Goal: Use online tool/utility: Use online tool/utility

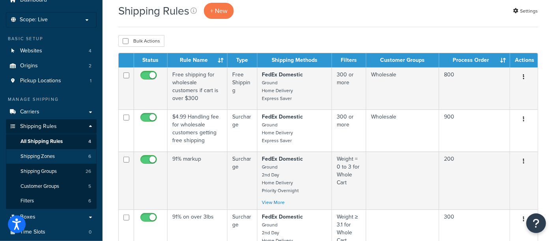
scroll to position [44, 0]
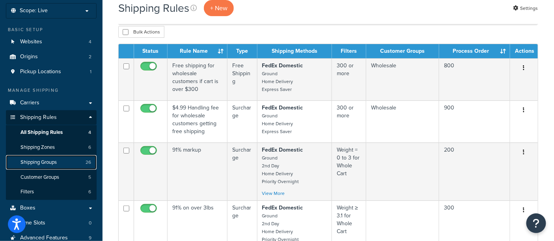
click at [53, 162] on span "Shipping Groups" at bounding box center [38, 162] width 36 height 7
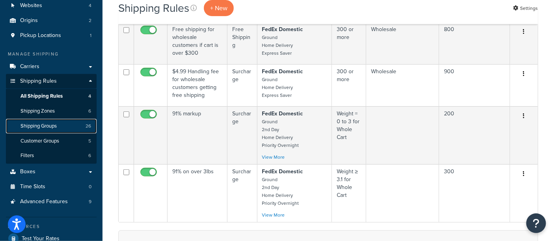
scroll to position [87, 0]
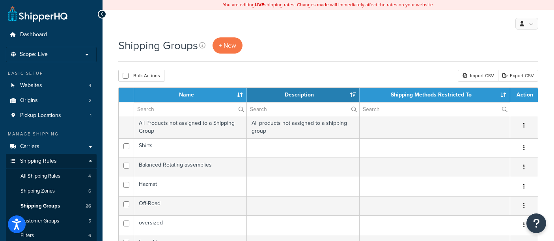
select select "15"
click at [292, 46] on div "Shipping Groups + New" at bounding box center [328, 45] width 420 height 16
click at [269, 46] on div "Shipping Groups + New" at bounding box center [328, 45] width 420 height 16
click at [268, 78] on div "Bulk Actions Duplicate Delete Import CSV Export CSV" at bounding box center [328, 76] width 420 height 12
click at [271, 44] on div "Shipping Groups + New" at bounding box center [328, 45] width 420 height 16
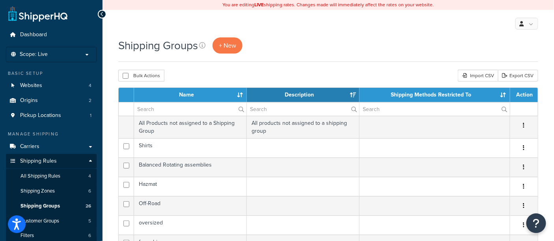
click at [268, 78] on div "Bulk Actions Duplicate Delete Import CSV Export CSV" at bounding box center [328, 76] width 420 height 12
click at [270, 56] on div "Shipping Groups + New" at bounding box center [328, 49] width 420 height 24
click at [270, 72] on div "Bulk Actions Duplicate Delete Import CSV Export CSV" at bounding box center [328, 76] width 420 height 12
click at [273, 46] on div "Shipping Groups + New" at bounding box center [328, 45] width 420 height 16
click at [275, 73] on div "Bulk Actions Duplicate Delete Import CSV Export CSV" at bounding box center [328, 76] width 420 height 12
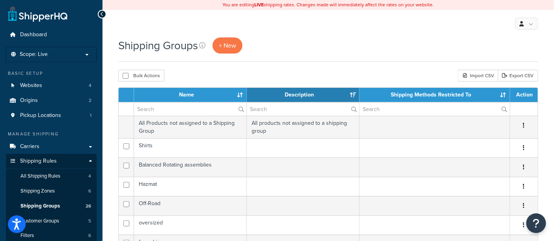
click at [274, 47] on div "Shipping Groups + New" at bounding box center [328, 45] width 420 height 16
click at [274, 48] on div "Shipping Groups + New" at bounding box center [328, 45] width 420 height 16
click at [274, 79] on div "Bulk Actions Duplicate Delete Import CSV Export CSV" at bounding box center [328, 76] width 420 height 12
click at [276, 45] on div "Shipping Groups + New" at bounding box center [328, 45] width 420 height 16
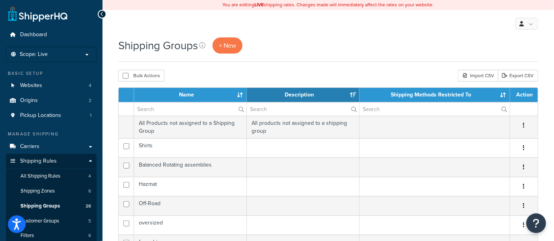
drag, startPoint x: 277, startPoint y: 77, endPoint x: 278, endPoint y: 56, distance: 21.3
click at [277, 77] on div "Bulk Actions Duplicate Delete Import CSV Export CSV" at bounding box center [328, 76] width 420 height 12
click at [279, 45] on div "Shipping Groups + New" at bounding box center [328, 45] width 420 height 16
click at [281, 76] on div "Bulk Actions Duplicate Delete Import CSV Export CSV" at bounding box center [328, 76] width 420 height 12
click at [100, 14] on div at bounding box center [102, 14] width 9 height 9
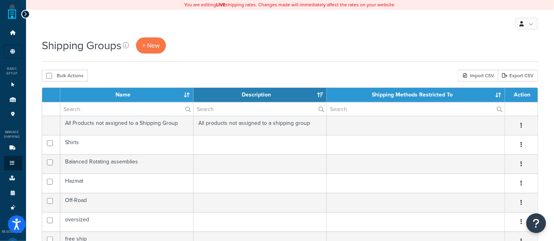
click at [25, 15] on icon at bounding box center [26, 14] width 4 height 6
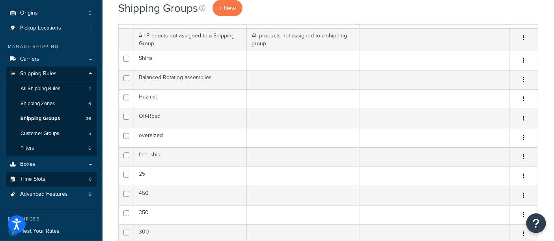
scroll to position [44, 0]
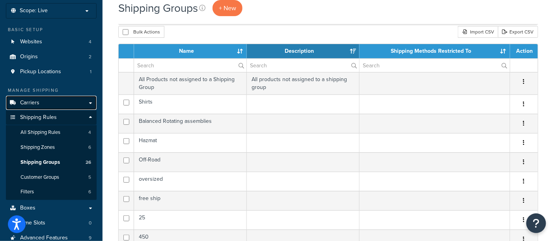
click at [35, 102] on span "Carriers" at bounding box center [29, 103] width 19 height 7
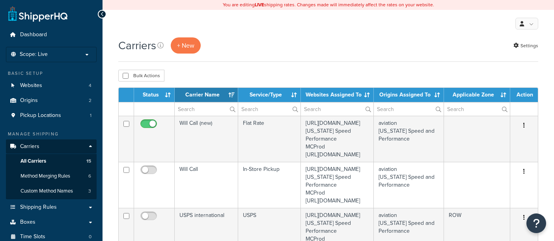
select select "15"
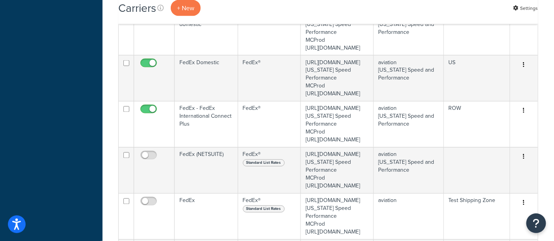
scroll to position [438, 0]
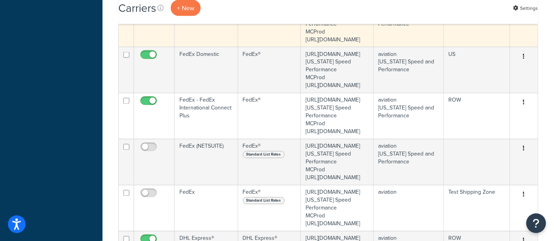
click at [214, 47] on td "FedEx Freight domestic" at bounding box center [206, 24] width 63 height 46
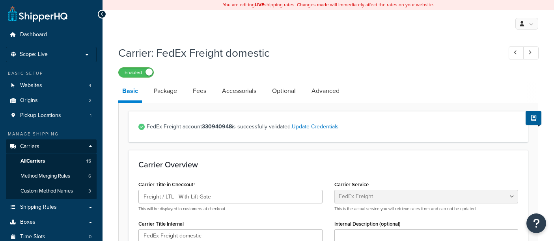
select select "fedExFreight"
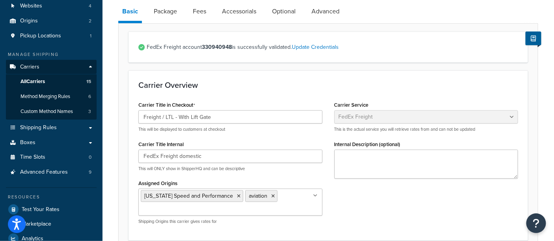
scroll to position [87, 0]
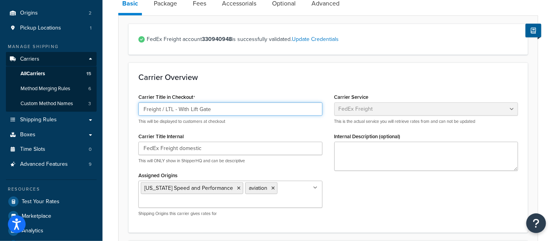
click at [212, 109] on input "Freight / LTL - With Lift Gate" at bounding box center [230, 108] width 184 height 13
drag, startPoint x: 212, startPoint y: 109, endPoint x: 147, endPoint y: 99, distance: 65.5
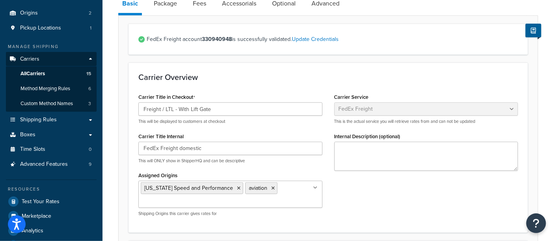
click at [247, 70] on div "Carrier Overview Carrier Title in Checkout Freight / LTL - With Lift Gate This …" at bounding box center [327, 148] width 399 height 170
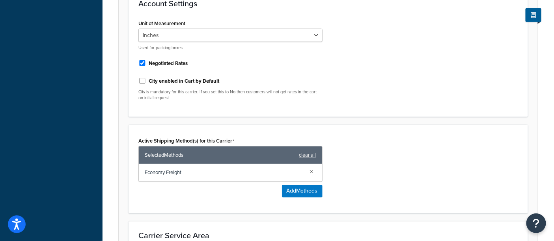
scroll to position [300, 0]
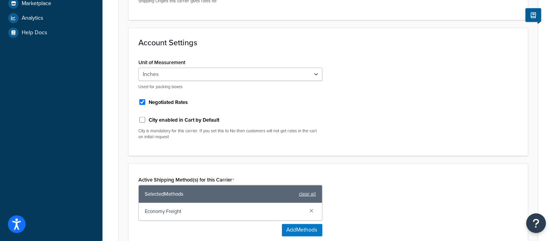
click at [215, 121] on label "City enabled in Cart by Default" at bounding box center [184, 120] width 71 height 7
click at [146, 121] on input "City enabled in Cart by Default" at bounding box center [142, 120] width 8 height 6
click at [220, 119] on div "City enabled in Cart by Default" at bounding box center [230, 120] width 184 height 12
click at [144, 118] on input "City enabled in Cart by Default" at bounding box center [142, 120] width 8 height 6
checkbox input "false"
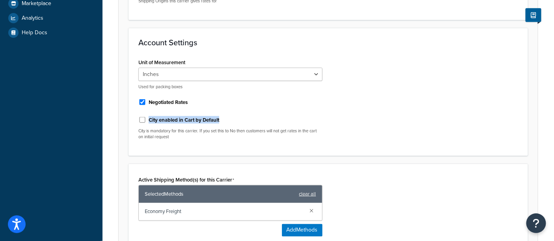
drag, startPoint x: 221, startPoint y: 121, endPoint x: 149, endPoint y: 123, distance: 72.1
click at [149, 123] on div "City enabled in Cart by Default" at bounding box center [230, 120] width 184 height 12
copy label "City enabled in Cart by Default"
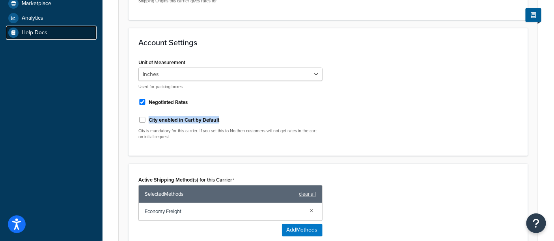
click at [33, 30] on span "Help Docs" at bounding box center [35, 33] width 26 height 7
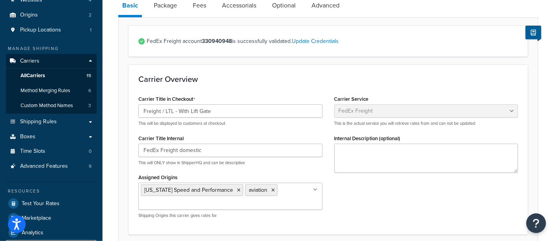
scroll to position [82, 0]
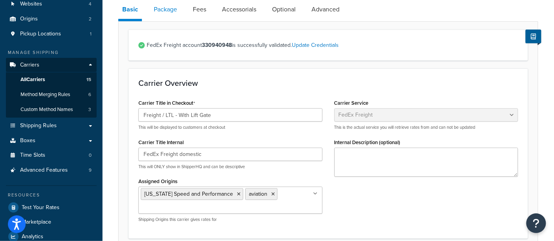
click at [167, 13] on link "Package" at bounding box center [165, 9] width 31 height 19
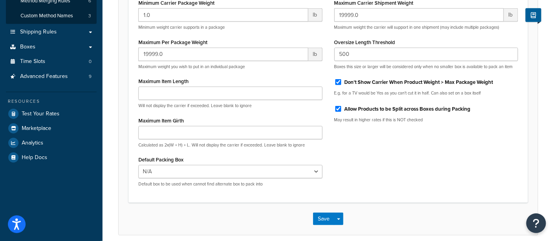
scroll to position [209, 0]
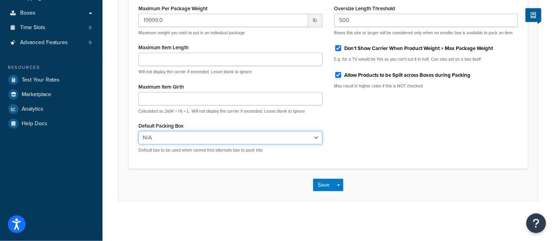
click at [225, 139] on select "N/A Cylinder head (pair) box BRA (PAIR)" at bounding box center [230, 137] width 184 height 13
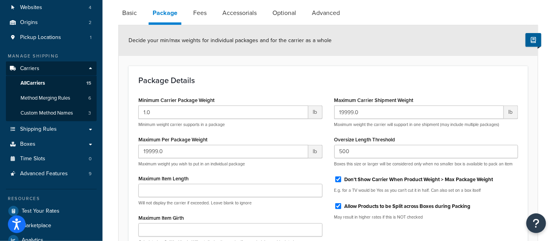
scroll to position [34, 0]
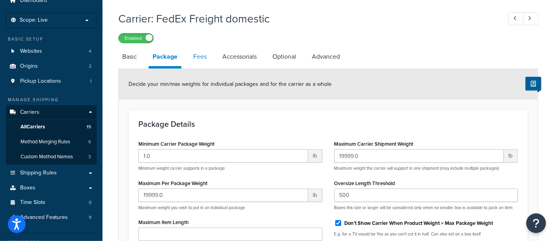
click at [200, 61] on link "Fees" at bounding box center [199, 56] width 21 height 19
select select "AFTER"
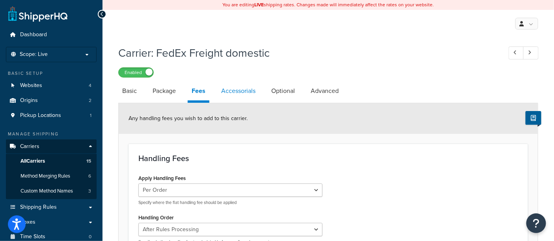
click at [231, 93] on link "Accessorials" at bounding box center [238, 91] width 42 height 19
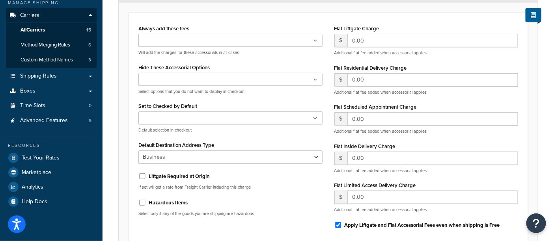
scroll to position [209, 0]
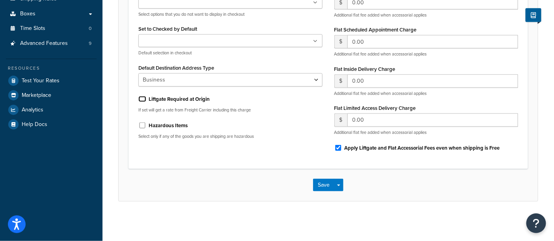
click at [143, 99] on input "Liftgate Required at Origin" at bounding box center [142, 99] width 8 height 6
checkbox input "false"
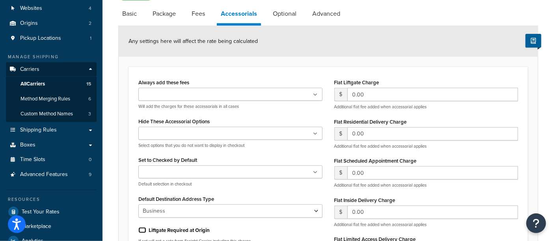
scroll to position [165, 0]
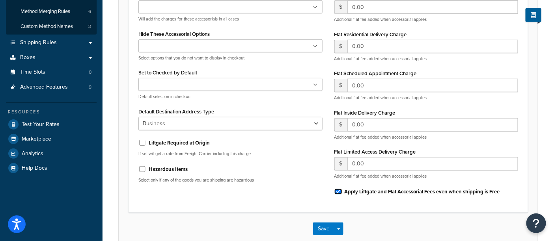
click at [338, 192] on input "Apply Liftgate and Flat Accessorial Fees even when shipping is Free" at bounding box center [338, 192] width 8 height 6
checkbox input "false"
click at [323, 230] on button "Save" at bounding box center [323, 229] width 21 height 13
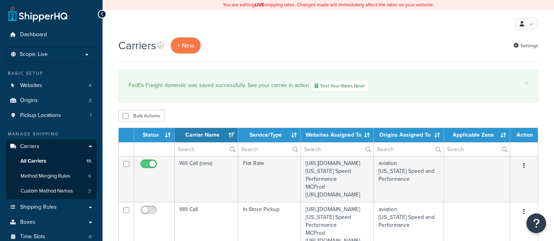
select select "15"
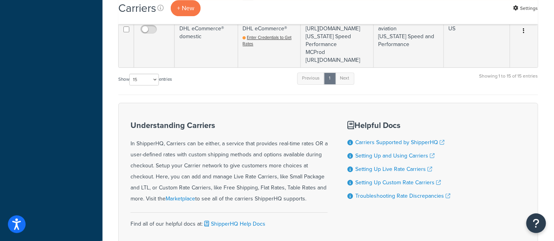
scroll to position [744, 0]
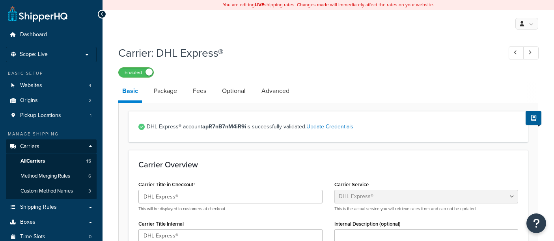
select select "dhl"
click at [164, 94] on link "Package" at bounding box center [165, 91] width 31 height 19
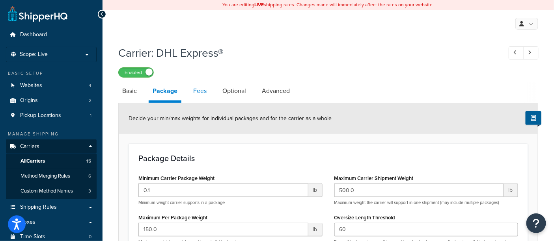
click at [203, 95] on link "Fees" at bounding box center [199, 91] width 21 height 19
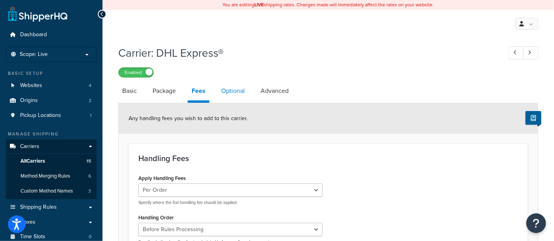
click at [238, 92] on link "Optional" at bounding box center [233, 91] width 32 height 19
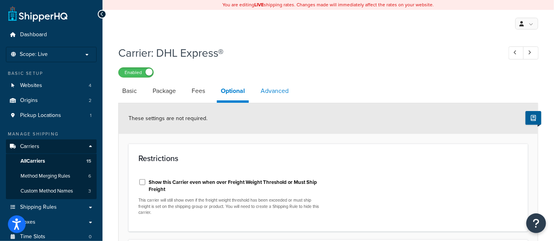
click at [269, 91] on link "Advanced" at bounding box center [275, 91] width 36 height 19
select select "false"
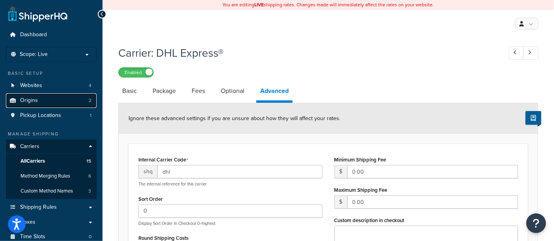
click at [37, 104] on span "Origins" at bounding box center [29, 100] width 18 height 7
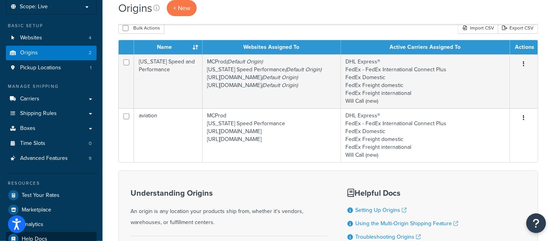
scroll to position [44, 0]
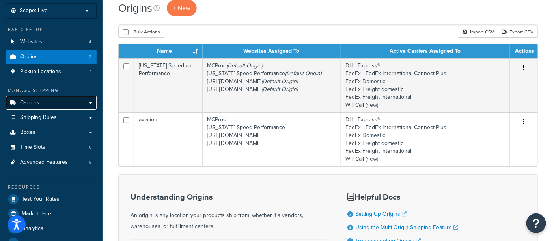
click at [32, 102] on span "Carriers" at bounding box center [29, 103] width 19 height 7
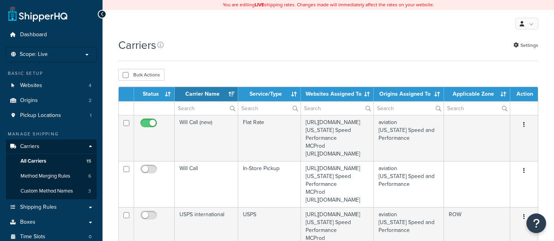
select select "15"
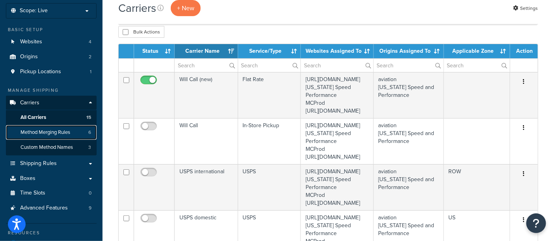
click at [45, 134] on span "Method Merging Rules" at bounding box center [45, 132] width 50 height 7
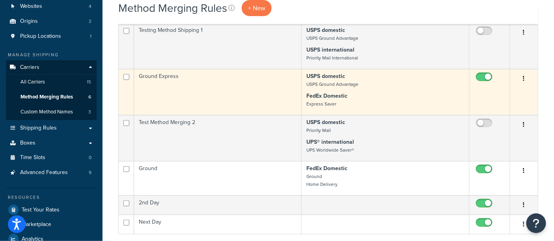
scroll to position [87, 0]
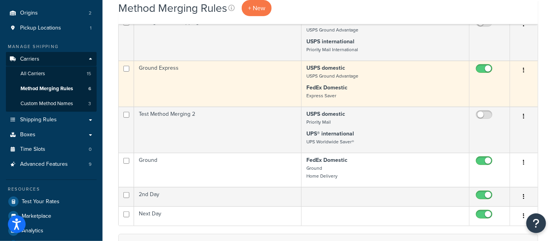
click at [235, 92] on td "Ground Express" at bounding box center [217, 84] width 167 height 46
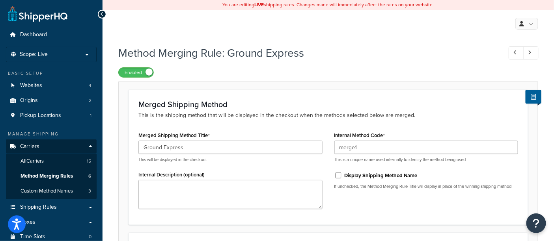
click at [234, 128] on div "Merged Shipping Method This is the shipping method that will be displayed in th…" at bounding box center [327, 157] width 399 height 135
click at [221, 165] on div "Merged Shipping Method Title Ground Express This will be displayed in the check…" at bounding box center [230, 172] width 196 height 85
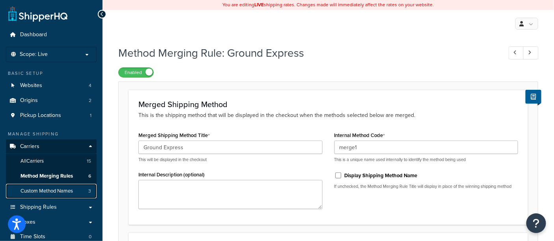
click at [39, 190] on span "Custom Method Names" at bounding box center [46, 191] width 52 height 7
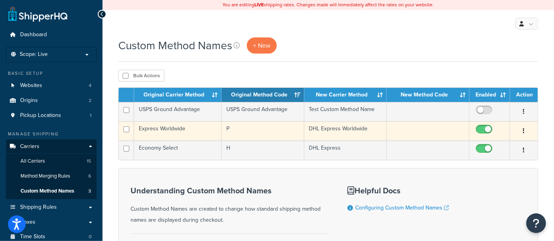
click at [524, 129] on icon "button" at bounding box center [524, 131] width 2 height 6
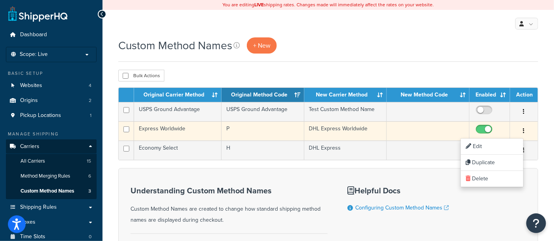
click at [524, 129] on icon "button" at bounding box center [524, 131] width 2 height 6
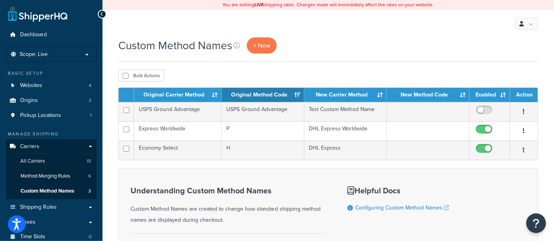
click at [364, 45] on div "Custom Method Names + New" at bounding box center [328, 45] width 420 height 16
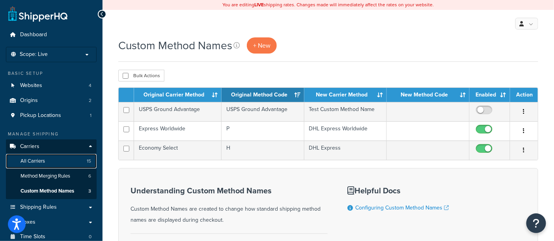
click at [43, 161] on span "All Carriers" at bounding box center [32, 161] width 24 height 7
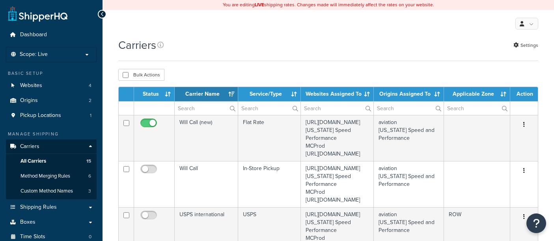
select select "15"
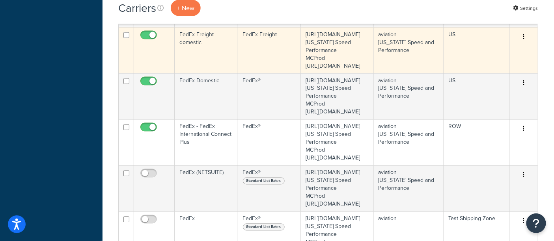
scroll to position [438, 0]
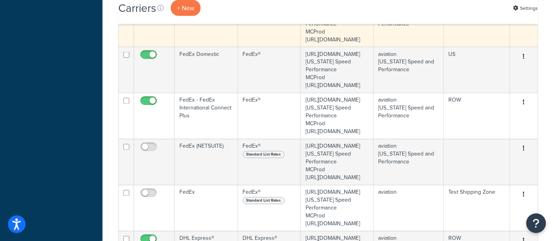
click at [208, 47] on td "FedEx Freight domestic" at bounding box center [206, 24] width 63 height 46
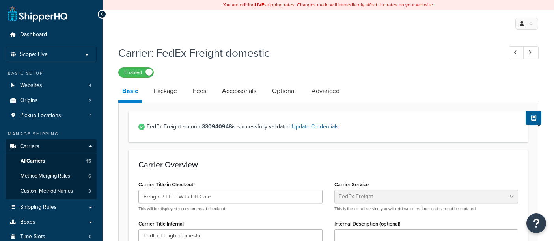
select select "fedExFreight"
click at [174, 93] on link "Package" at bounding box center [165, 91] width 31 height 19
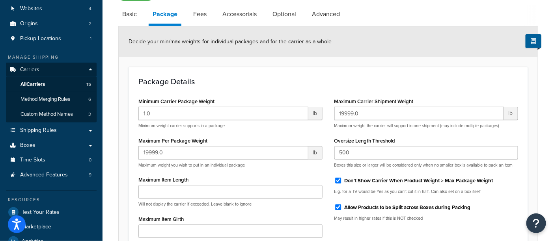
scroll to position [44, 0]
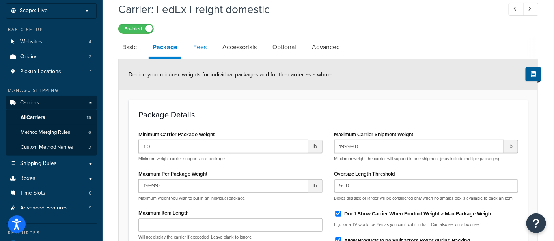
click at [200, 50] on link "Fees" at bounding box center [199, 47] width 21 height 19
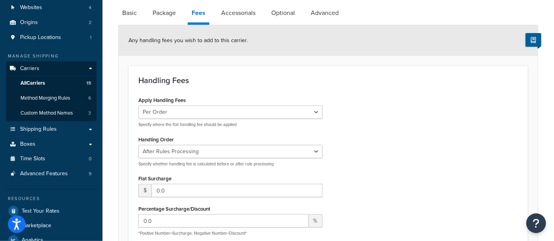
scroll to position [87, 0]
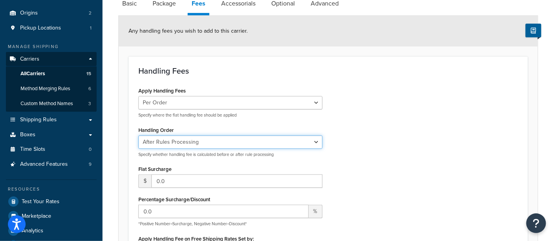
click at [221, 143] on select "Before Rules Processing After Rules Processing" at bounding box center [230, 142] width 184 height 13
click at [138, 136] on select "Before Rules Processing After Rules Processing" at bounding box center [230, 142] width 184 height 13
click at [370, 163] on div "Apply Handling Fees Per Order Per Item Per Package Specify where the flat handl…" at bounding box center [327, 190] width 391 height 211
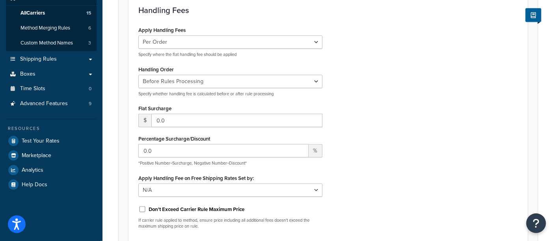
scroll to position [175, 0]
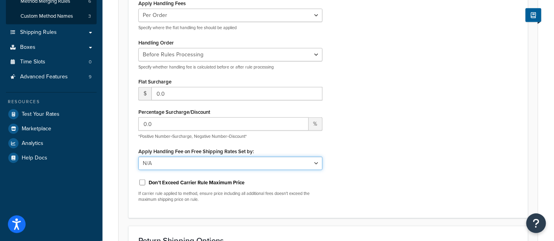
click at [204, 164] on select "N/A Fixed/Free Shipping Methods Free Promotion Rules All Free Shipping" at bounding box center [230, 163] width 184 height 13
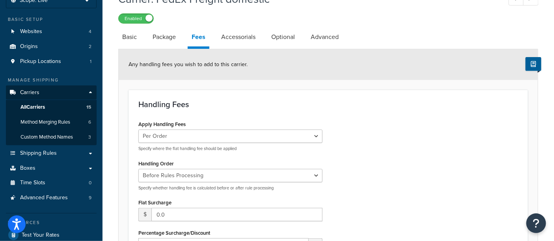
scroll to position [44, 0]
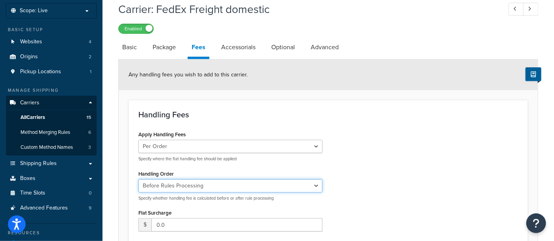
click at [209, 186] on select "Before Rules Processing After Rules Processing" at bounding box center [230, 185] width 184 height 13
select select "AFTER"
click at [138, 179] on select "Before Rules Processing After Rules Processing" at bounding box center [230, 185] width 184 height 13
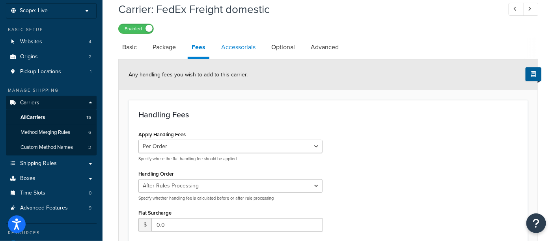
click at [230, 50] on link "Accessorials" at bounding box center [238, 47] width 42 height 19
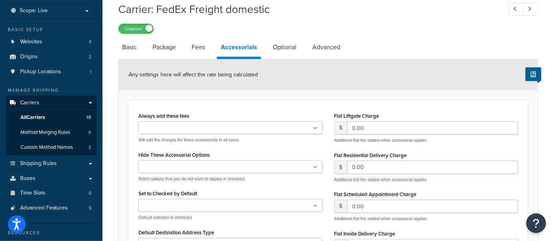
click at [189, 125] on input "Always add these fees" at bounding box center [176, 128] width 70 height 9
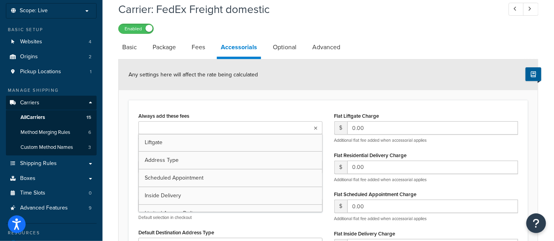
click at [189, 125] on input "Always add these fees" at bounding box center [176, 128] width 70 height 9
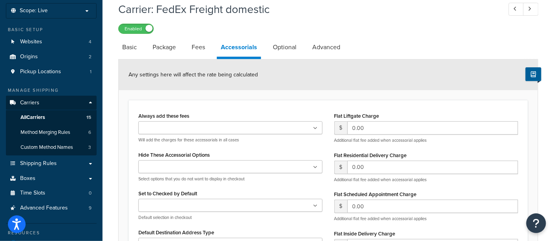
click at [202, 105] on div "Always add these fees Liftgate Address Type Scheduled Appointment Inside Delive…" at bounding box center [327, 217] width 399 height 234
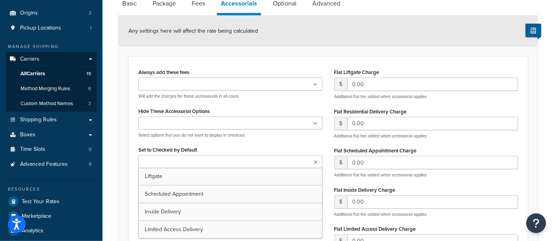
click at [264, 160] on ul at bounding box center [230, 161] width 184 height 13
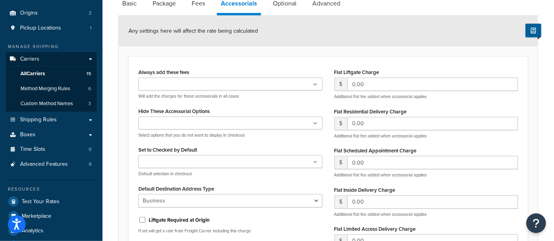
click at [265, 150] on div "Set to Checked by Default Liftgate Scheduled Appointment Inside Delivery Limite…" at bounding box center [230, 160] width 184 height 33
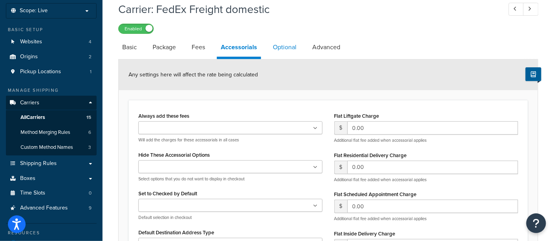
click at [283, 50] on link "Optional" at bounding box center [285, 47] width 32 height 19
select select "55"
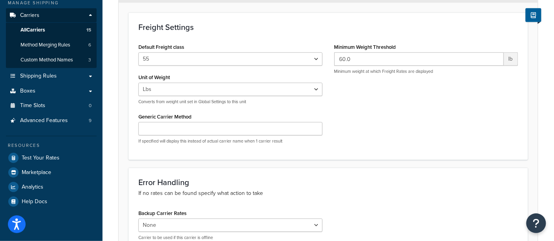
scroll to position [44, 0]
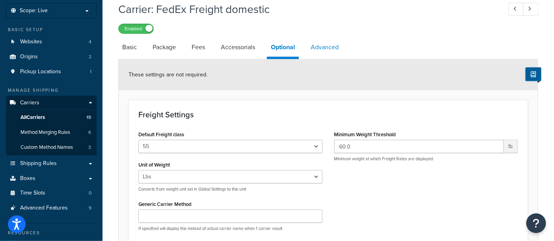
click at [322, 47] on link "Advanced" at bounding box center [325, 47] width 36 height 19
select select "false"
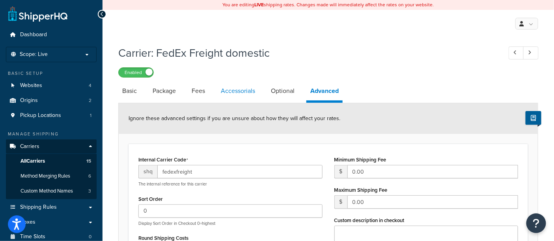
click at [241, 92] on link "Accessorials" at bounding box center [238, 91] width 42 height 19
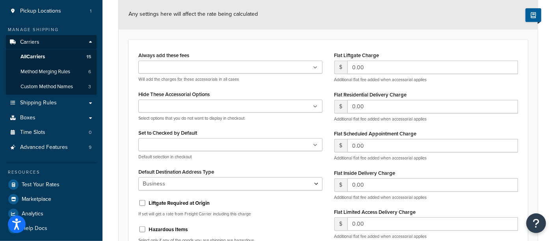
scroll to position [131, 0]
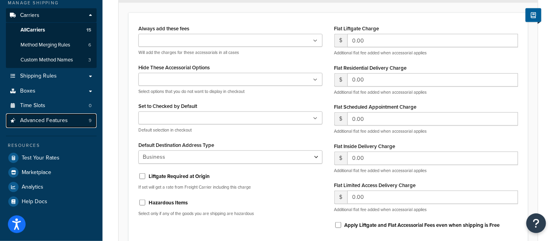
click at [56, 118] on span "Advanced Features" at bounding box center [44, 120] width 48 height 7
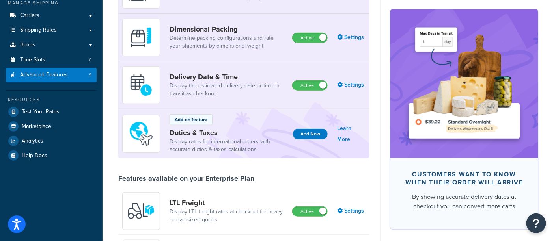
scroll to position [175, 0]
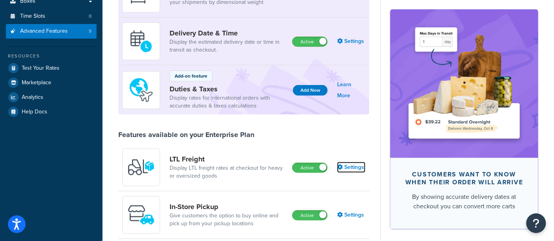
click at [348, 167] on link "Settings" at bounding box center [351, 167] width 28 height 11
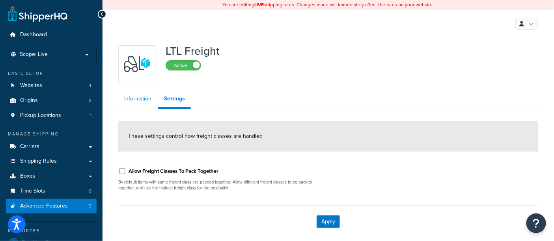
click at [148, 95] on link "Information" at bounding box center [137, 99] width 39 height 16
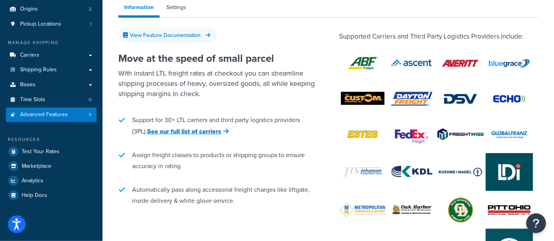
scroll to position [87, 0]
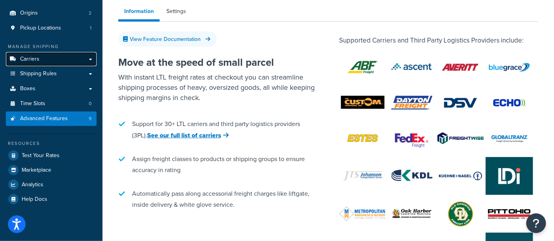
click at [32, 56] on span "Carriers" at bounding box center [29, 59] width 19 height 7
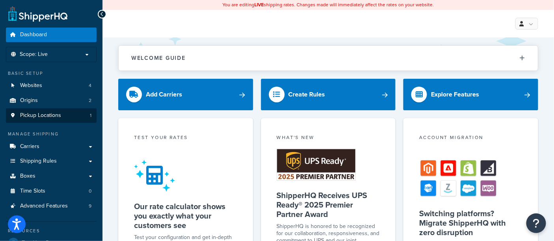
scroll to position [44, 0]
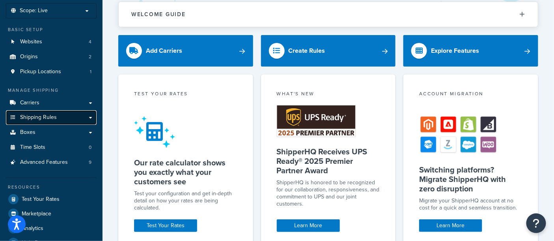
click at [41, 121] on link "Shipping Rules" at bounding box center [51, 117] width 91 height 15
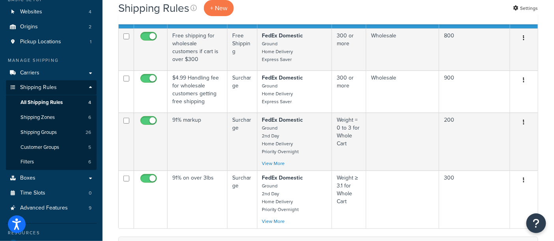
scroll to position [87, 0]
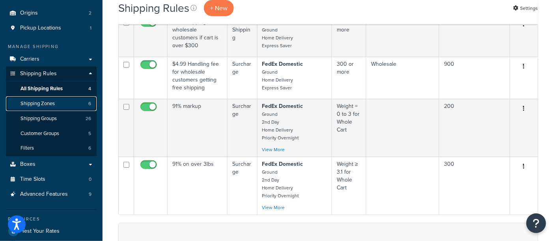
click at [62, 104] on link "Shipping Zones 6" at bounding box center [51, 104] width 91 height 15
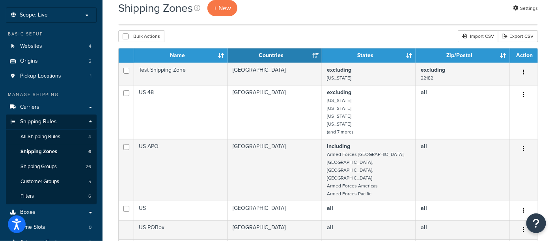
scroll to position [44, 0]
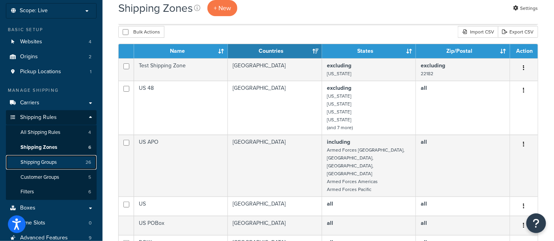
click at [52, 161] on span "Shipping Groups" at bounding box center [38, 162] width 36 height 7
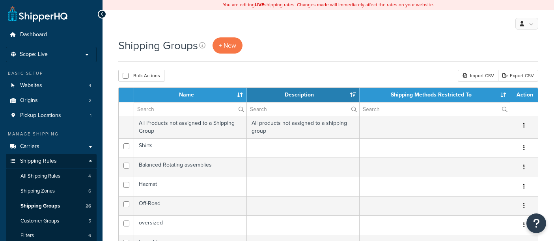
select select "15"
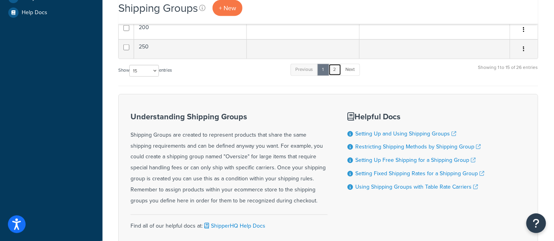
click at [336, 69] on link "2" at bounding box center [334, 70] width 13 height 12
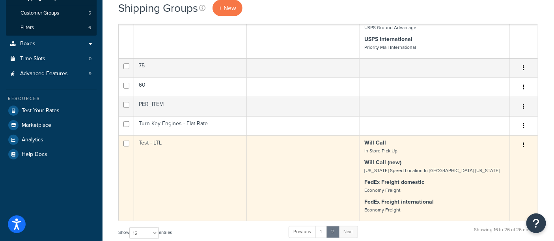
scroll to position [212, 0]
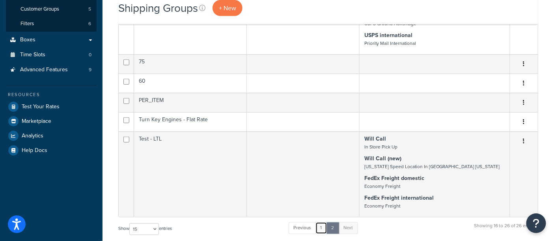
click at [320, 227] on link "1" at bounding box center [321, 228] width 12 height 12
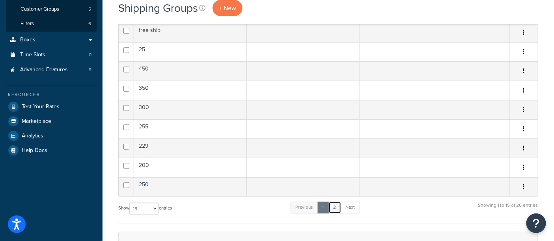
click at [338, 210] on link "2" at bounding box center [334, 208] width 13 height 12
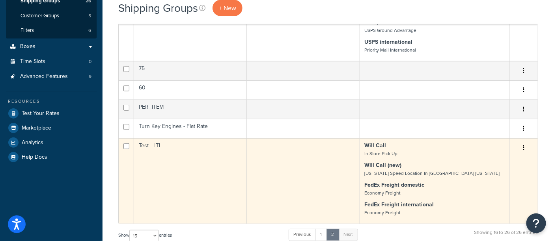
scroll to position [219, 0]
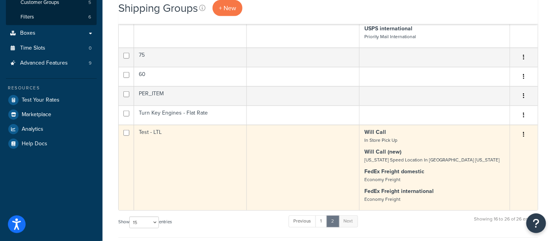
click at [211, 167] on td "Test - LTL" at bounding box center [190, 168] width 113 height 86
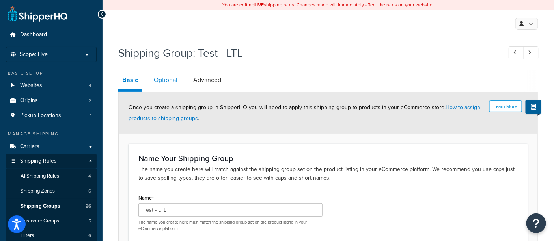
click at [172, 82] on link "Optional" at bounding box center [166, 80] width 32 height 19
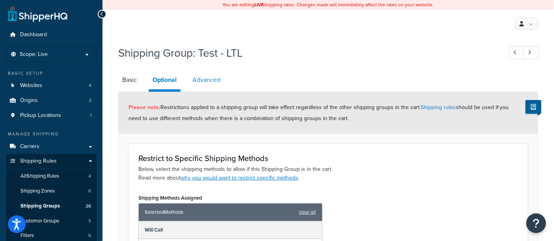
click at [207, 79] on link "Advanced" at bounding box center [206, 80] width 36 height 19
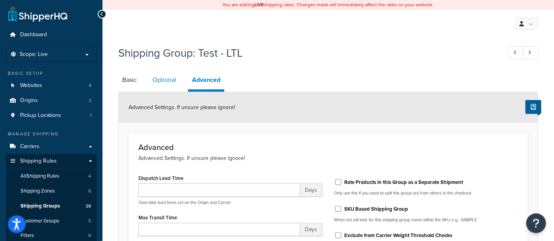
click at [164, 81] on link "Optional" at bounding box center [165, 80] width 32 height 19
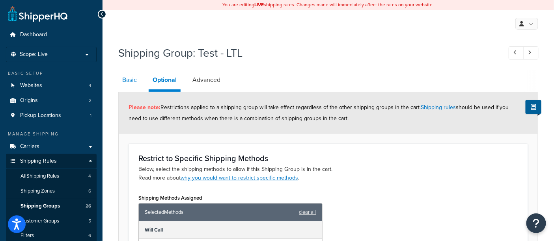
click at [130, 82] on link "Basic" at bounding box center [129, 80] width 22 height 19
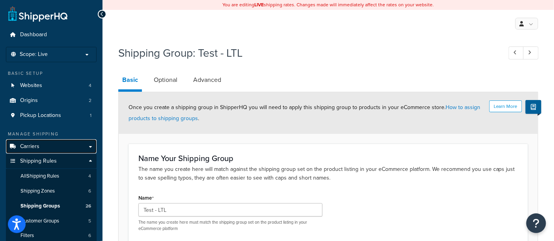
click at [35, 147] on span "Carriers" at bounding box center [29, 146] width 19 height 7
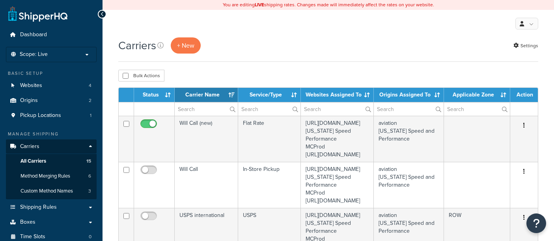
select select "15"
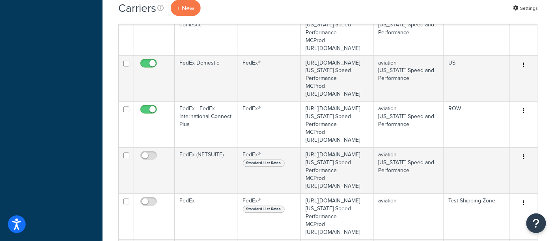
scroll to position [438, 0]
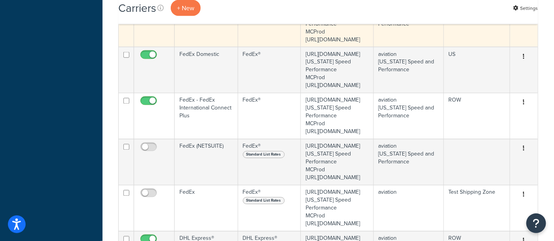
click at [212, 47] on td "FedEx Freight domestic" at bounding box center [206, 24] width 63 height 46
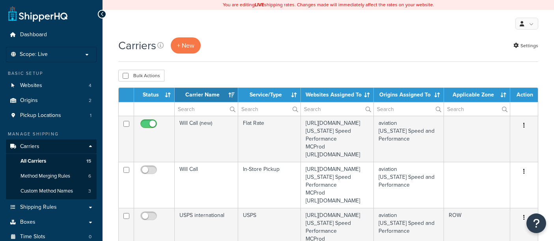
select select "15"
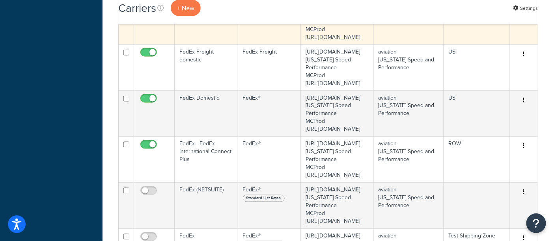
scroll to position [438, 0]
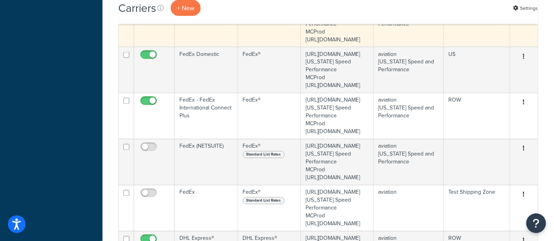
click at [208, 47] on td "FedEx Freight domestic" at bounding box center [206, 24] width 63 height 46
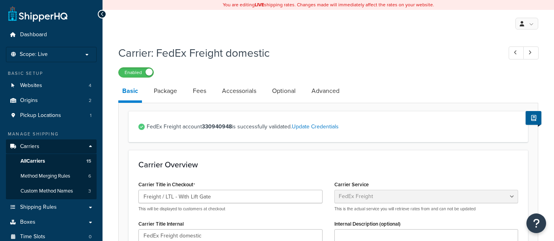
select select "fedExFreight"
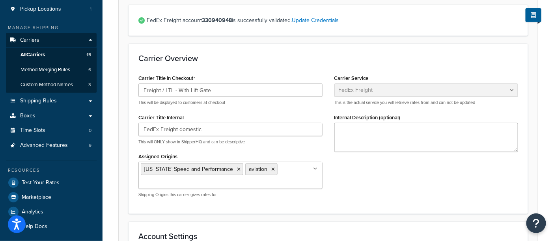
scroll to position [131, 0]
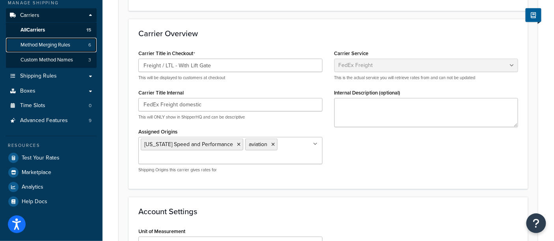
click at [57, 44] on span "Method Merging Rules" at bounding box center [45, 45] width 50 height 7
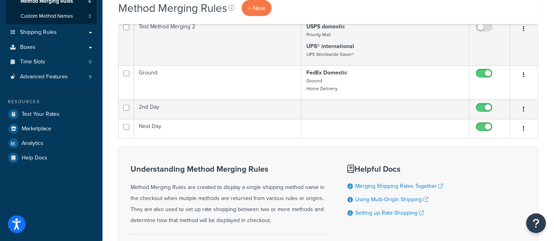
scroll to position [87, 0]
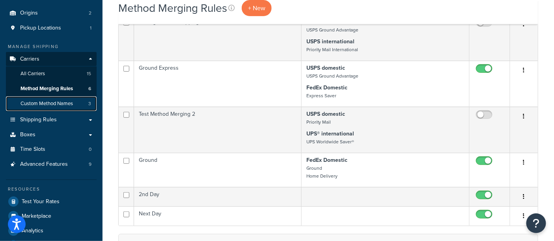
click at [52, 101] on span "Custom Method Names" at bounding box center [46, 103] width 52 height 7
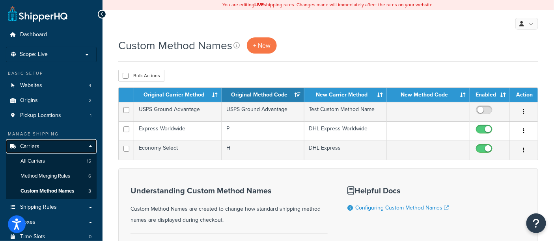
click at [35, 149] on span "Carriers" at bounding box center [29, 146] width 19 height 7
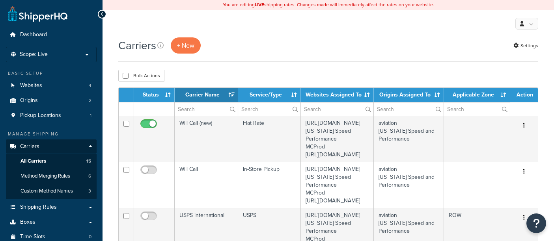
select select "15"
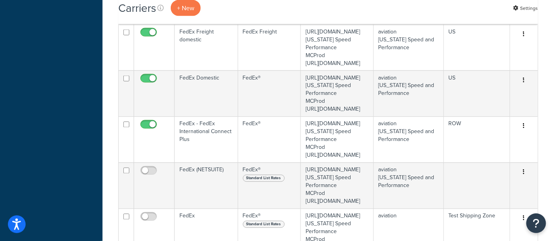
scroll to position [438, 0]
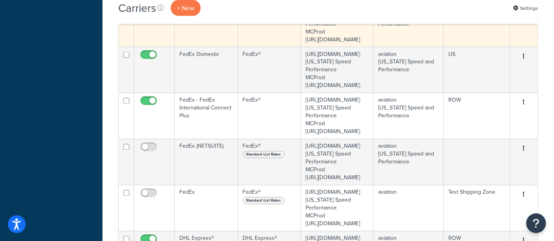
click at [214, 47] on td "FedEx Freight domestic" at bounding box center [206, 24] width 63 height 46
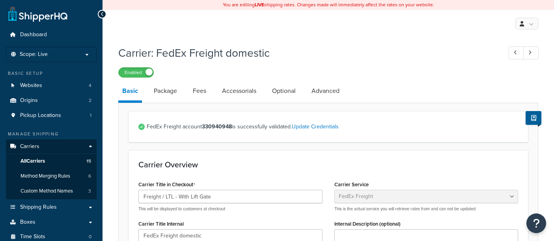
select select "fedExFreight"
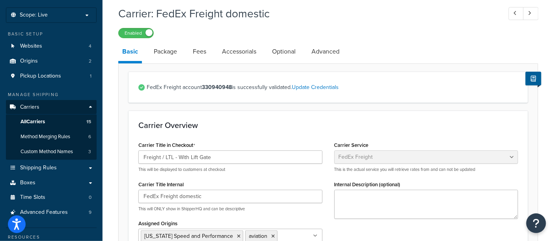
scroll to position [44, 0]
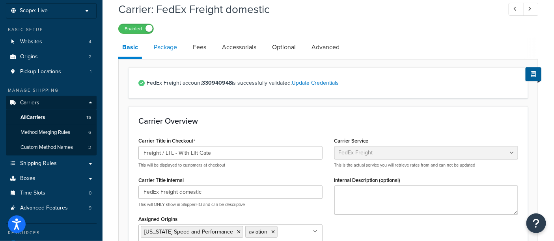
click at [165, 48] on link "Package" at bounding box center [165, 47] width 31 height 19
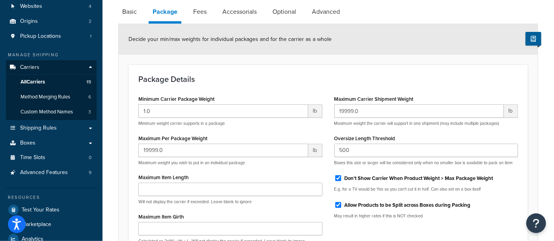
scroll to position [87, 0]
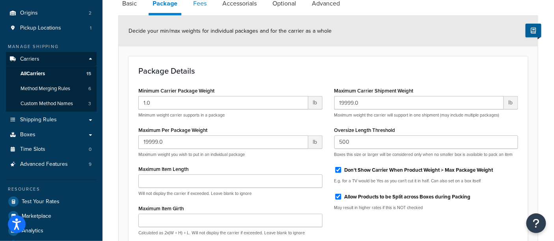
click at [203, 4] on link "Fees" at bounding box center [199, 3] width 21 height 19
select select "AFTER"
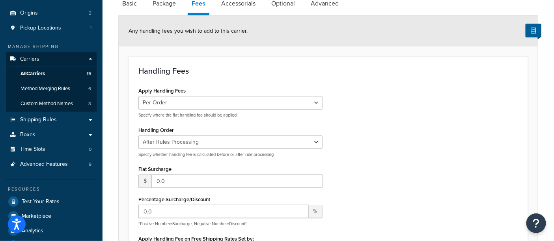
scroll to position [131, 0]
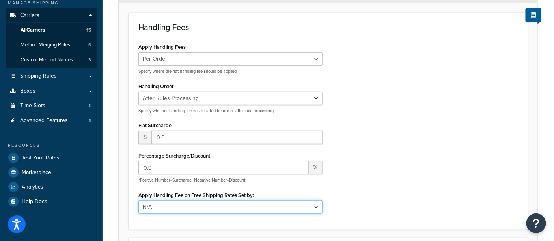
click at [223, 208] on select "N/A Fixed/Free Shipping Methods Free Promotion Rules All Free Shipping" at bounding box center [230, 207] width 184 height 13
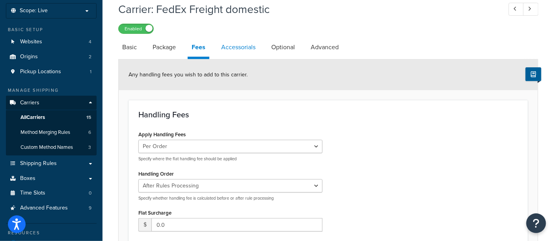
click at [226, 48] on link "Accessorials" at bounding box center [238, 47] width 42 height 19
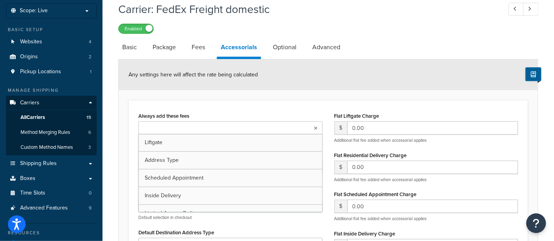
click at [252, 126] on ul at bounding box center [230, 127] width 184 height 13
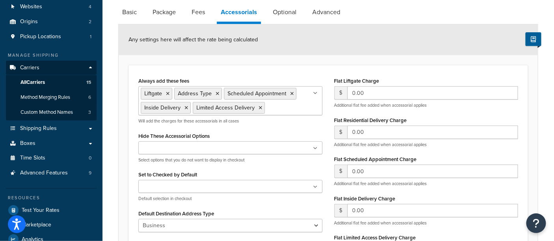
scroll to position [87, 0]
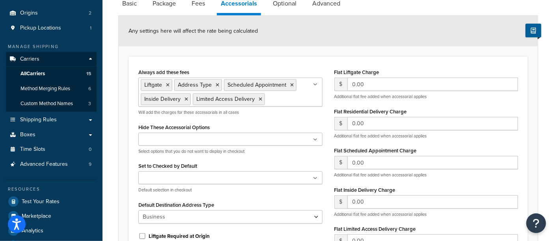
click at [236, 139] on ul at bounding box center [230, 139] width 184 height 13
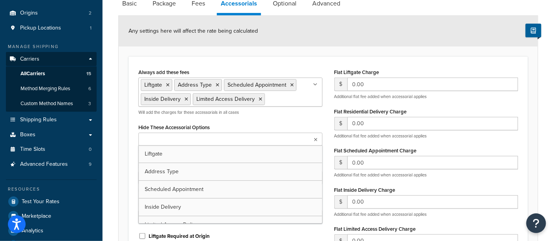
click at [236, 139] on ul at bounding box center [230, 139] width 184 height 13
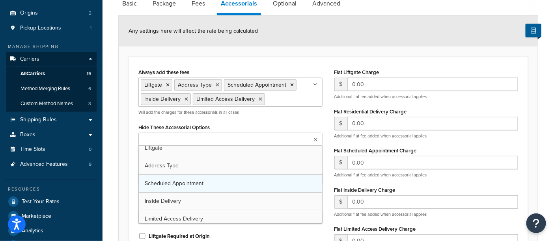
scroll to position [9, 0]
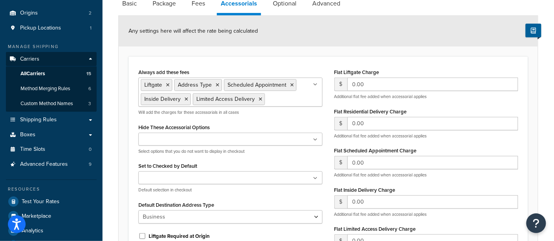
click at [268, 116] on div "Always add these fees Liftgate Address Type Scheduled Appointment Inside Delive…" at bounding box center [230, 175] width 196 height 216
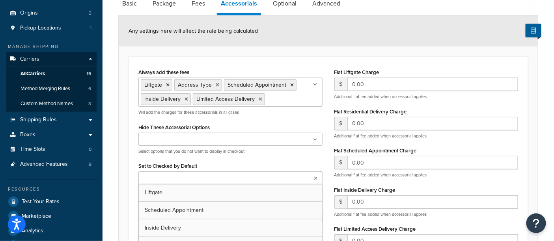
click at [242, 178] on ul at bounding box center [230, 177] width 184 height 13
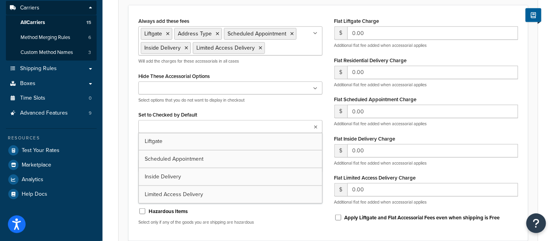
scroll to position [175, 0]
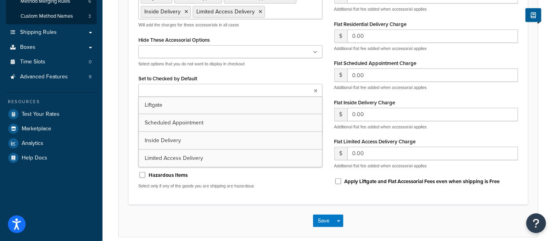
click at [235, 71] on div "Always add these fees Liftgate Address Type Scheduled Appointment Inside Delive…" at bounding box center [230, 87] width 196 height 216
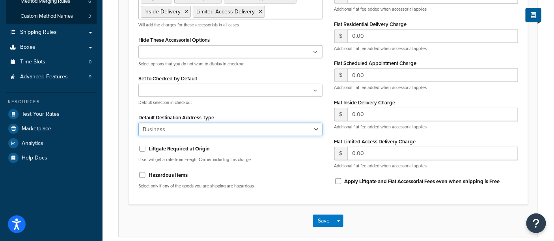
click at [227, 127] on select "Business Residential" at bounding box center [230, 129] width 184 height 13
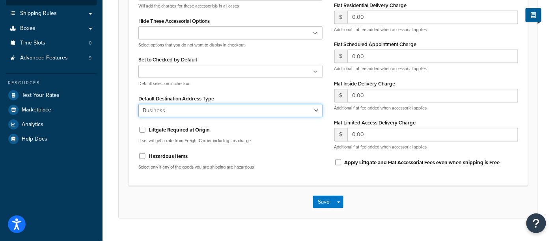
scroll to position [210, 0]
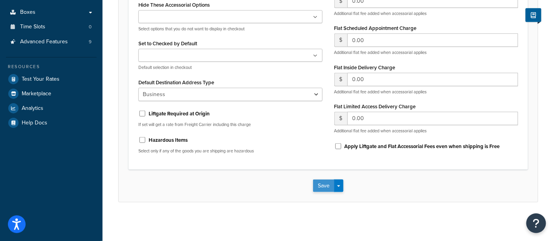
click at [318, 182] on button "Save" at bounding box center [323, 186] width 21 height 13
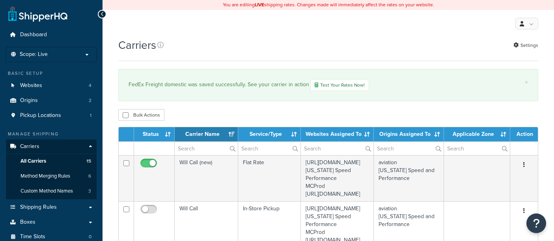
select select "15"
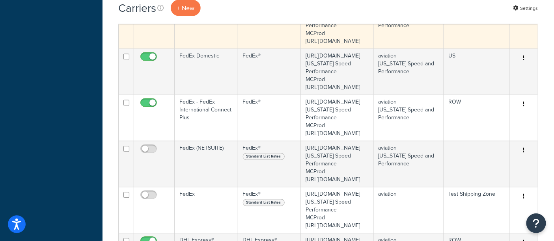
scroll to position [482, 0]
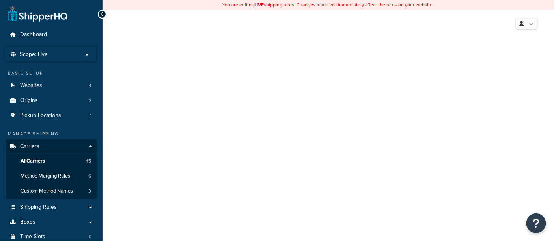
select select "fedExFreight"
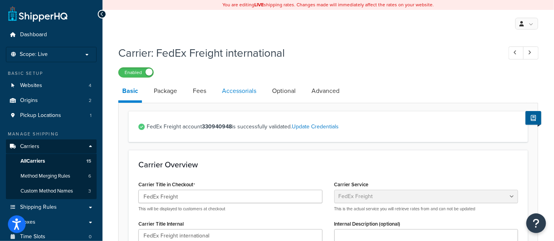
click at [225, 93] on link "Accessorials" at bounding box center [239, 91] width 42 height 19
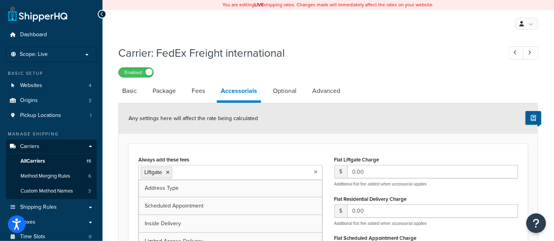
click at [197, 176] on input "Always add these fees" at bounding box center [209, 172] width 70 height 9
click at [236, 170] on input "Always add these fees" at bounding box center [259, 172] width 70 height 9
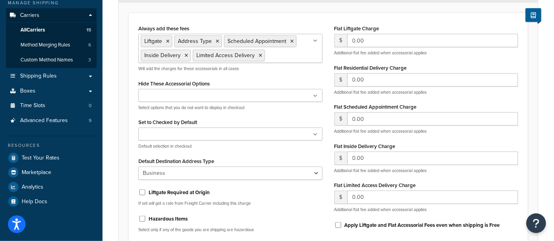
scroll to position [210, 0]
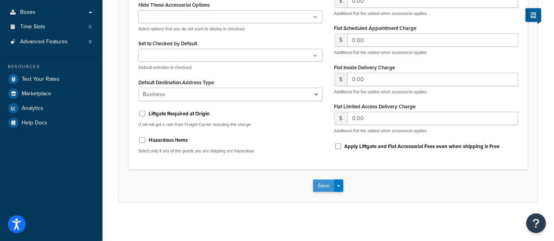
click at [322, 188] on button "Save" at bounding box center [323, 186] width 21 height 13
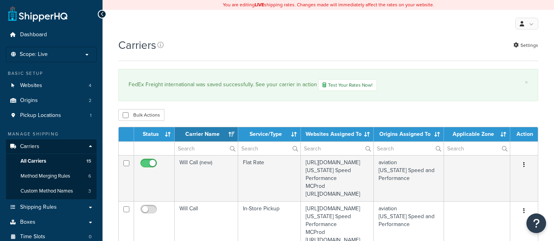
select select "15"
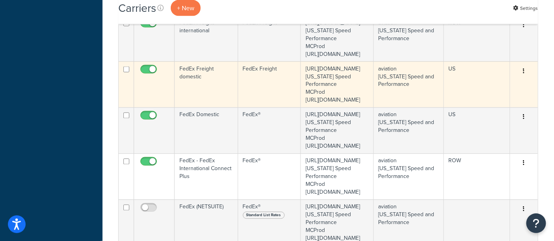
scroll to position [482, 0]
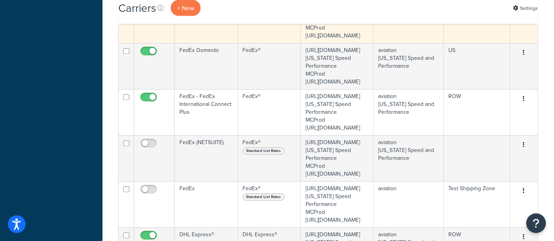
click at [182, 43] on td "FedEx Freight domestic" at bounding box center [206, 20] width 63 height 46
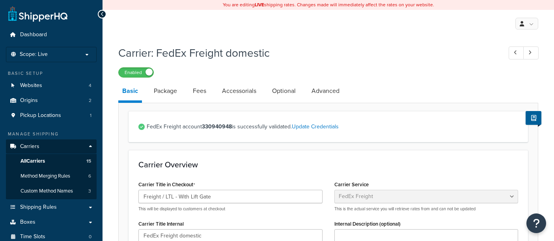
select select "fedExFreight"
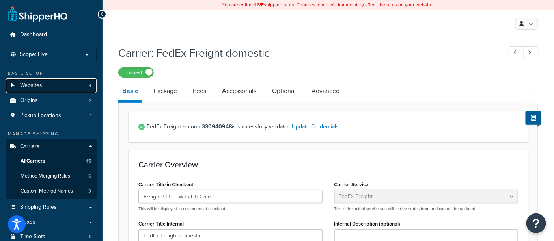
click at [63, 85] on link "Websites 4" at bounding box center [51, 85] width 91 height 15
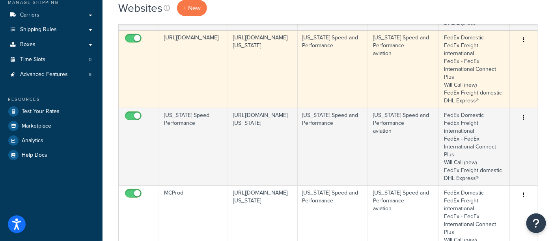
scroll to position [44, 0]
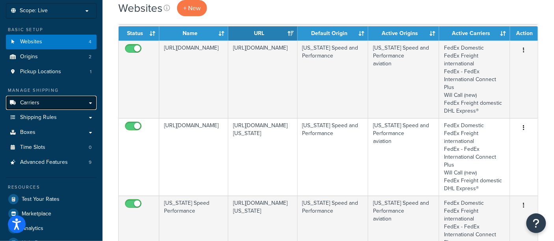
click at [32, 101] on span "Carriers" at bounding box center [29, 103] width 19 height 7
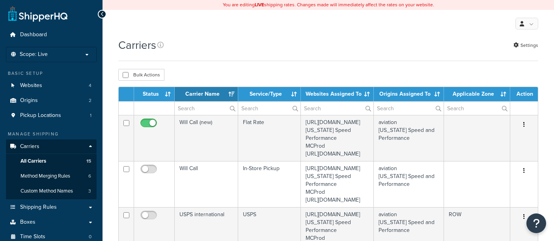
select select "15"
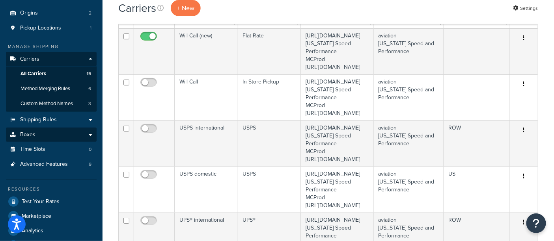
scroll to position [131, 0]
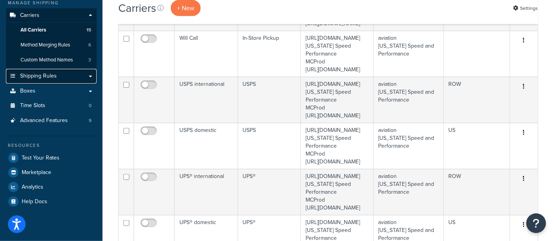
click at [37, 77] on span "Shipping Rules" at bounding box center [38, 76] width 37 height 7
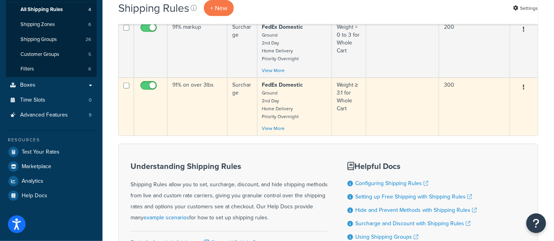
scroll to position [130, 0]
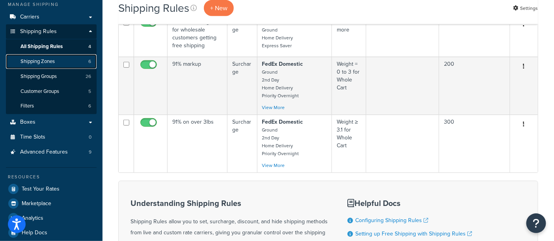
click at [37, 62] on span "Shipping Zones" at bounding box center [37, 61] width 34 height 7
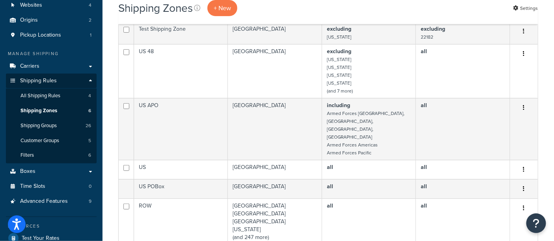
scroll to position [87, 0]
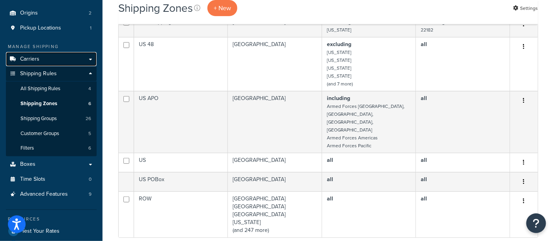
click at [35, 60] on span "Carriers" at bounding box center [29, 59] width 19 height 7
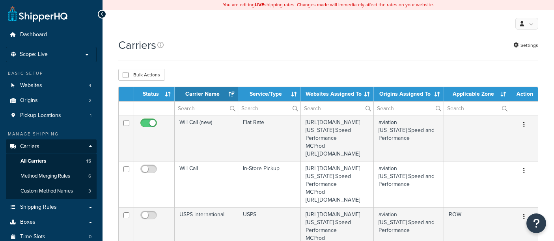
select select "15"
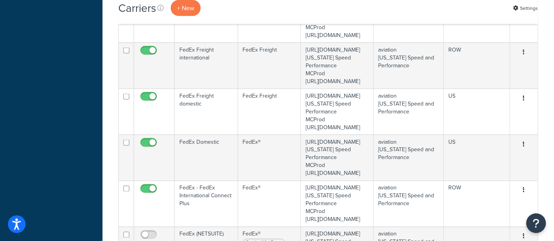
scroll to position [438, 0]
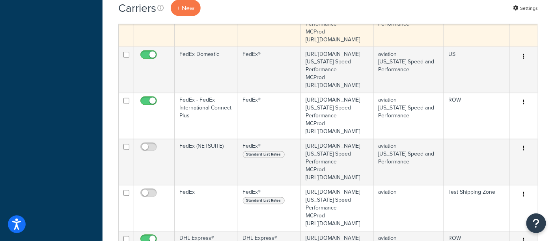
click at [193, 47] on td "FedEx Freight domestic" at bounding box center [206, 24] width 63 height 46
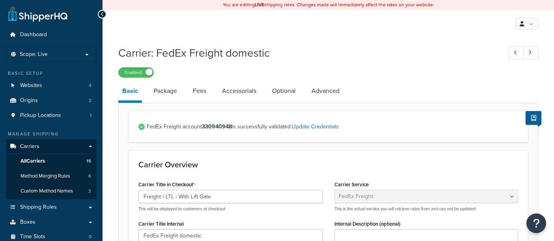
select select "fedExFreight"
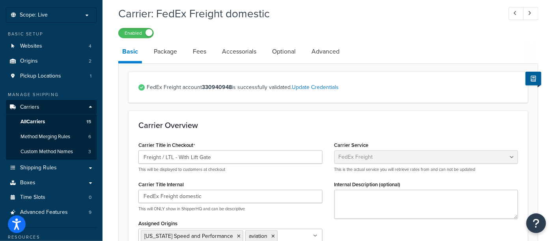
scroll to position [44, 0]
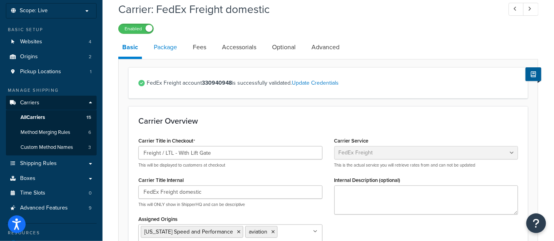
click at [167, 50] on link "Package" at bounding box center [165, 47] width 31 height 19
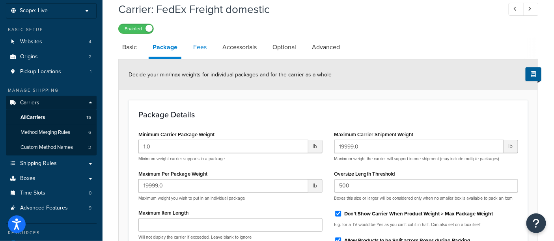
click at [201, 48] on link "Fees" at bounding box center [199, 47] width 21 height 19
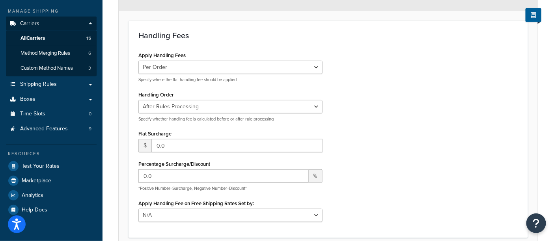
scroll to position [131, 0]
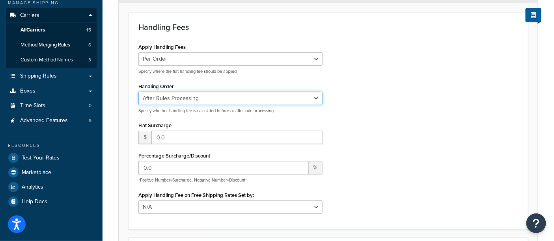
click at [206, 103] on select "Before Rules Processing After Rules Processing" at bounding box center [230, 98] width 184 height 13
select select "BEFORE"
click at [138, 92] on select "Before Rules Processing After Rules Processing" at bounding box center [230, 98] width 184 height 13
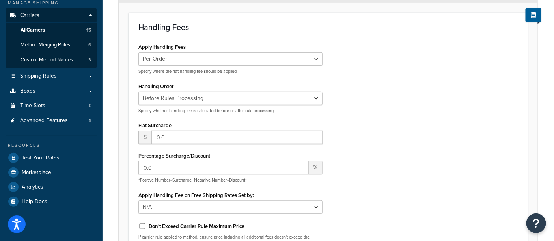
click at [367, 105] on div "Apply Handling Fees Per Order Per Item Per Package Specify where the flat handl…" at bounding box center [327, 146] width 391 height 211
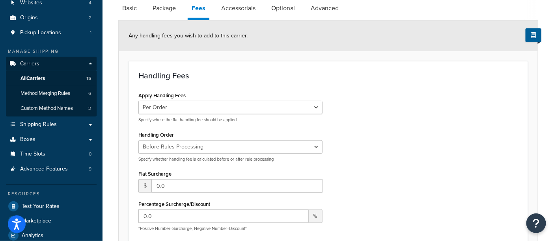
scroll to position [58, 0]
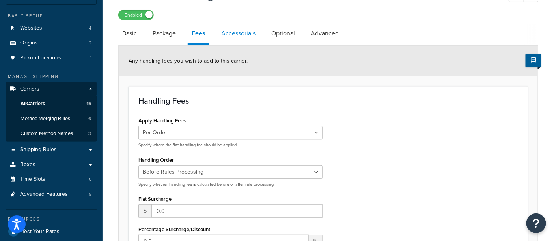
click at [239, 37] on link "Accessorials" at bounding box center [238, 33] width 42 height 19
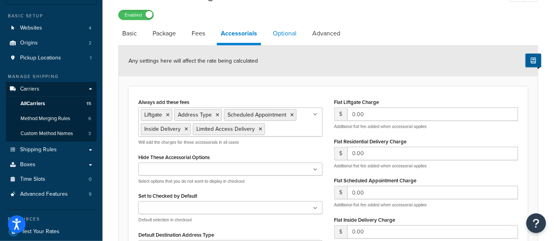
click at [294, 32] on link "Optional" at bounding box center [285, 33] width 32 height 19
select select "55"
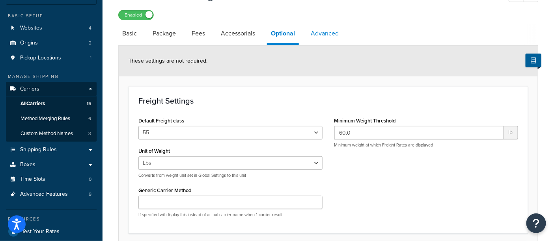
click at [321, 35] on link "Advanced" at bounding box center [325, 33] width 36 height 19
select select "false"
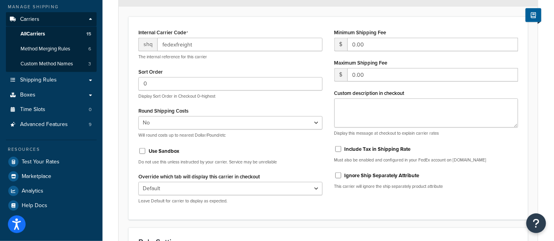
scroll to position [131, 0]
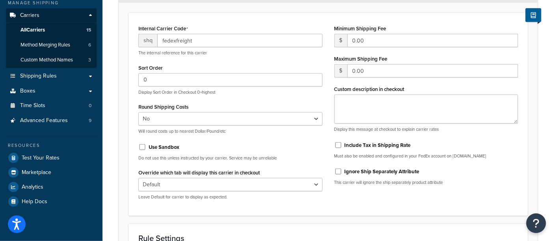
click at [373, 183] on p "This carrier will ignore the ship separately product attribute" at bounding box center [426, 183] width 184 height 6
drag, startPoint x: 417, startPoint y: 171, endPoint x: 342, endPoint y: 170, distance: 75.3
click at [342, 170] on div "Ignore Ship Separately Attribute" at bounding box center [426, 171] width 184 height 12
copy div "Ignore Ship Separately Attribute"
click at [463, 171] on div "Ignore Ship Separately Attribute" at bounding box center [426, 171] width 184 height 12
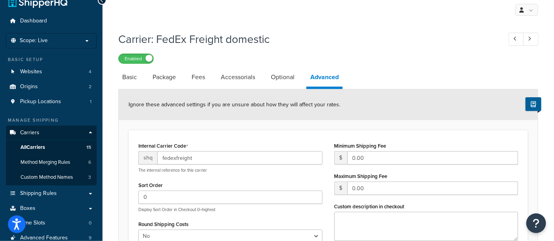
scroll to position [0, 0]
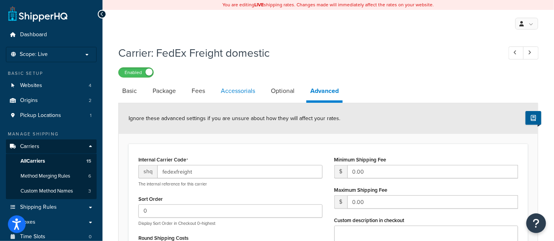
click at [242, 91] on link "Accessorials" at bounding box center [238, 91] width 42 height 19
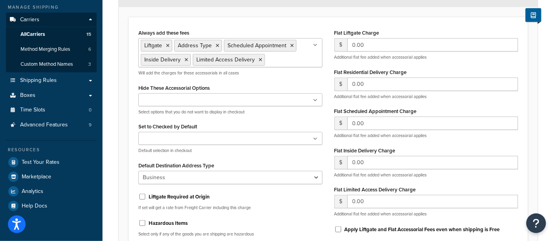
scroll to position [131, 0]
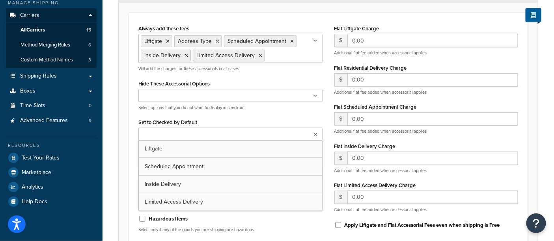
click at [241, 133] on ul at bounding box center [230, 134] width 184 height 13
click at [247, 120] on div "Set to Checked by Default Liftgate Scheduled Appointment Inside Delivery Limite…" at bounding box center [230, 133] width 184 height 33
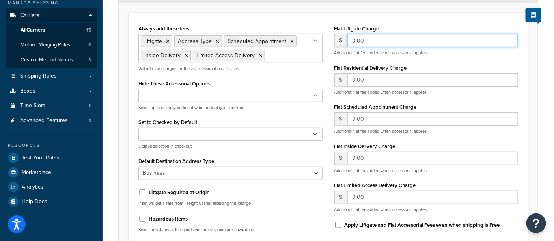
click at [367, 43] on input "0.00" at bounding box center [432, 40] width 171 height 13
click at [509, 43] on input "-1" at bounding box center [432, 40] width 171 height 13
type input "0"
click at [510, 39] on input "0" at bounding box center [432, 40] width 171 height 13
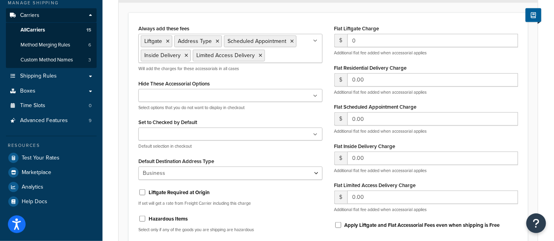
click at [242, 78] on div "Hide These Accessorial Options Liftgate Address Type Scheduled Appointment Insi…" at bounding box center [230, 94] width 184 height 33
click at [293, 22] on div "Always add these fees Liftgate Address Type Scheduled Appointment Inside Delive…" at bounding box center [327, 131] width 399 height 236
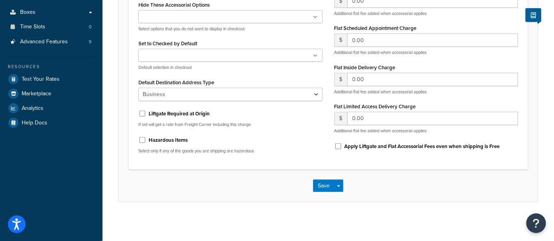
scroll to position [0, 0]
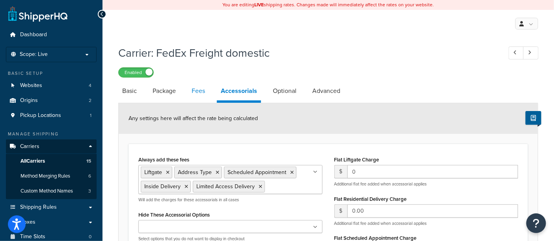
click at [194, 91] on link "Fees" at bounding box center [198, 91] width 21 height 19
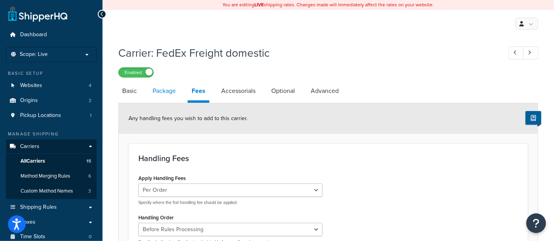
click at [165, 92] on link "Package" at bounding box center [164, 91] width 31 height 19
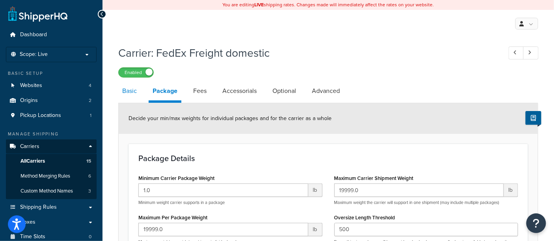
click at [132, 90] on link "Basic" at bounding box center [129, 91] width 22 height 19
select select "fedExFreight"
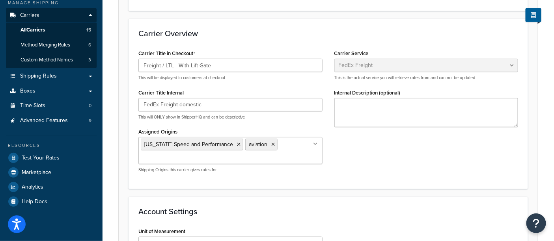
scroll to position [44, 0]
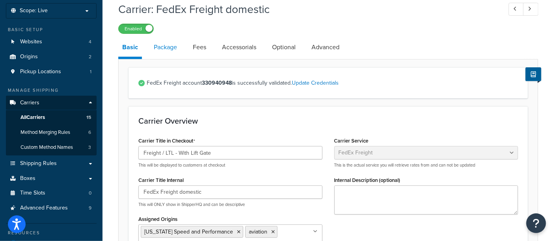
click at [160, 50] on link "Package" at bounding box center [165, 47] width 31 height 19
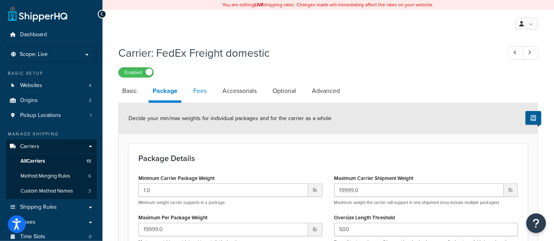
click at [198, 92] on link "Fees" at bounding box center [199, 91] width 21 height 19
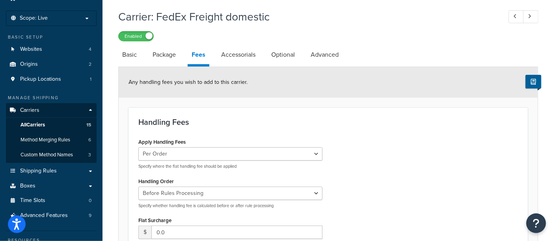
scroll to position [44, 0]
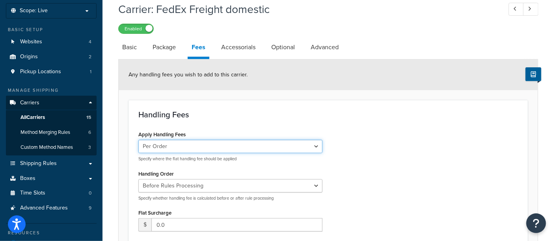
click at [237, 149] on select "Per Order Per Item Per Package" at bounding box center [230, 146] width 184 height 13
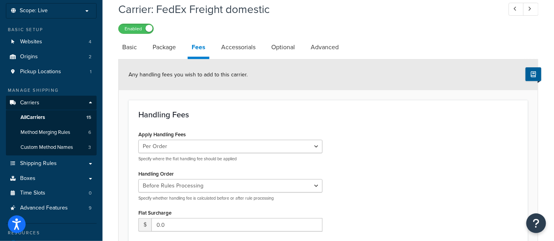
click at [242, 122] on div "Handling Fees Apply Handling Fees Per Order Per Item Per Package Specify where …" at bounding box center [327, 224] width 399 height 249
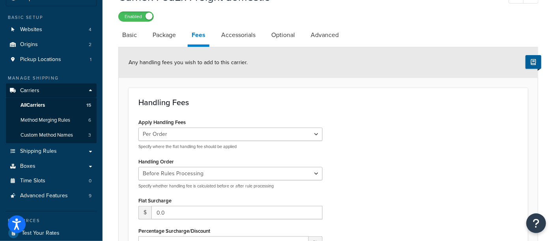
scroll to position [0, 0]
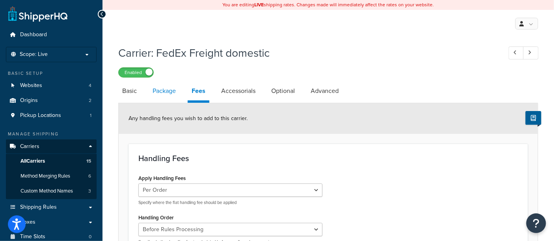
click at [158, 93] on link "Package" at bounding box center [164, 91] width 31 height 19
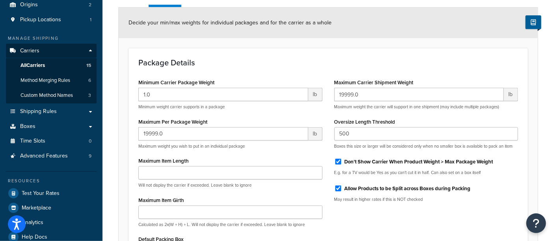
scroll to position [44, 0]
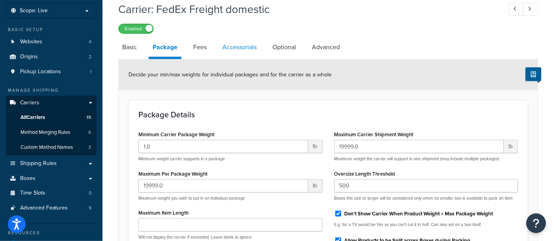
click at [234, 50] on link "Accessorials" at bounding box center [239, 47] width 42 height 19
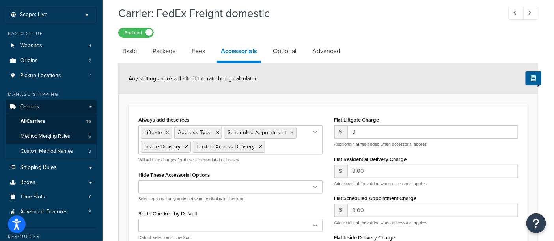
scroll to position [44, 0]
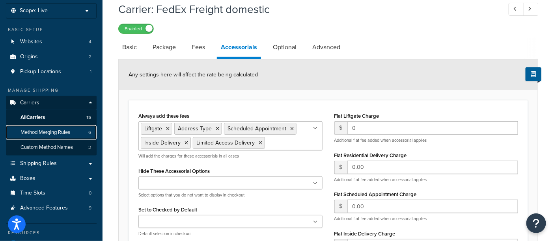
click at [38, 132] on span "Method Merging Rules" at bounding box center [45, 132] width 50 height 7
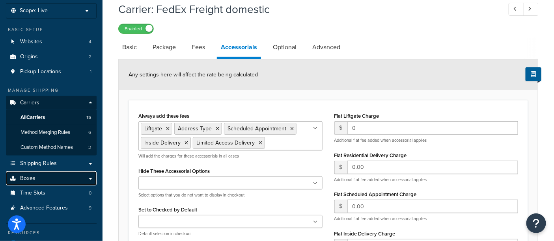
click at [43, 179] on link "Boxes" at bounding box center [51, 178] width 91 height 15
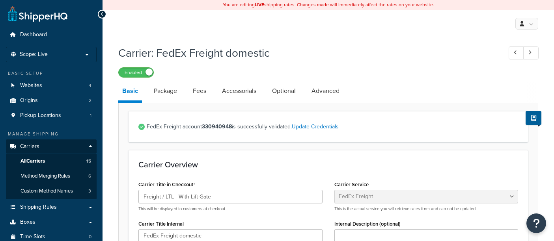
select select "fedExFreight"
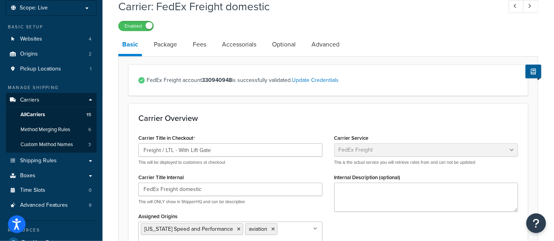
scroll to position [44, 0]
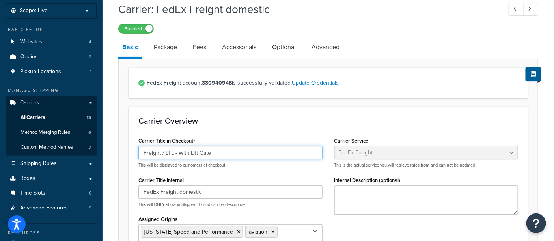
drag, startPoint x: 172, startPoint y: 156, endPoint x: 275, endPoint y: 140, distance: 104.0
click at [275, 140] on div "Carrier Title in Checkout Freight / LTL - With Lift Gate This will be displayed…" at bounding box center [230, 151] width 184 height 33
type input "Freight / LTL"
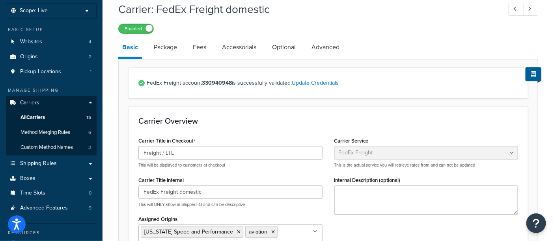
click at [260, 130] on div "Carrier Overview Carrier Title in Checkout Freight / LTL This will be displayed…" at bounding box center [327, 191] width 399 height 170
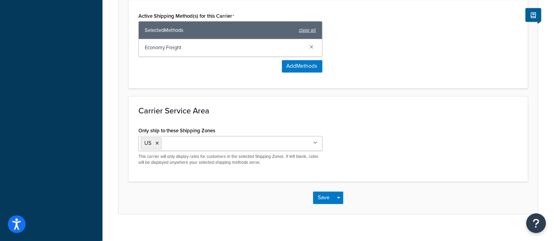
scroll to position [476, 0]
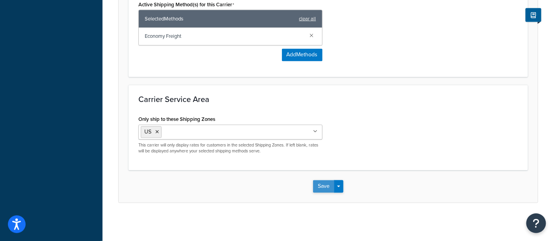
click at [324, 186] on button "Save" at bounding box center [323, 186] width 21 height 13
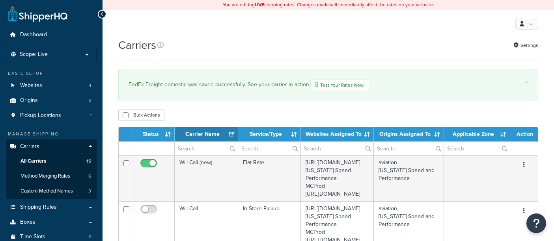
select select "15"
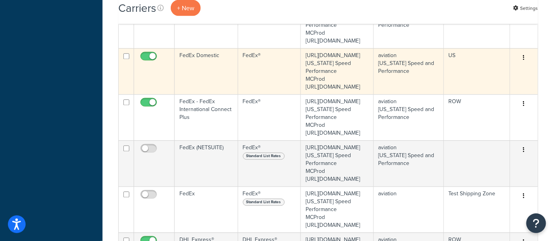
scroll to position [438, 0]
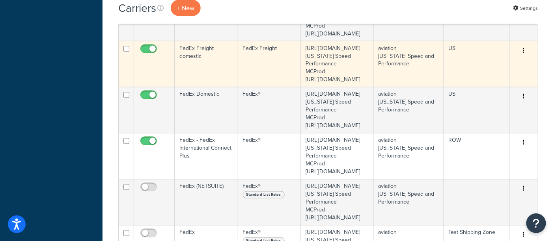
click at [205, 87] on td "FedEx Freight domestic" at bounding box center [206, 64] width 63 height 46
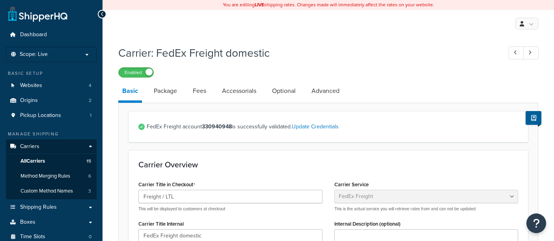
select select "fedExFreight"
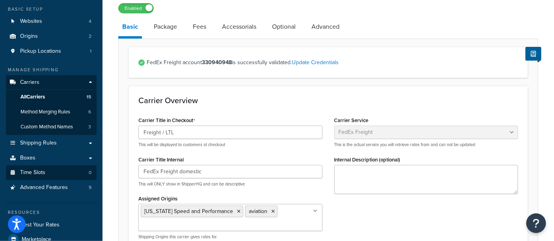
scroll to position [44, 0]
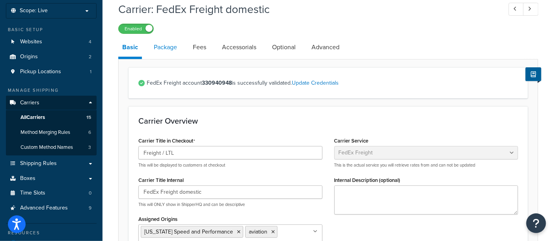
click at [163, 44] on link "Package" at bounding box center [165, 47] width 31 height 19
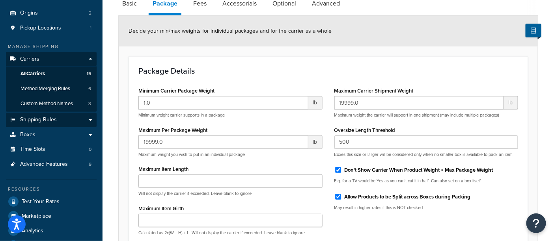
scroll to position [131, 0]
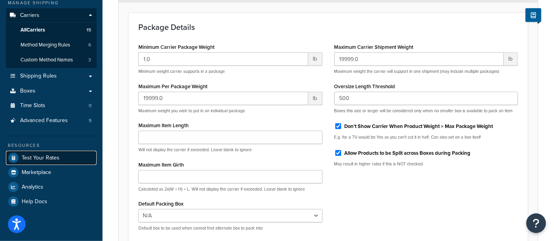
click at [42, 158] on span "Test Your Rates" at bounding box center [41, 158] width 38 height 7
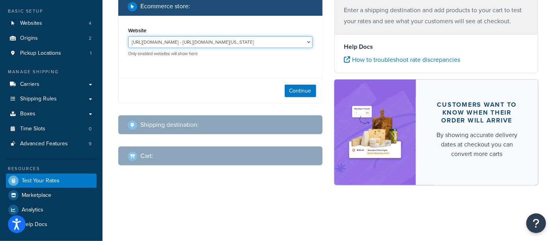
click at [187, 41] on select "http://mcstaging2.rcimetalworks.com/ - https://mcstaging2.texas-speed.com/check…" at bounding box center [220, 42] width 184 height 12
select select "bd4750d74578c5f06571c96295b2fae1"
click at [128, 37] on select "http://mcstaging2.rcimetalworks.com/ - https://mcstaging2.texas-speed.com/check…" at bounding box center [220, 42] width 184 height 12
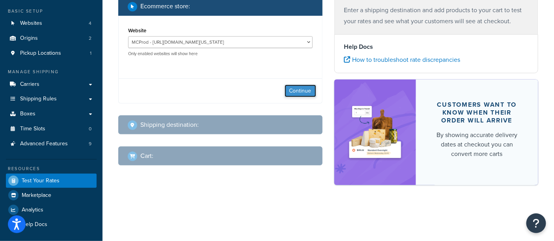
click at [290, 87] on button "Continue" at bounding box center [301, 91] width 32 height 13
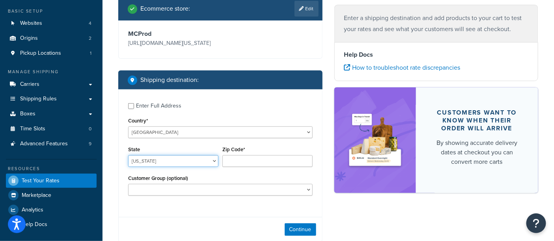
click at [183, 167] on select "Alabama Alaska American Samoa Arizona Arkansas Armed Forces Americas Armed Forc…" at bounding box center [173, 161] width 90 height 12
select select "TX"
click at [128, 156] on select "Alabama Alaska American Samoa Arizona Arkansas Armed Forces Americas Armed Forc…" at bounding box center [173, 161] width 90 height 12
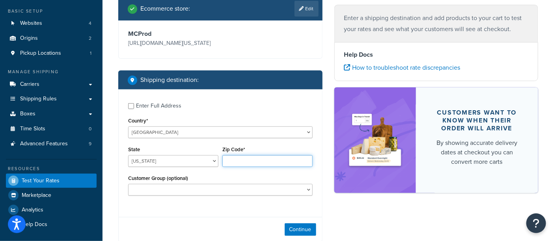
click at [233, 160] on input "Zip Code*" at bounding box center [267, 161] width 90 height 12
type input "78133"
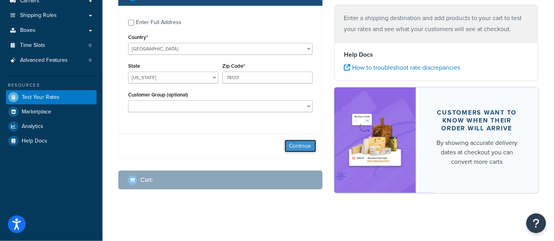
click at [304, 145] on button "Continue" at bounding box center [301, 146] width 32 height 13
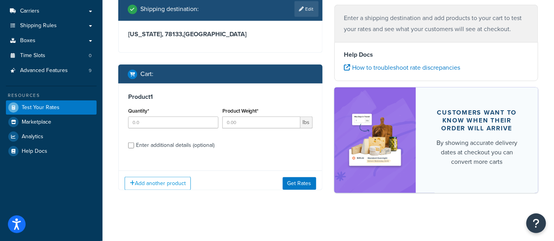
scroll to position [141, 0]
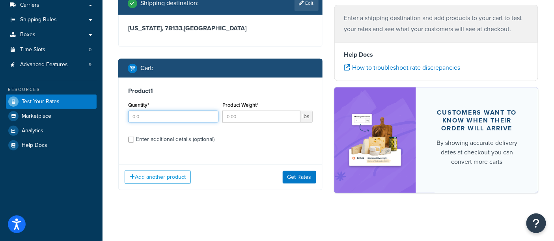
click at [153, 118] on input "Quantity*" at bounding box center [173, 117] width 90 height 12
type input "1"
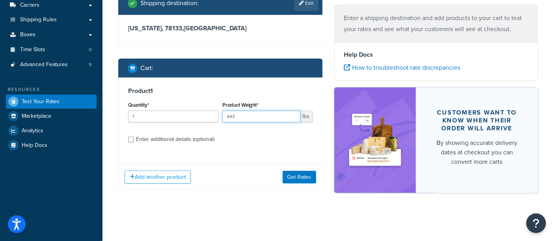
type input "443"
click at [133, 139] on input "Enter additional details (optional)" at bounding box center [131, 140] width 6 height 6
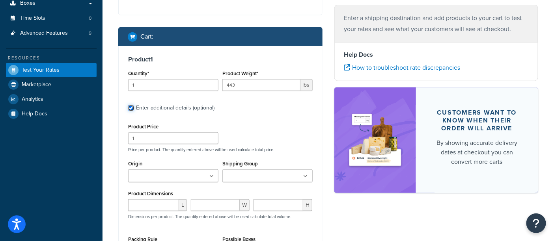
scroll to position [185, 0]
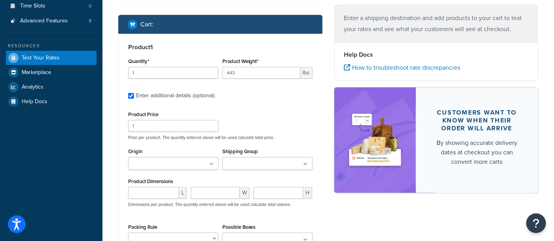
click at [162, 162] on input "Origin" at bounding box center [165, 164] width 70 height 9
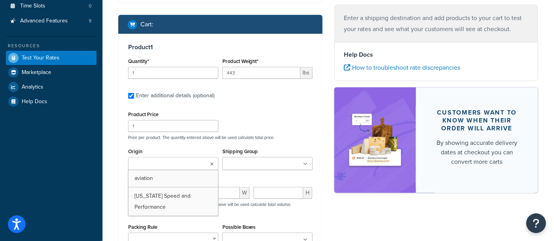
click at [162, 162] on input "Origin" at bounding box center [165, 164] width 70 height 9
click at [241, 165] on input "Shipping Group" at bounding box center [260, 164] width 70 height 9
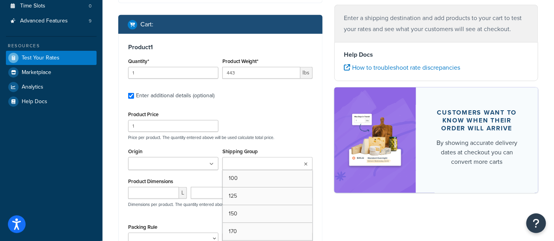
drag, startPoint x: 264, startPoint y: 95, endPoint x: 251, endPoint y: 114, distance: 22.5
click at [264, 95] on label "Enter additional details (optional)" at bounding box center [224, 95] width 177 height 13
click at [134, 95] on input "Enter additional details (optional)" at bounding box center [131, 96] width 6 height 6
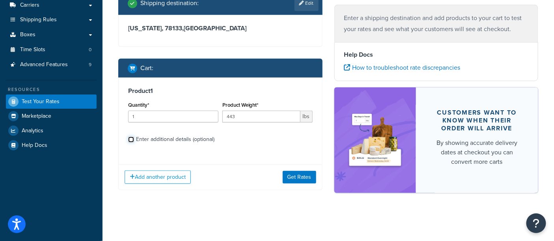
click at [132, 140] on input "Enter additional details (optional)" at bounding box center [131, 140] width 6 height 6
checkbox input "true"
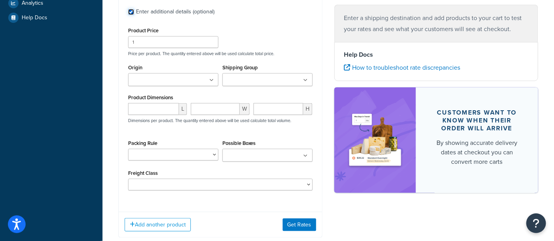
scroll to position [281, 0]
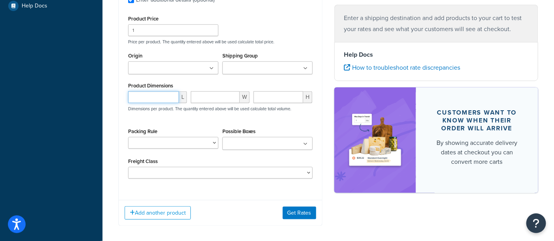
click at [148, 96] on input "number" at bounding box center [153, 97] width 51 height 12
type input "25"
type input "41"
type input "34"
click at [231, 205] on div "Add another product Get Rates" at bounding box center [220, 213] width 203 height 26
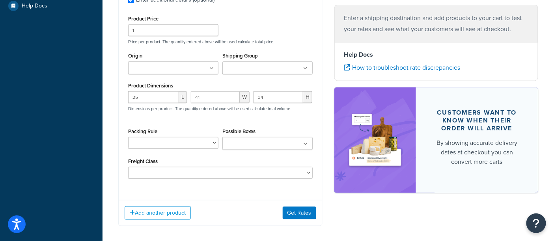
click at [243, 147] on input "Possible Boxes" at bounding box center [260, 144] width 70 height 9
click at [243, 144] on input "Possible Boxes" at bounding box center [260, 144] width 70 height 9
click at [181, 193] on div "Product 1 Quantity* 1 Product Weight* 443 lbs Enter additional details (optiona…" at bounding box center [220, 66] width 203 height 256
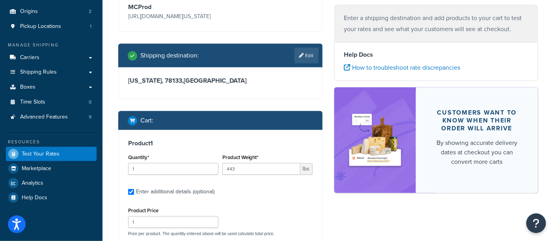
scroll to position [62, 0]
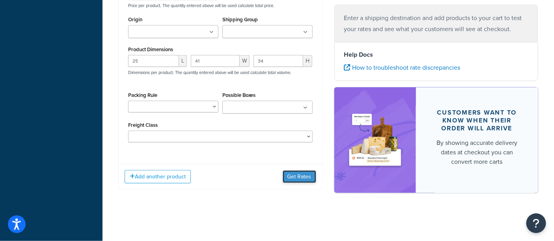
click at [305, 175] on button "Get Rates" at bounding box center [299, 177] width 33 height 13
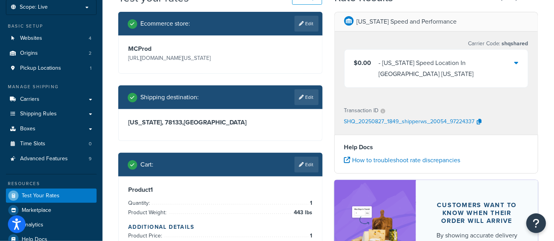
scroll to position [0, 0]
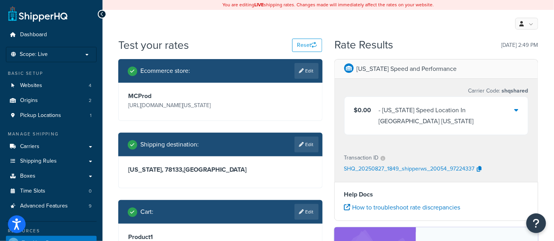
click at [432, 117] on div "$0.00 - Texas Speed Location In Georgetown Texas" at bounding box center [436, 116] width 184 height 38
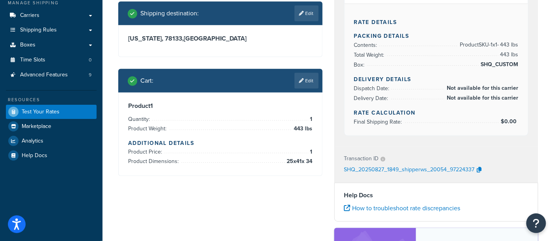
scroll to position [87, 0]
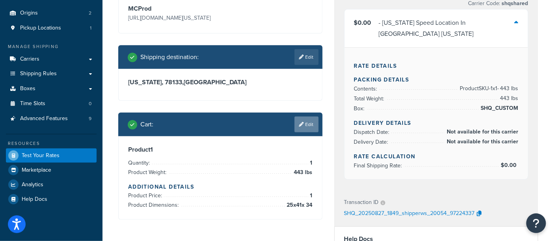
click at [305, 128] on link "Edit" at bounding box center [306, 125] width 24 height 16
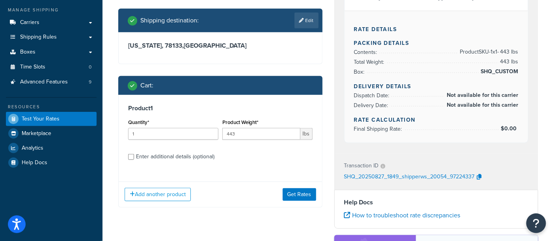
scroll to position [131, 0]
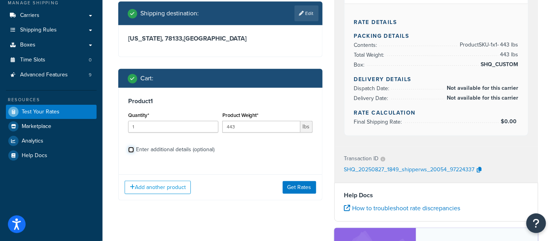
click at [133, 151] on input "Enter additional details (optional)" at bounding box center [131, 150] width 6 height 6
checkbox input "true"
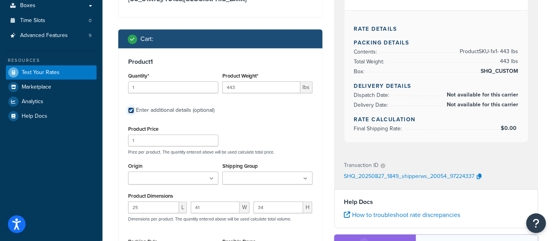
scroll to position [175, 0]
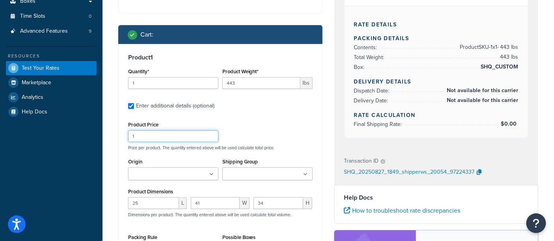
drag, startPoint x: 142, startPoint y: 137, endPoint x: 71, endPoint y: 130, distance: 71.3
click at [74, 130] on div "Dashboard Scope: Live Basic Setup Websites 4 Origins 2 Pickup Locations 1 Manag…" at bounding box center [277, 104] width 554 height 558
click at [249, 123] on div "Product Price Price per product. The quantity entered above will be used calcul…" at bounding box center [220, 134] width 188 height 31
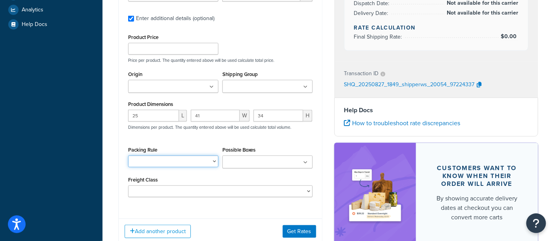
click at [197, 164] on select "BRA 2 Box Packing Rule Cylinder Head 2 box Packing Rule Ships Individually" at bounding box center [173, 162] width 90 height 12
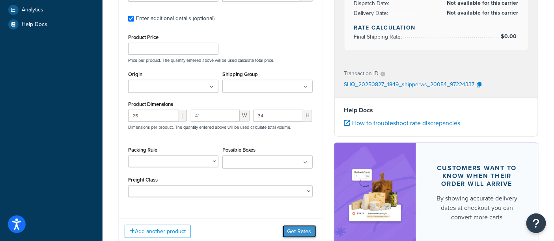
click at [293, 225] on button "Get Rates" at bounding box center [299, 231] width 33 height 13
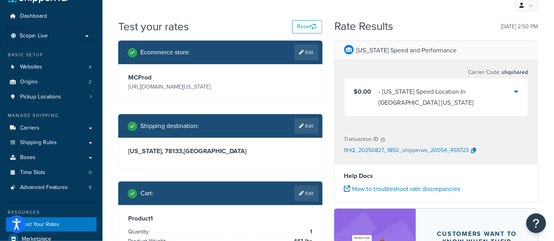
scroll to position [0, 0]
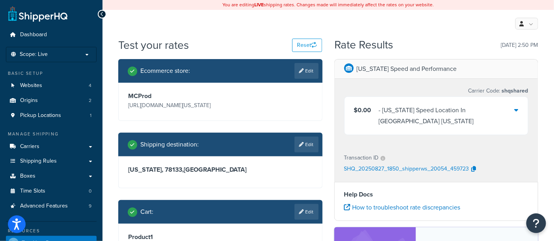
click at [418, 113] on div "- Texas Speed Location In Georgetown Texas" at bounding box center [447, 116] width 136 height 22
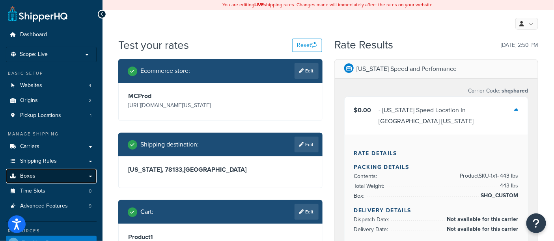
click at [37, 176] on link "Boxes" at bounding box center [51, 176] width 91 height 15
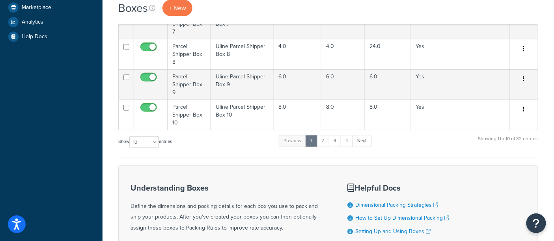
scroll to position [213, 0]
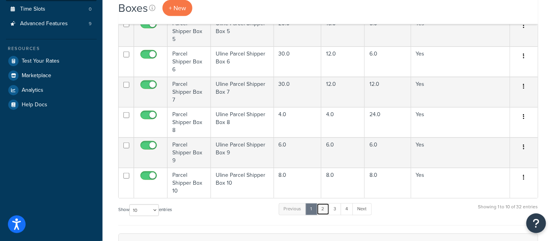
click at [326, 203] on link "2" at bounding box center [322, 209] width 13 height 12
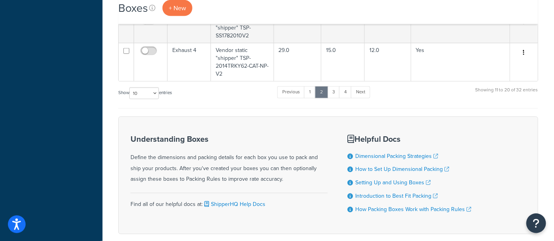
scroll to position [345, 0]
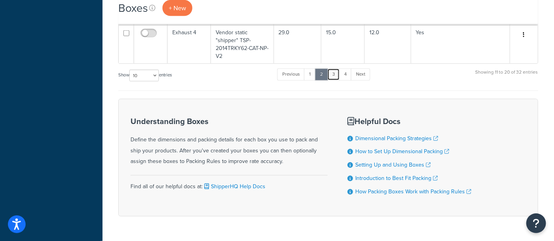
click at [334, 73] on link "3" at bounding box center [333, 75] width 13 height 12
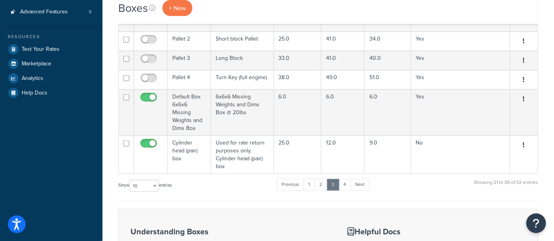
scroll to position [169, 0]
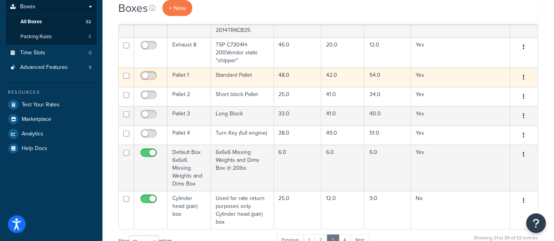
click at [147, 76] on input "checkbox" at bounding box center [150, 78] width 22 height 10
checkbox input "true"
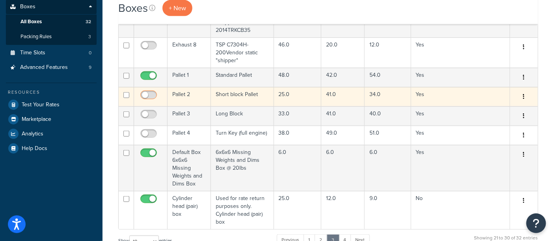
click at [147, 94] on input "checkbox" at bounding box center [150, 97] width 22 height 10
checkbox input "true"
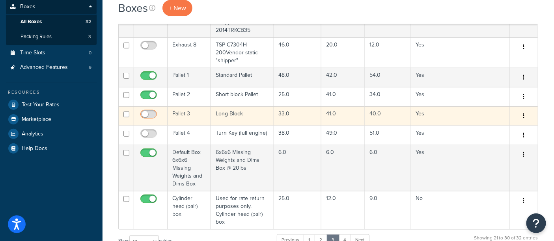
click at [146, 113] on input "checkbox" at bounding box center [150, 117] width 22 height 10
checkbox input "true"
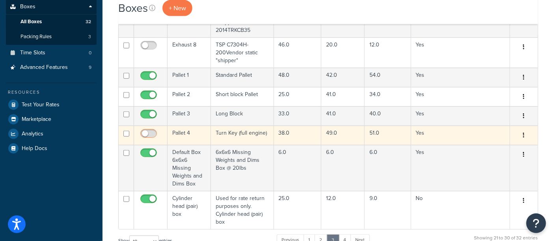
click at [148, 131] on input "checkbox" at bounding box center [150, 136] width 22 height 10
checkbox input "true"
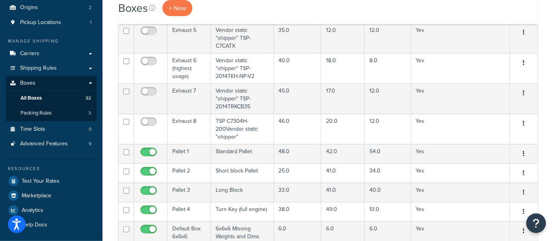
scroll to position [0, 0]
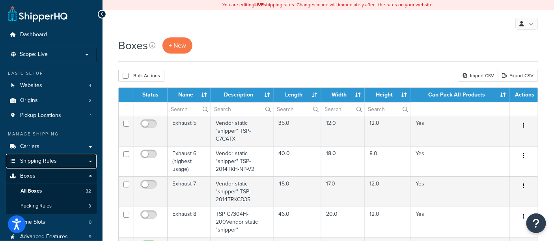
click at [60, 162] on link "Shipping Rules" at bounding box center [51, 161] width 91 height 15
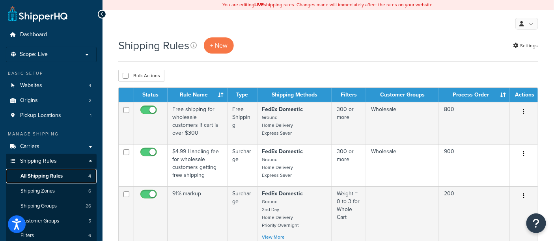
click at [55, 175] on span "All Shipping Rules" at bounding box center [41, 176] width 42 height 7
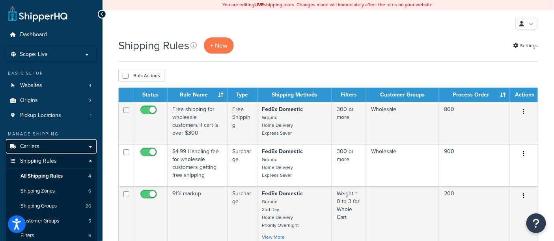
click at [34, 145] on span "Carriers" at bounding box center [29, 146] width 19 height 7
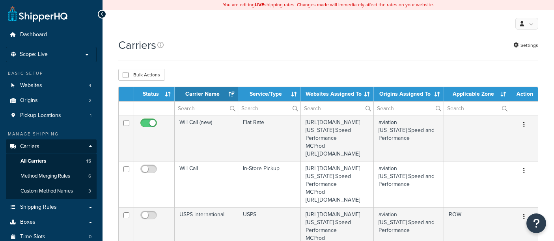
select select "15"
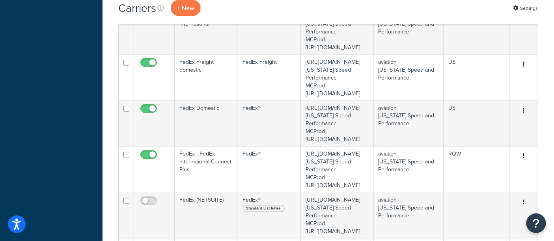
scroll to position [394, 0]
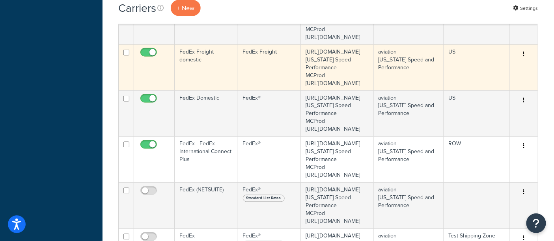
click at [204, 91] on td "FedEx Freight domestic" at bounding box center [206, 68] width 63 height 46
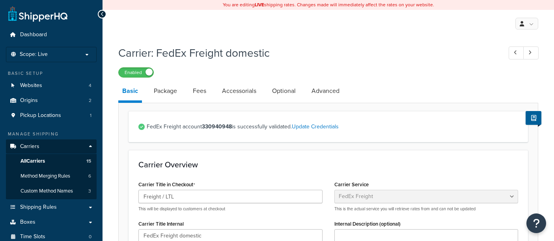
select select "fedExFreight"
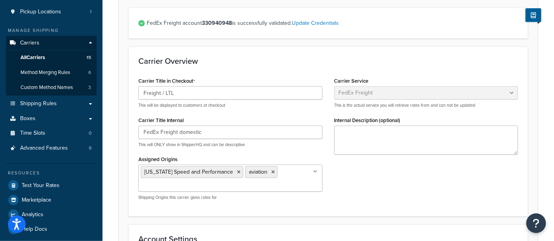
scroll to position [44, 0]
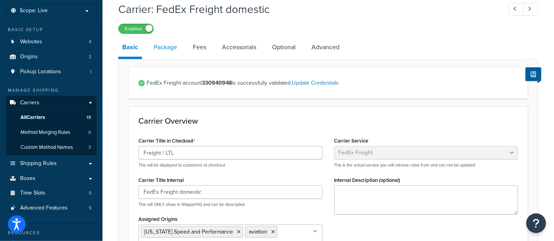
click at [174, 50] on link "Package" at bounding box center [165, 47] width 31 height 19
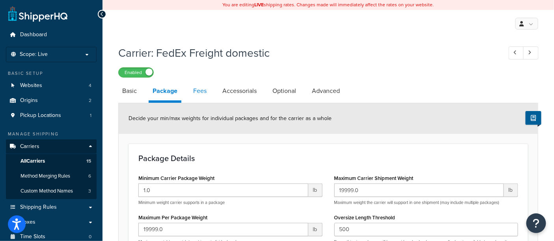
click at [200, 95] on link "Fees" at bounding box center [199, 91] width 21 height 19
select select "AFTER"
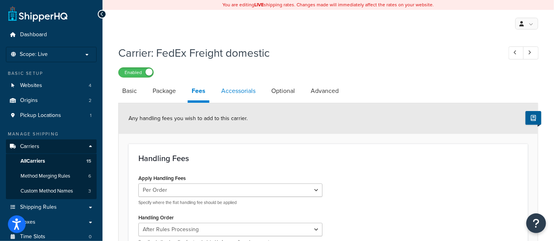
click at [234, 91] on link "Accessorials" at bounding box center [238, 91] width 42 height 19
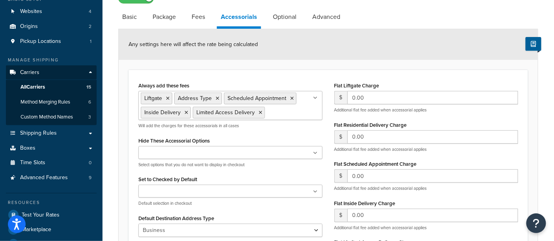
scroll to position [87, 0]
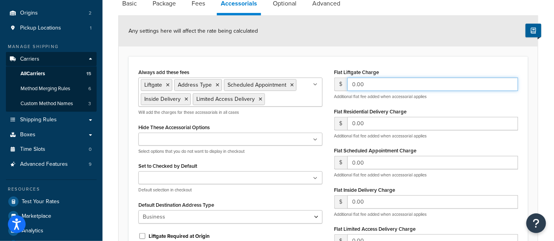
drag, startPoint x: 374, startPoint y: 84, endPoint x: 306, endPoint y: 78, distance: 68.0
click at [310, 79] on div "Always add these fees Liftgate Address Type Scheduled Appointment Inside Delive…" at bounding box center [327, 175] width 391 height 216
type input "1"
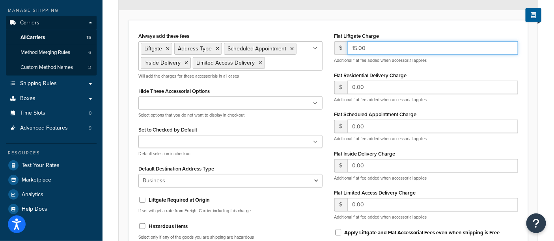
scroll to position [131, 0]
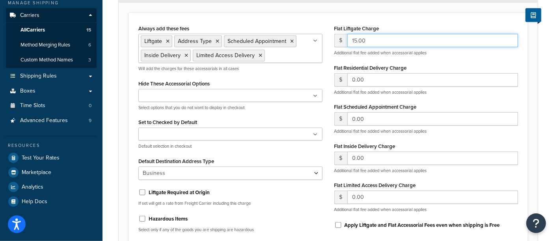
type input "15.00"
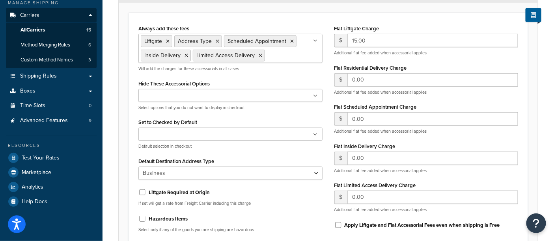
click at [285, 24] on div "Always add these fees Liftgate Address Type Scheduled Appointment Inside Delive…" at bounding box center [230, 47] width 184 height 49
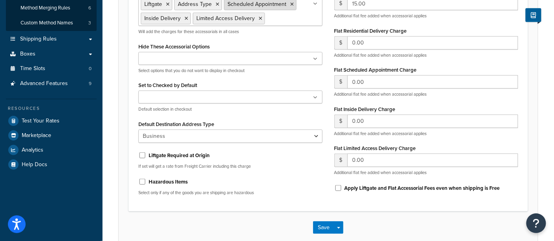
scroll to position [175, 0]
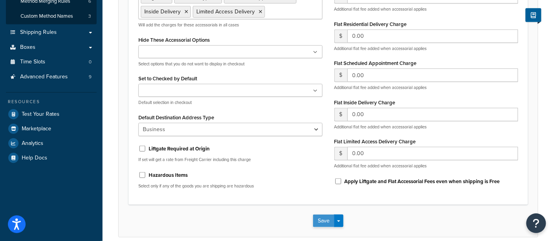
click at [325, 221] on button "Save" at bounding box center [323, 221] width 21 height 13
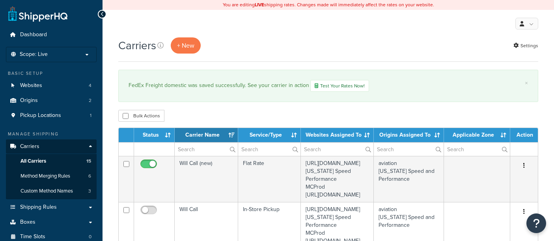
select select "15"
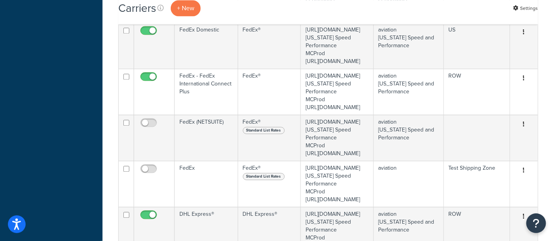
scroll to position [525, 0]
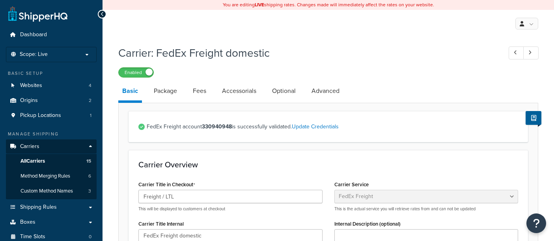
select select "fedExFreight"
click at [285, 95] on link "Optional" at bounding box center [284, 91] width 32 height 19
select select "55"
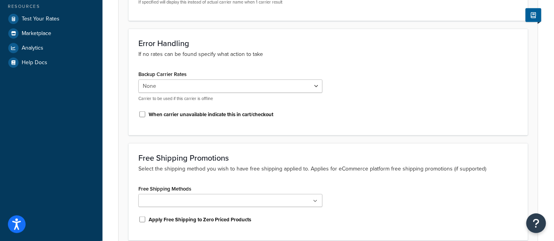
scroll to position [262, 0]
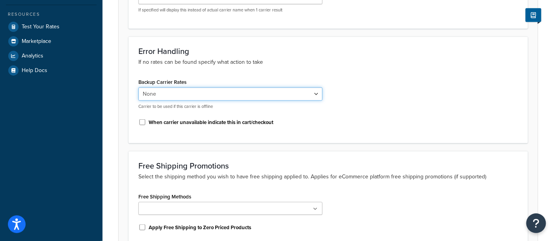
click at [182, 97] on select "None USPS domestic FedEx Domestic UPS® domestic USPS international UPS® interna…" at bounding box center [230, 93] width 184 height 13
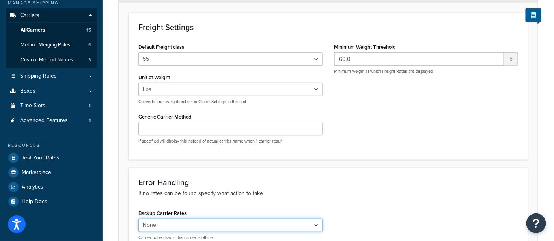
scroll to position [0, 0]
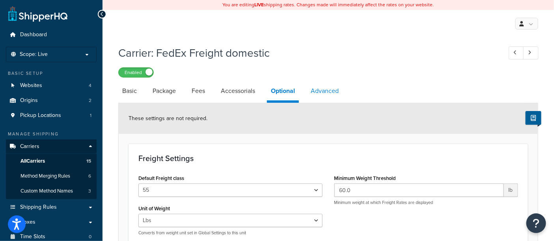
click at [329, 93] on link "Advanced" at bounding box center [325, 91] width 36 height 19
select select "false"
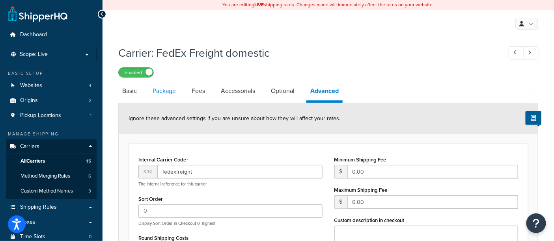
click at [163, 92] on link "Package" at bounding box center [164, 91] width 31 height 19
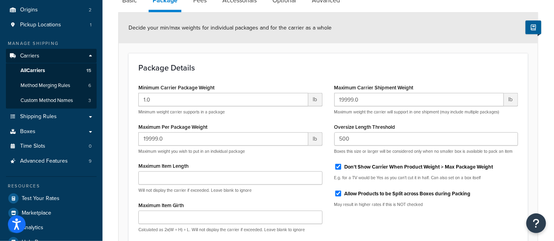
scroll to position [131, 0]
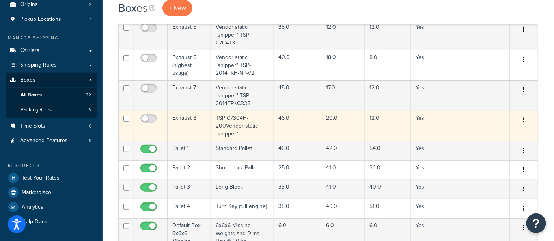
scroll to position [131, 0]
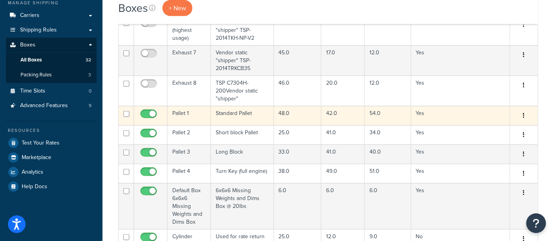
click at [182, 115] on td "Pallet 1" at bounding box center [188, 115] width 43 height 19
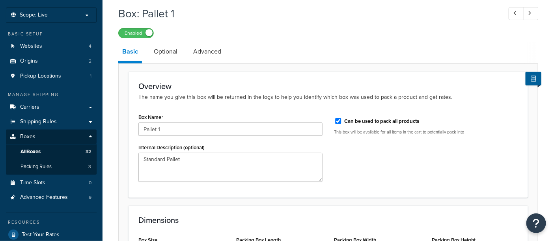
scroll to position [44, 0]
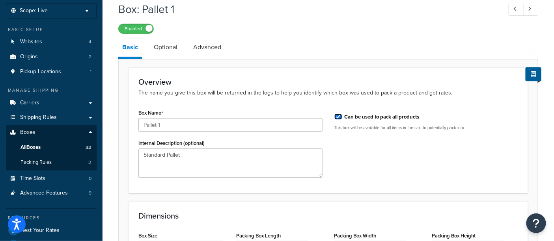
click at [339, 119] on input "Can be used to pack all products" at bounding box center [338, 117] width 8 height 6
checkbox input "false"
click at [157, 49] on link "Optional" at bounding box center [166, 47] width 32 height 19
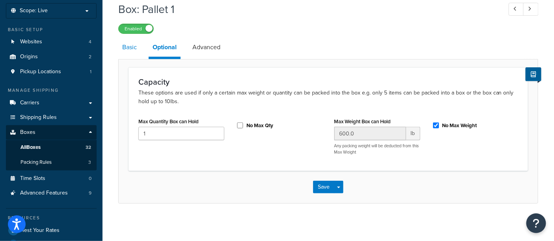
click at [126, 50] on link "Basic" at bounding box center [129, 47] width 22 height 19
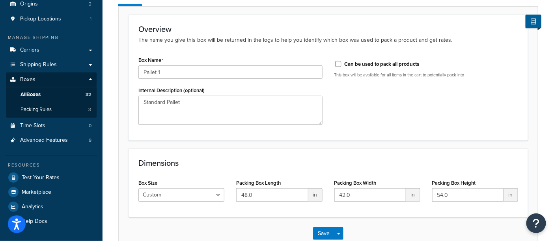
scroll to position [87, 0]
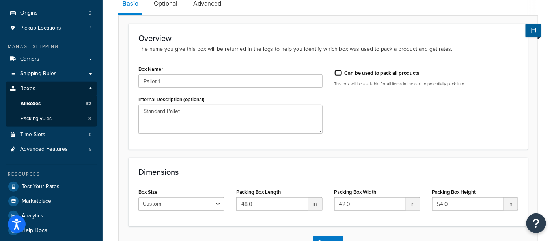
click at [339, 74] on input "Can be used to pack all products" at bounding box center [338, 73] width 8 height 6
checkbox input "true"
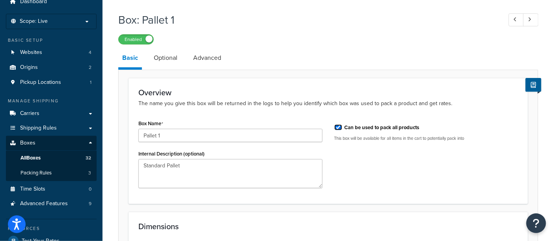
scroll to position [13, 0]
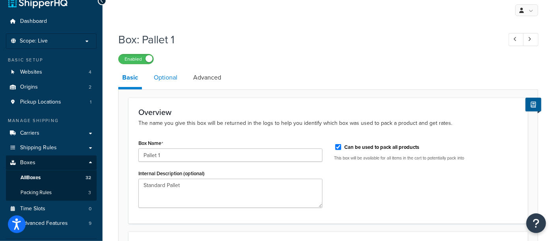
click at [169, 76] on link "Optional" at bounding box center [166, 77] width 32 height 19
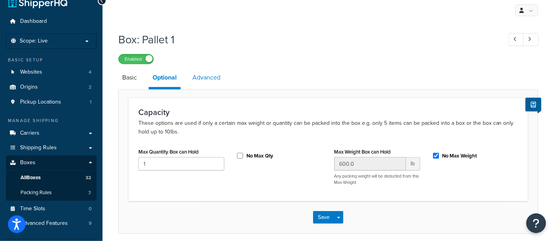
click at [207, 80] on link "Advanced" at bounding box center [206, 77] width 36 height 19
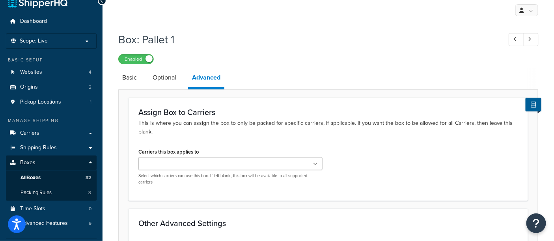
click at [228, 164] on ul at bounding box center [230, 163] width 184 height 13
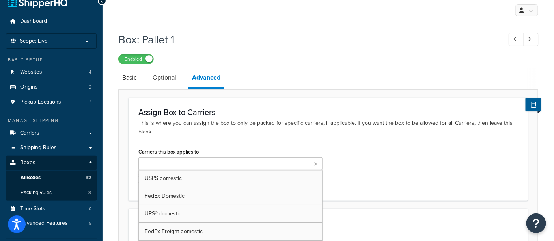
click at [228, 164] on ul at bounding box center [230, 163] width 184 height 13
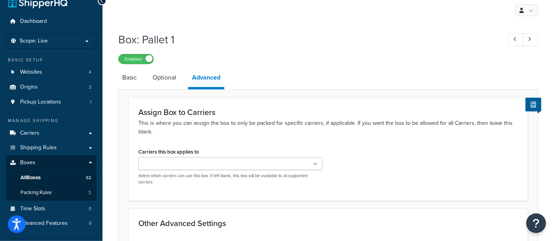
click at [268, 134] on p "This is where you can assign the box to only be packed for specific carriers, i…" at bounding box center [328, 127] width 380 height 17
click at [166, 78] on link "Optional" at bounding box center [165, 77] width 32 height 19
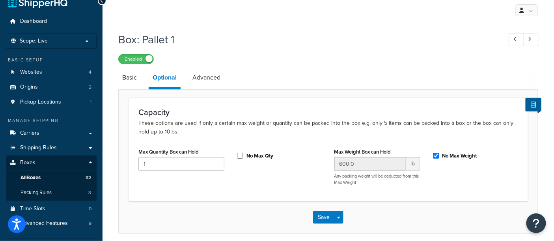
click at [233, 132] on p "These options are used if only a certain max weight or quantity can be packed i…" at bounding box center [328, 127] width 380 height 17
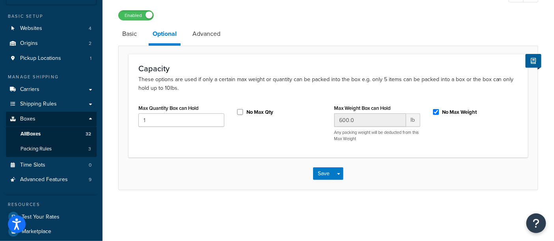
scroll to position [13, 0]
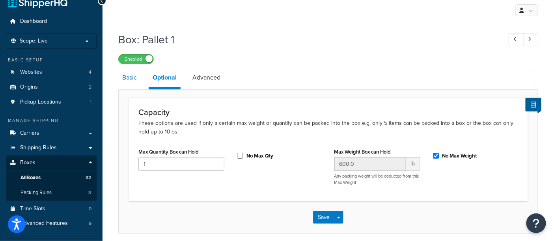
click at [128, 80] on link "Basic" at bounding box center [129, 77] width 22 height 19
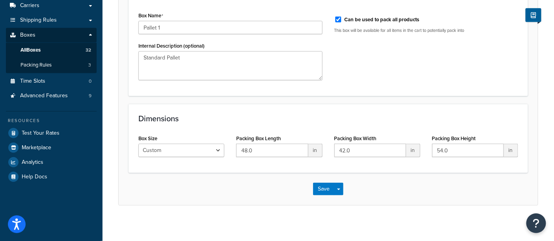
scroll to position [145, 0]
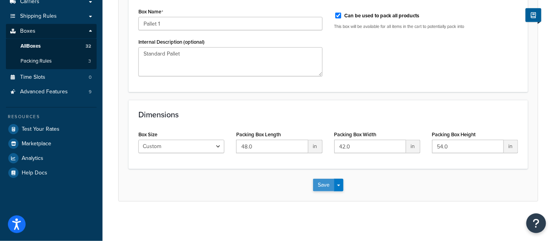
click at [320, 184] on button "Save" at bounding box center [323, 185] width 21 height 13
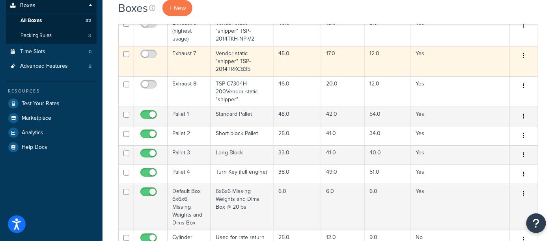
scroll to position [175, 0]
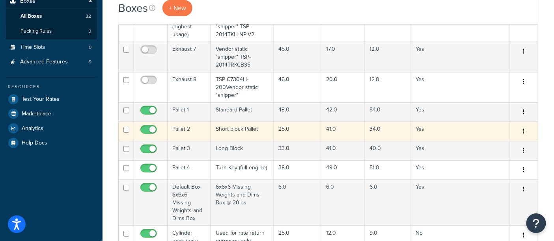
click at [196, 132] on td "Pallet 2" at bounding box center [188, 131] width 43 height 19
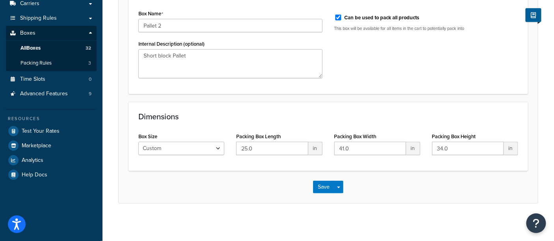
scroll to position [145, 0]
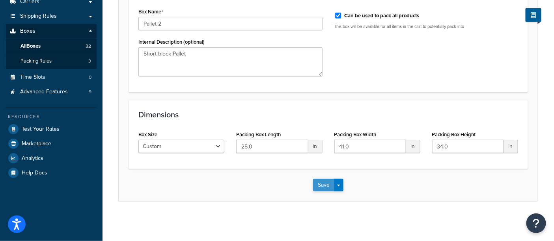
click at [324, 188] on button "Save" at bounding box center [323, 185] width 21 height 13
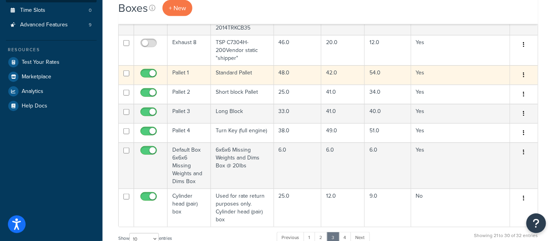
scroll to position [175, 0]
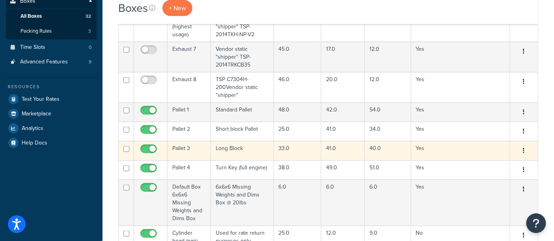
click at [192, 154] on td "Pallet 3" at bounding box center [188, 150] width 43 height 19
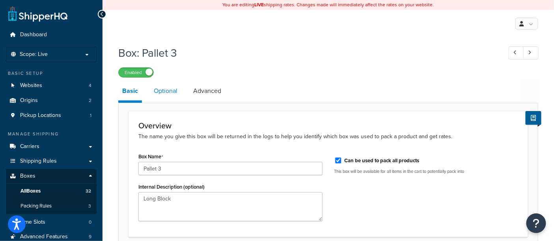
click at [164, 96] on link "Optional" at bounding box center [166, 91] width 32 height 19
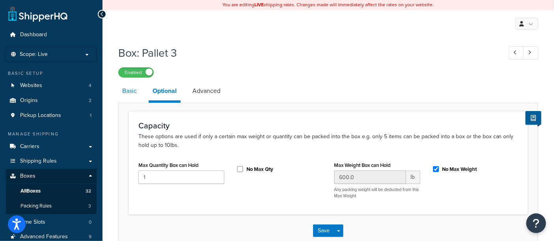
click at [131, 92] on link "Basic" at bounding box center [129, 91] width 22 height 19
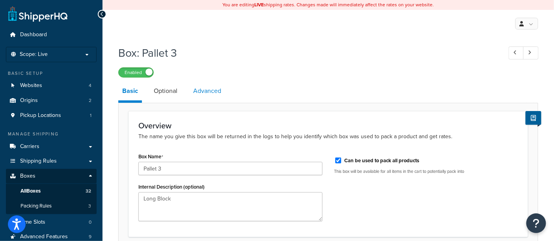
click at [195, 95] on link "Advanced" at bounding box center [207, 91] width 36 height 19
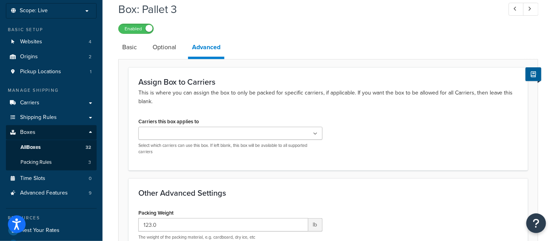
scroll to position [219, 0]
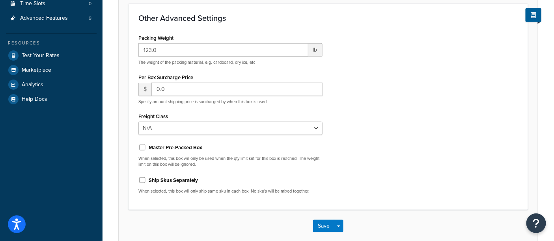
click at [425, 76] on div "Packing Weight 123.0 lb The weight of the packing material, e.g. cardboard, dry…" at bounding box center [327, 116] width 391 height 168
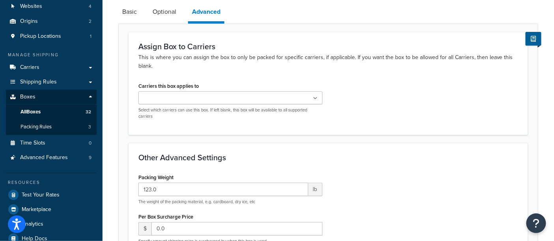
scroll to position [87, 0]
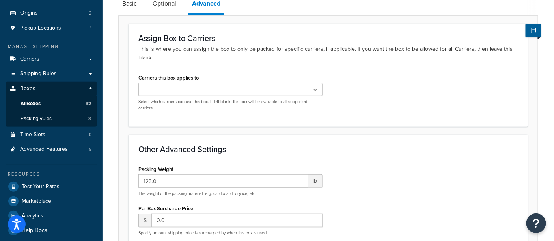
click at [283, 153] on h3 "Other Advanced Settings" at bounding box center [328, 149] width 380 height 9
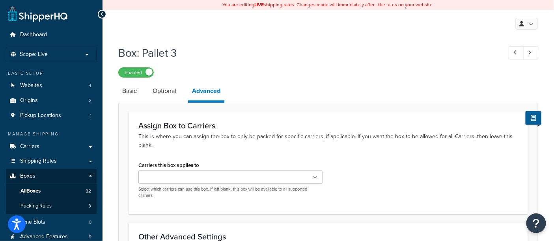
click at [242, 149] on p "This is where you can assign the box to only be packed for specific carriers, i…" at bounding box center [328, 140] width 380 height 17
click at [162, 93] on link "Optional" at bounding box center [165, 91] width 32 height 19
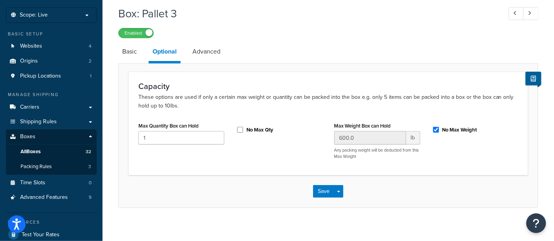
scroll to position [44, 0]
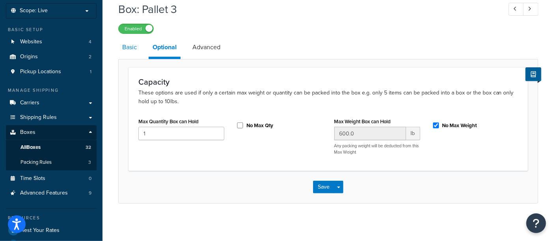
click at [132, 48] on link "Basic" at bounding box center [129, 47] width 22 height 19
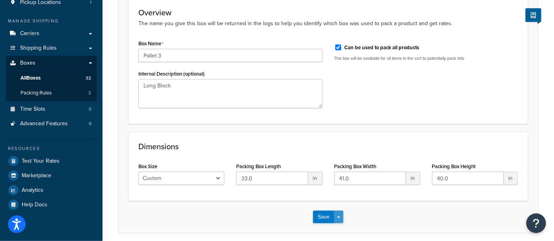
scroll to position [145, 0]
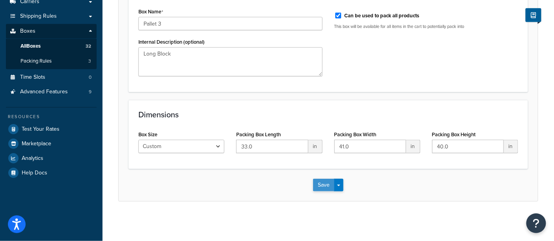
click at [321, 184] on button "Save" at bounding box center [323, 185] width 21 height 13
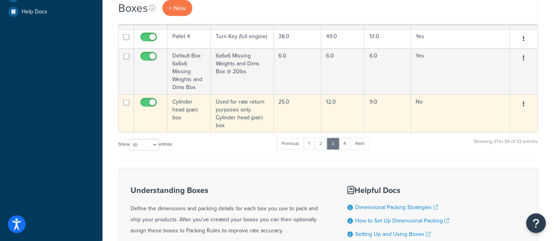
scroll to position [262, 0]
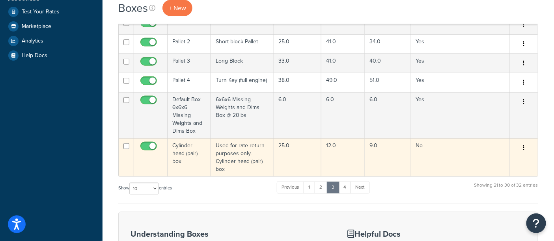
click at [182, 147] on td "Cylinder head (pair) box" at bounding box center [188, 157] width 43 height 38
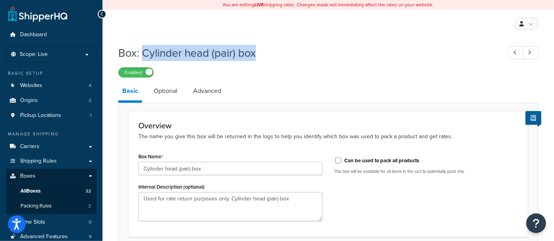
drag, startPoint x: 258, startPoint y: 56, endPoint x: 141, endPoint y: 52, distance: 117.5
click at [141, 52] on h1 "Box: Cylinder head (pair) box" at bounding box center [306, 52] width 376 height 15
copy h1 "Cylinder head (pair) box"
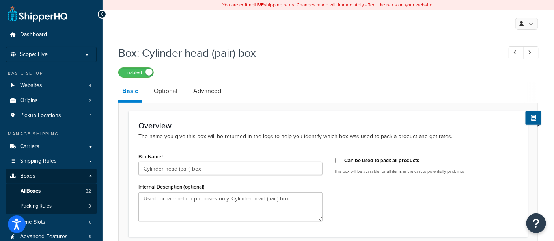
click at [190, 66] on div "Box: Cylinder head (pair) box Enabled" at bounding box center [328, 59] width 420 height 36
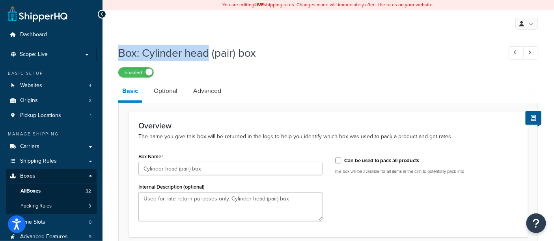
drag, startPoint x: 119, startPoint y: 54, endPoint x: 210, endPoint y: 57, distance: 90.7
click at [210, 57] on h1 "Box: Cylinder head (pair) box" at bounding box center [306, 52] width 376 height 15
copy h1 "Box: Cylinder head"
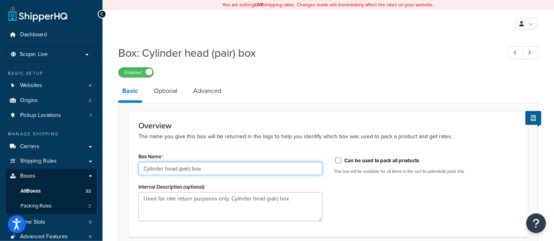
drag, startPoint x: 207, startPoint y: 171, endPoint x: 102, endPoint y: 161, distance: 104.9
click at [104, 161] on div "Box: Cylinder head (pair) box Enabled Basic Optional Advanced Overview The name…" at bounding box center [327, 203] width 451 height 325
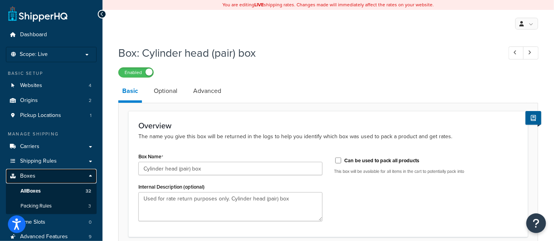
click at [37, 178] on link "Boxes" at bounding box center [51, 176] width 91 height 15
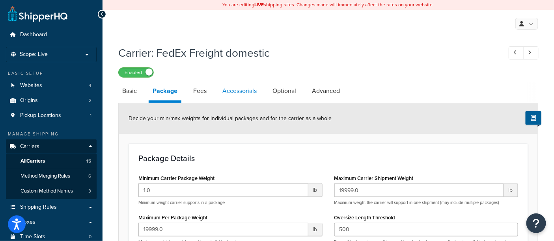
click at [226, 91] on link "Accessorials" at bounding box center [239, 91] width 42 height 19
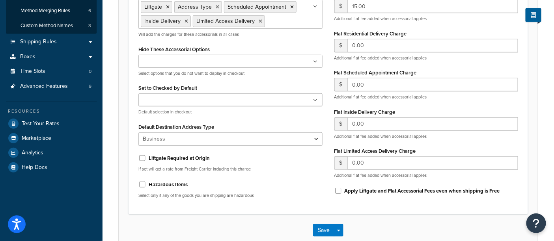
scroll to position [175, 0]
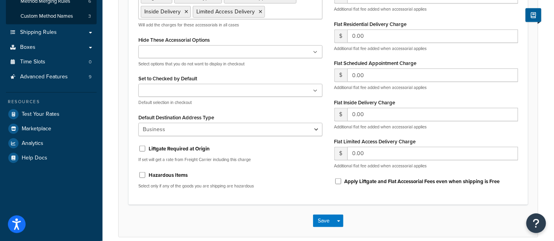
drag, startPoint x: 378, startPoint y: 219, endPoint x: 367, endPoint y: 219, distance: 10.6
click at [377, 219] on div "Save Save Dropdown Save and Edit" at bounding box center [328, 221] width 419 height 32
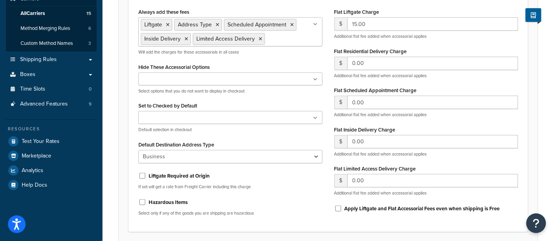
scroll to position [210, 0]
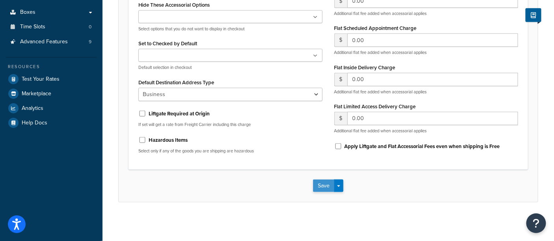
click at [320, 186] on button "Save" at bounding box center [323, 186] width 21 height 13
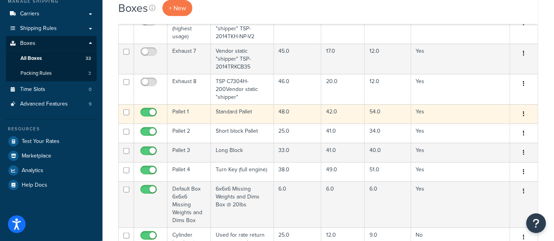
scroll to position [175, 0]
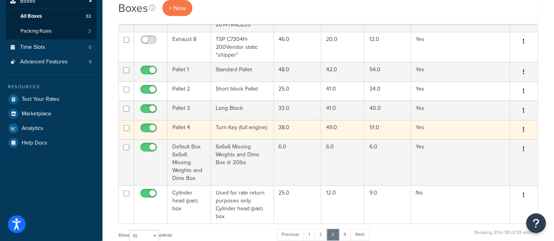
click at [195, 131] on td "Pallet 4" at bounding box center [188, 129] width 43 height 19
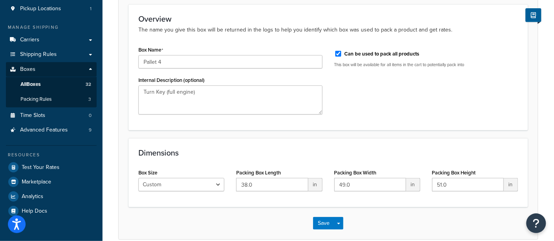
scroll to position [145, 0]
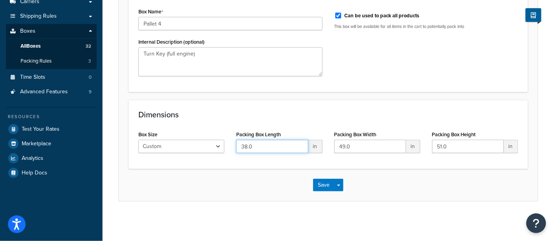
click at [245, 148] on input "38.0" at bounding box center [272, 146] width 72 height 13
type input "39.0"
click at [343, 145] on input "49.0" at bounding box center [370, 146] width 72 height 13
type input "50.0"
click at [181, 145] on select "Custom USPS Small Flat Box USPS Medium Flat Box USPS Large Flat Box USPS Flat E…" at bounding box center [181, 146] width 86 height 13
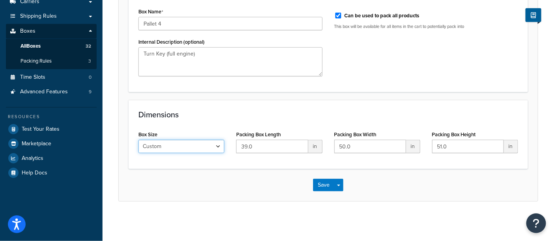
click at [181, 145] on select "Custom USPS Small Flat Box USPS Medium Flat Box USPS Large Flat Box USPS Flat E…" at bounding box center [181, 146] width 86 height 13
click at [320, 189] on button "Save" at bounding box center [323, 185] width 21 height 13
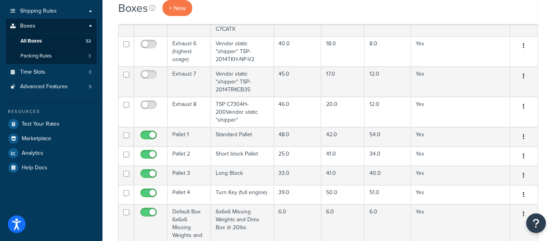
scroll to position [156, 0]
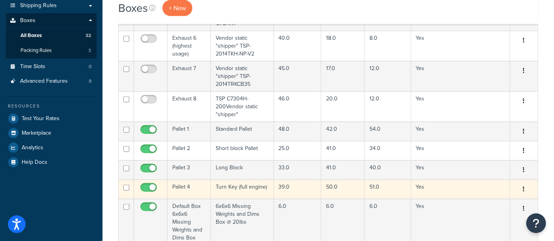
click at [300, 187] on td "39.0" at bounding box center [297, 189] width 47 height 19
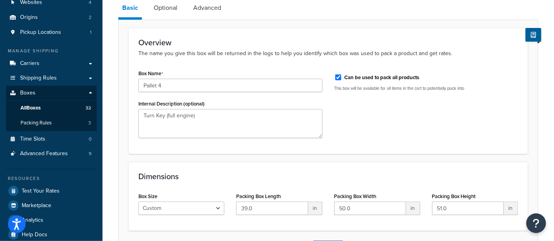
scroll to position [87, 0]
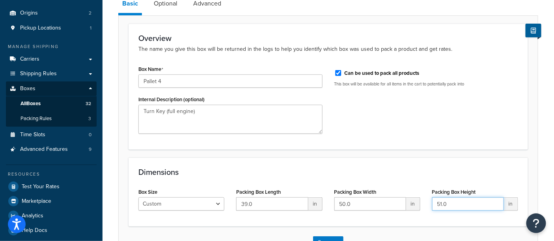
click at [441, 205] on input "51.0" at bounding box center [468, 203] width 72 height 13
type input "52.0"
click at [369, 125] on div "Box Name Pallet 4 Internal Description (optional) Turn Key (full engine) Can be…" at bounding box center [327, 101] width 391 height 76
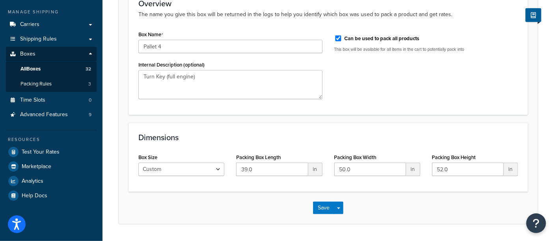
scroll to position [145, 0]
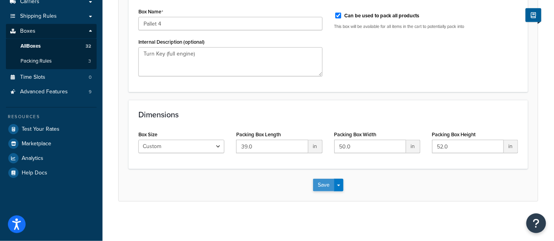
click at [324, 187] on button "Save" at bounding box center [323, 185] width 21 height 13
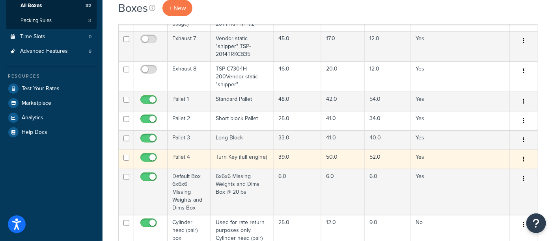
scroll to position [219, 0]
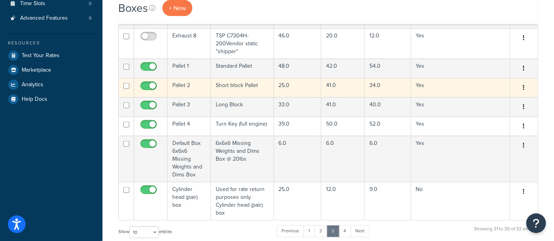
click at [238, 87] on td "Short block Pallet" at bounding box center [242, 87] width 63 height 19
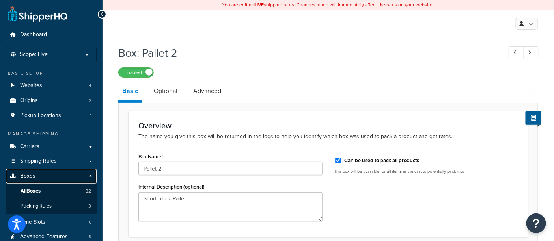
click at [33, 179] on span "Boxes" at bounding box center [27, 176] width 15 height 7
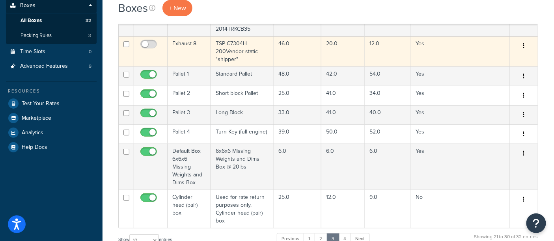
scroll to position [175, 0]
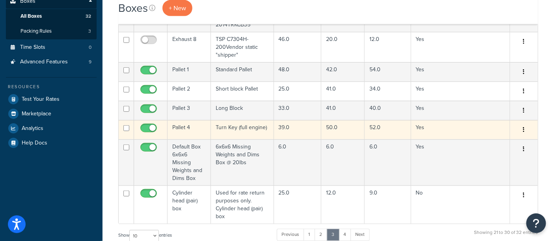
click at [244, 130] on td "Turn Key (full engine)" at bounding box center [242, 129] width 63 height 19
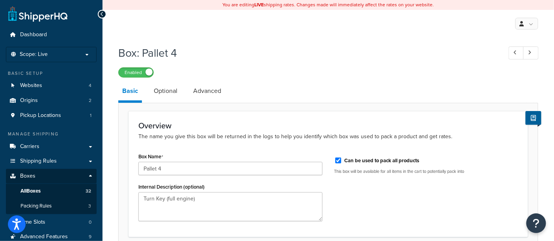
click at [357, 194] on div "Box Name Pallet 4 Internal Description (optional) Turn Key (full engine) Can be…" at bounding box center [327, 189] width 391 height 76
click at [174, 93] on link "Optional" at bounding box center [166, 91] width 32 height 19
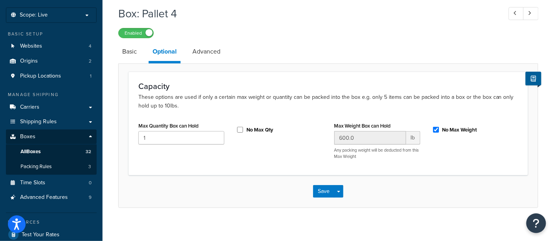
scroll to position [44, 0]
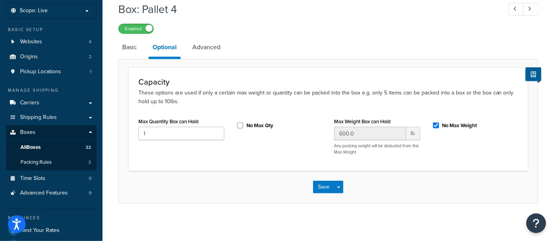
click at [173, 153] on div "Max Quantity Box can Hold 1 No Max Qty Max Weight Box can Hold 600.0 lb Any pac…" at bounding box center [327, 138] width 391 height 45
click at [206, 47] on link "Advanced" at bounding box center [206, 47] width 36 height 19
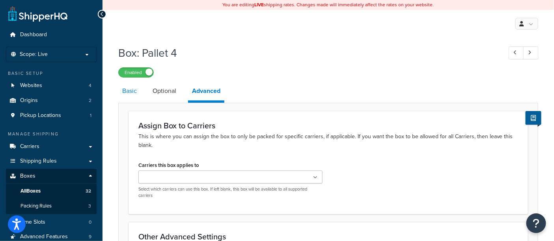
click at [125, 87] on link "Basic" at bounding box center [129, 91] width 22 height 19
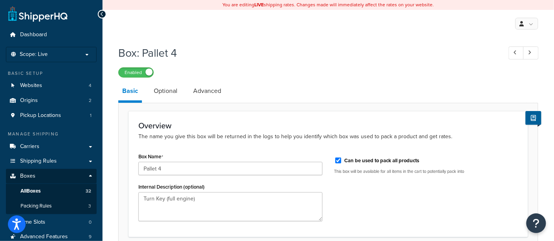
scroll to position [145, 0]
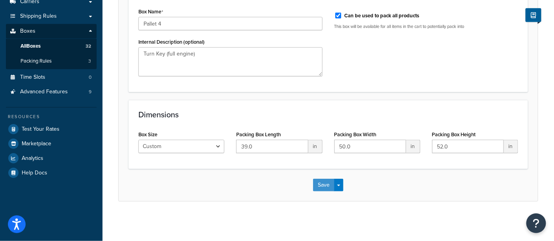
click at [319, 186] on button "Save" at bounding box center [323, 185] width 21 height 13
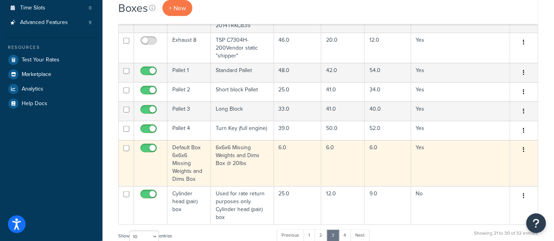
scroll to position [219, 0]
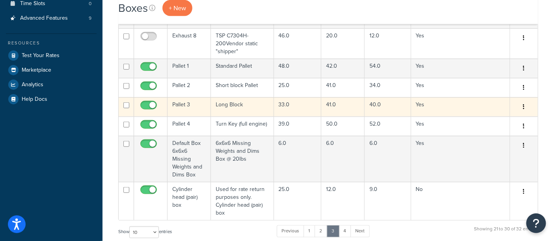
click at [195, 105] on td "Pallet 3" at bounding box center [188, 106] width 43 height 19
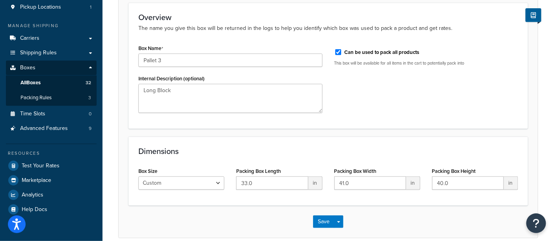
scroll to position [131, 0]
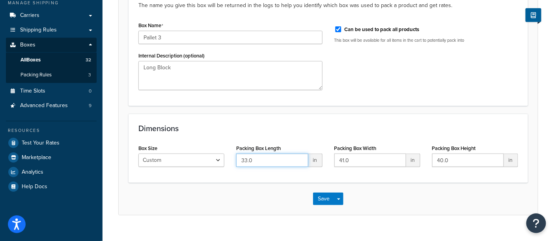
click at [246, 162] on input "33.0" at bounding box center [272, 160] width 72 height 13
type input "34.0"
click at [341, 160] on input "41.0" at bounding box center [370, 160] width 72 height 13
type input "42.0"
click at [441, 160] on input "40.0" at bounding box center [468, 160] width 72 height 13
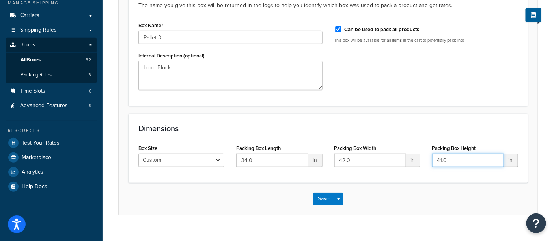
type input "41.0"
click at [276, 206] on div "Save Save Dropdown Save and Edit Save and Duplicate Save and Create New" at bounding box center [328, 199] width 419 height 32
click at [316, 203] on button "Save" at bounding box center [323, 199] width 21 height 13
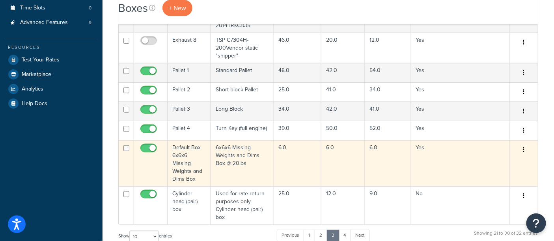
scroll to position [219, 0]
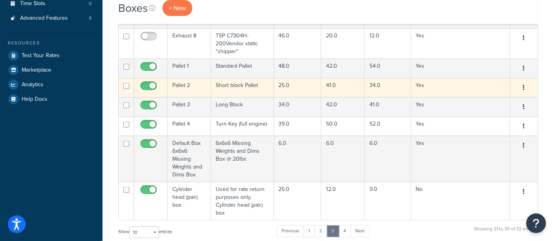
click at [194, 80] on td "Pallet 2" at bounding box center [188, 87] width 43 height 19
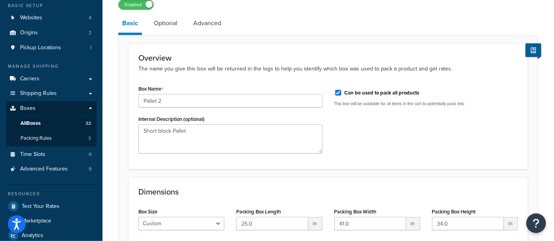
scroll to position [131, 0]
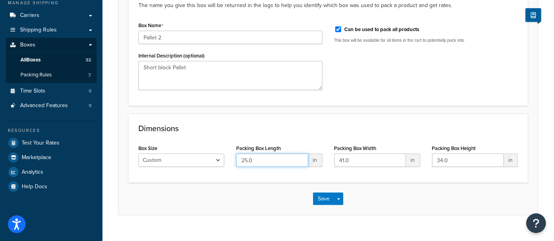
drag, startPoint x: 246, startPoint y: 160, endPoint x: 250, endPoint y: 162, distance: 4.5
click at [246, 160] on input "25.0" at bounding box center [272, 160] width 72 height 13
type input "26.0"
click at [340, 162] on input "41.0" at bounding box center [370, 160] width 72 height 13
click at [341, 161] on input "41.0" at bounding box center [370, 160] width 72 height 13
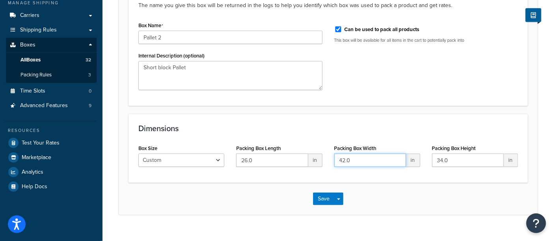
type input "42.0"
click at [443, 162] on input "34.0" at bounding box center [468, 160] width 72 height 13
type input "35.0"
click at [265, 191] on div "Save Save Dropdown Save and Edit Save and Duplicate Save and Create New" at bounding box center [328, 199] width 419 height 32
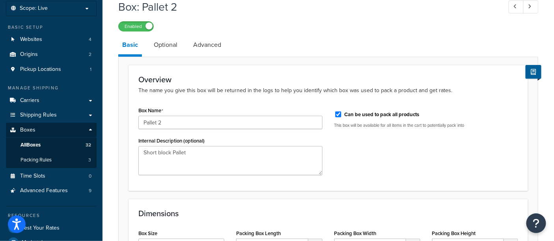
scroll to position [0, 0]
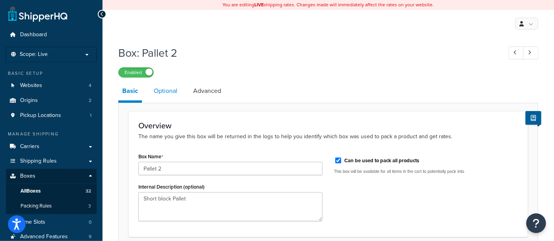
click at [163, 91] on link "Optional" at bounding box center [166, 91] width 32 height 19
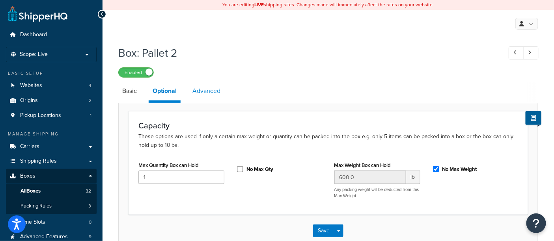
click at [212, 93] on link "Advanced" at bounding box center [206, 91] width 36 height 19
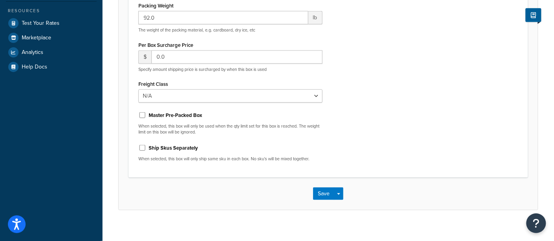
scroll to position [259, 0]
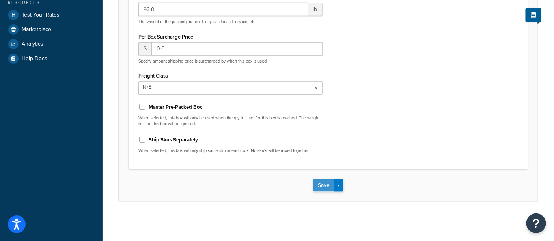
click at [328, 188] on button "Save" at bounding box center [323, 185] width 21 height 13
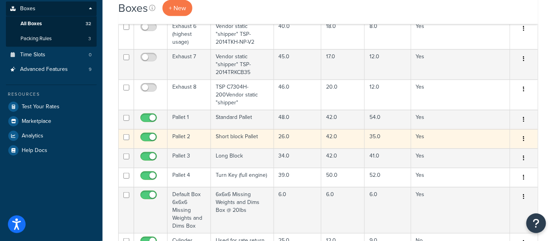
scroll to position [175, 0]
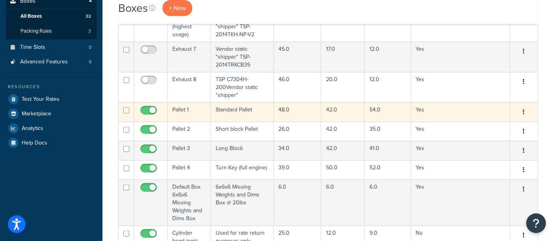
click at [193, 110] on td "Pallet 1" at bounding box center [188, 111] width 43 height 19
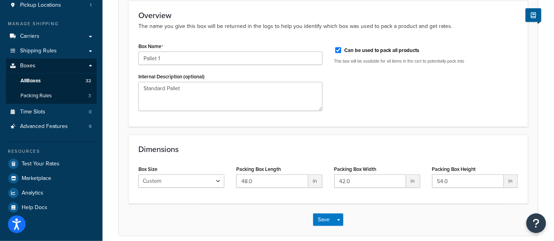
scroll to position [131, 0]
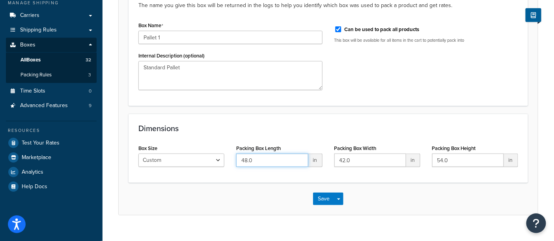
click at [246, 161] on input "48.0" at bounding box center [272, 160] width 72 height 13
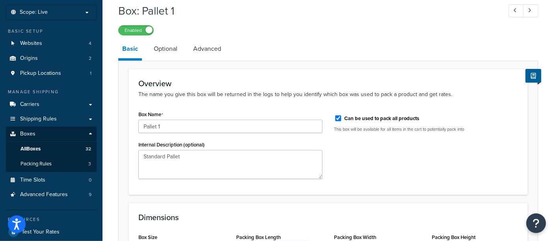
scroll to position [0, 0]
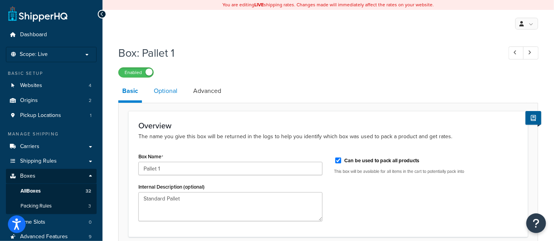
click at [165, 93] on link "Optional" at bounding box center [166, 91] width 32 height 19
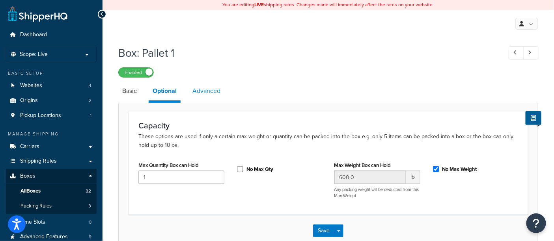
click at [201, 92] on link "Advanced" at bounding box center [206, 91] width 36 height 19
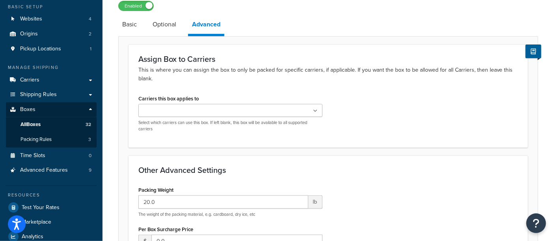
scroll to position [87, 0]
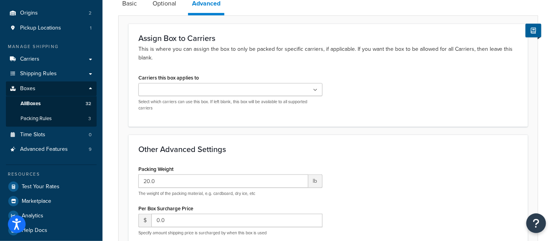
click at [253, 98] on div "USPS domestic FedEx Domestic UPS® domestic FedEx Freight domestic USPS internat…" at bounding box center [230, 97] width 184 height 28
click at [251, 91] on ul at bounding box center [230, 89] width 184 height 13
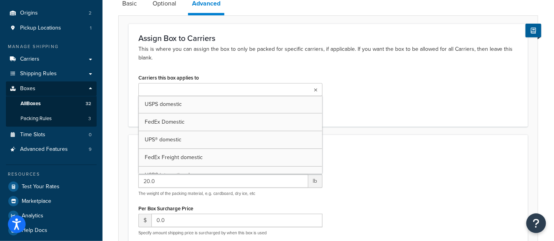
click at [251, 91] on ul at bounding box center [230, 89] width 184 height 13
click at [381, 84] on div "Carriers this box applies to USPS domestic FedEx Domestic UPS® domestic FedEx F…" at bounding box center [327, 94] width 391 height 45
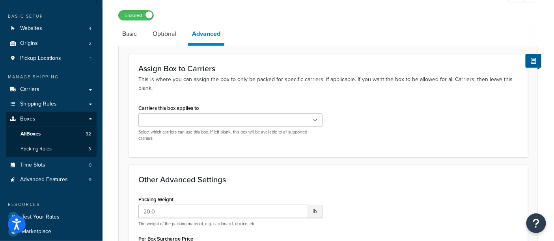
scroll to position [0, 0]
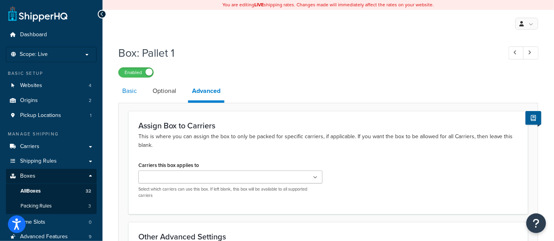
click at [128, 100] on link "Basic" at bounding box center [129, 91] width 22 height 19
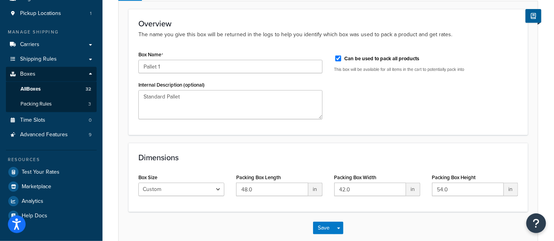
scroll to position [145, 0]
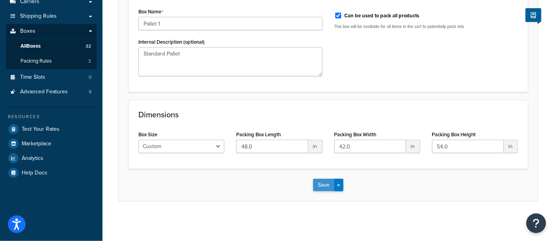
click at [316, 184] on button "Save" at bounding box center [323, 185] width 21 height 13
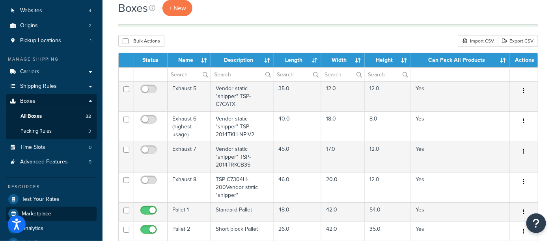
scroll to position [131, 0]
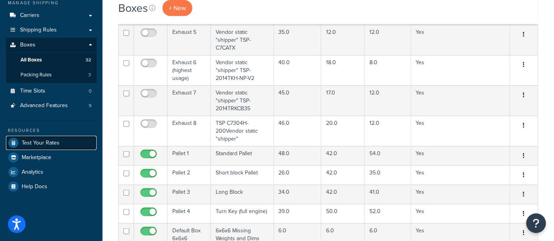
click at [47, 147] on link "Test Your Rates" at bounding box center [51, 143] width 91 height 14
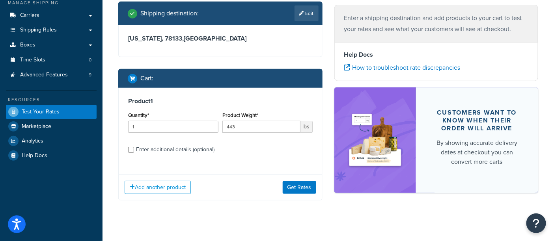
scroll to position [141, 0]
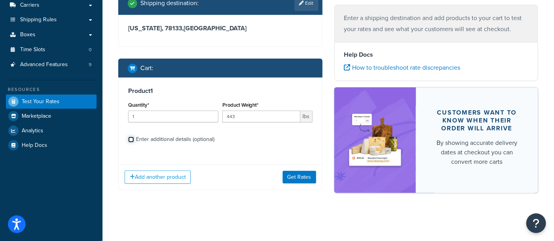
click at [128, 138] on input "Enter additional details (optional)" at bounding box center [131, 140] width 6 height 6
checkbox input "true"
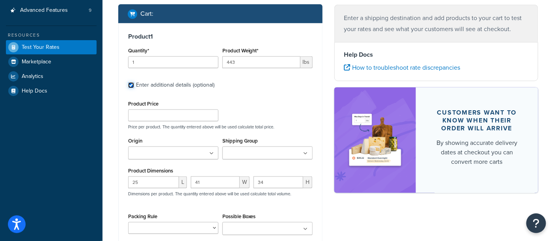
scroll to position [229, 0]
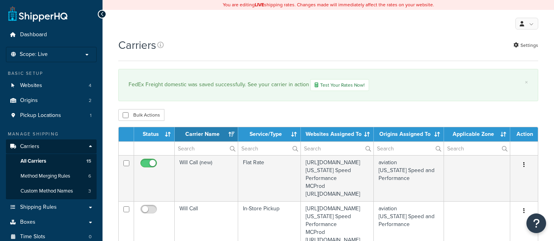
select select "15"
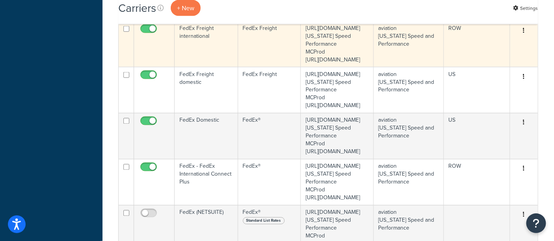
scroll to position [438, 0]
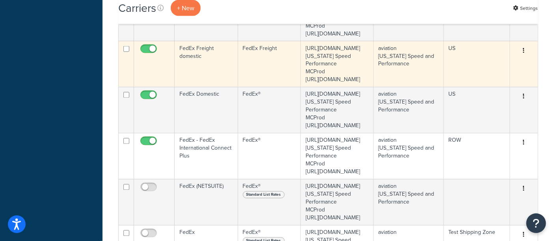
click at [207, 87] on td "FedEx Freight domestic" at bounding box center [206, 64] width 63 height 46
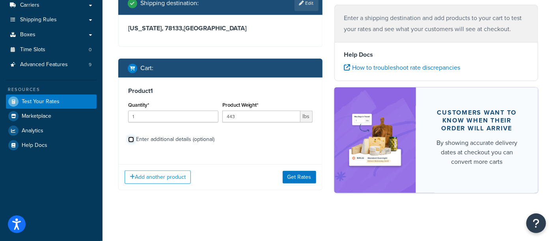
click at [131, 140] on input "Enter additional details (optional)" at bounding box center [131, 140] width 6 height 6
checkbox input "true"
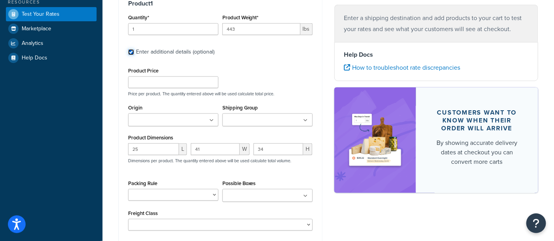
scroll to position [273, 0]
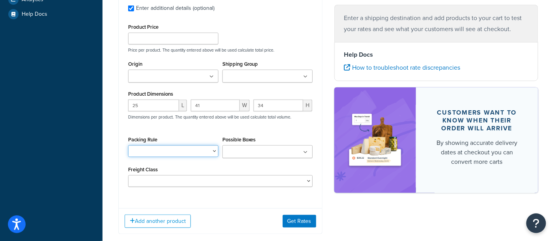
click at [168, 151] on select "BRA 2 Box Packing Rule Cylinder Head 2 box Packing Rule Ships Individually" at bounding box center [173, 151] width 90 height 12
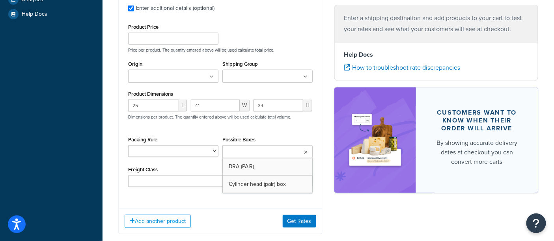
click at [257, 153] on input "Possible Boxes" at bounding box center [260, 152] width 70 height 9
click at [259, 127] on div "25 L 41 W 34 H Dimensions per product. The quantity entered above will be used …" at bounding box center [220, 114] width 188 height 29
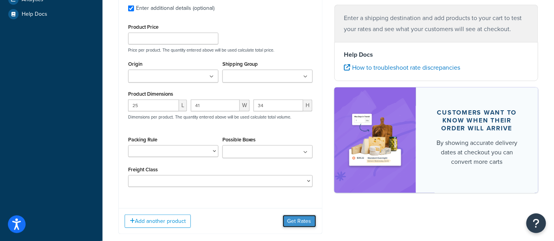
click at [298, 221] on button "Get Rates" at bounding box center [299, 221] width 33 height 13
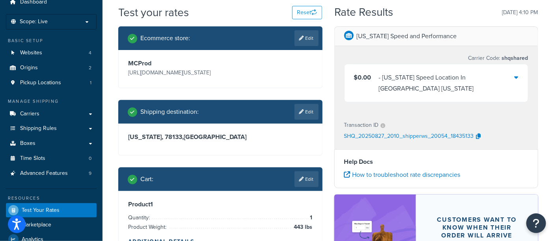
scroll to position [0, 0]
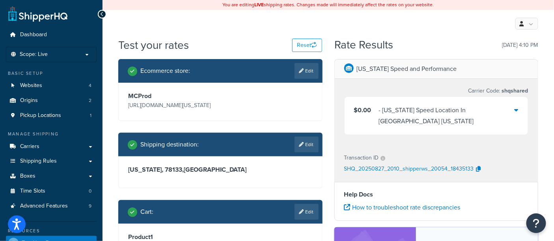
click at [493, 111] on div "- Texas Speed Location In Georgetown Texas" at bounding box center [447, 116] width 136 height 22
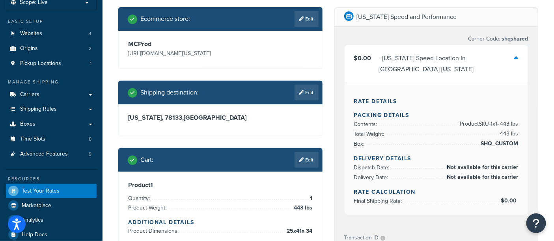
scroll to position [44, 0]
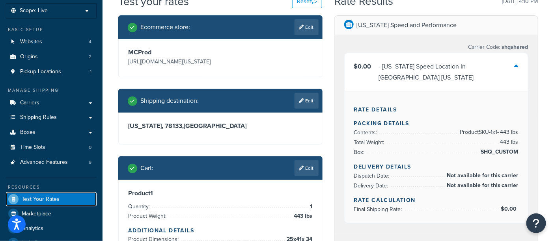
click at [50, 200] on span "Test Your Rates" at bounding box center [41, 199] width 38 height 7
click at [366, 147] on li "Box: SHQ_CUSTOM" at bounding box center [436, 152] width 165 height 10
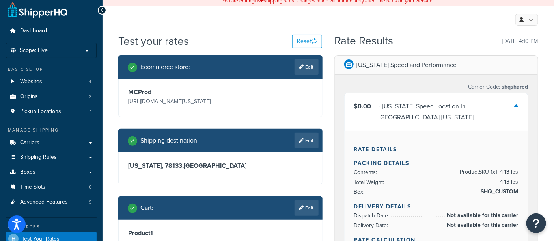
scroll to position [0, 0]
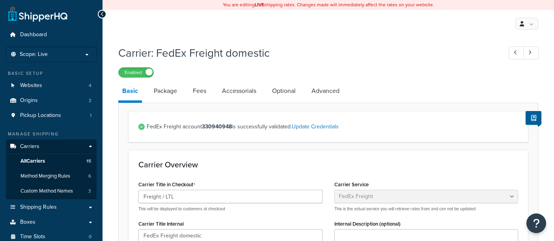
select select "fedExFreight"
click at [242, 91] on link "Accessorials" at bounding box center [239, 91] width 42 height 19
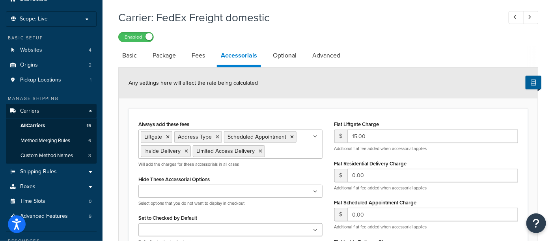
scroll to position [44, 0]
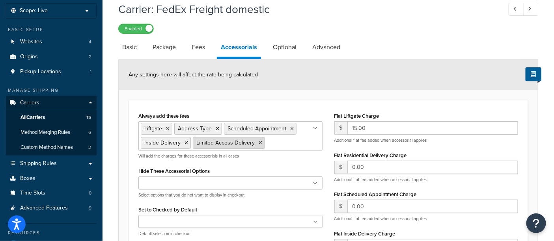
click at [259, 143] on icon at bounding box center [261, 143] width 4 height 5
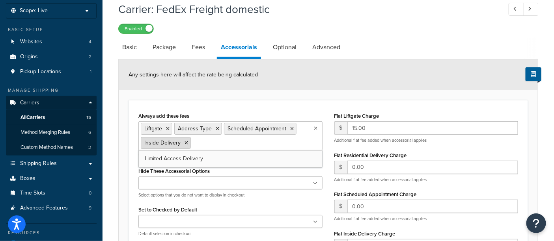
click at [188, 143] on li "Inside Delivery" at bounding box center [166, 143] width 50 height 12
click at [186, 141] on icon at bounding box center [186, 143] width 4 height 5
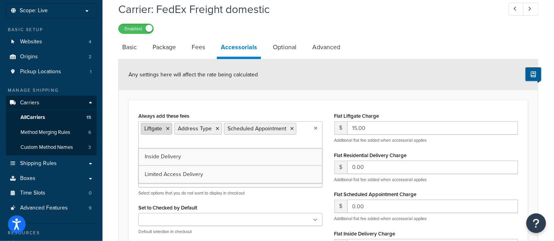
click at [166, 129] on icon at bounding box center [168, 129] width 4 height 5
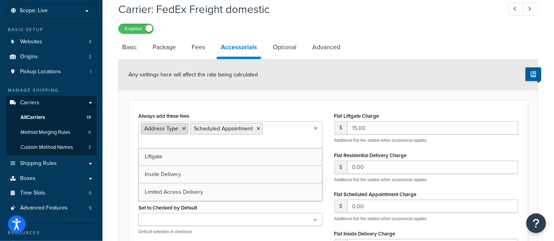
click at [182, 127] on icon at bounding box center [184, 129] width 4 height 5
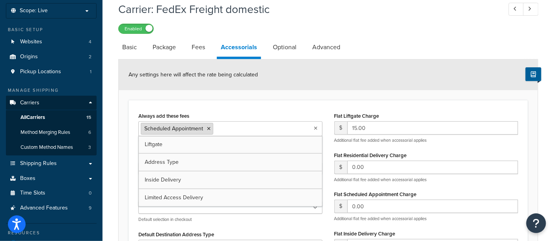
click at [208, 126] on li "Scheduled Appointment" at bounding box center [177, 129] width 73 height 12
click at [208, 130] on icon at bounding box center [209, 129] width 4 height 5
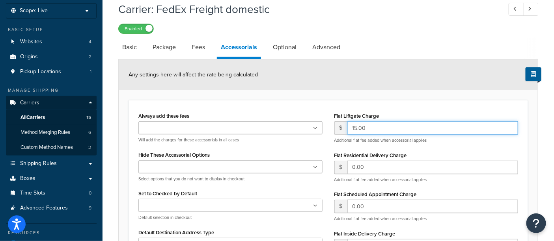
drag, startPoint x: 384, startPoint y: 128, endPoint x: 217, endPoint y: 140, distance: 167.9
click at [226, 139] on div "Always add these fees Liftgate Address Type Scheduled Appointment Inside Delive…" at bounding box center [327, 217] width 391 height 214
type input "0.00"
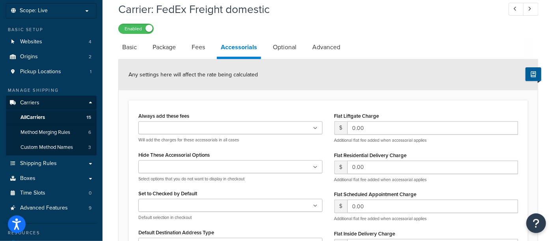
click at [267, 129] on ul at bounding box center [230, 127] width 184 height 13
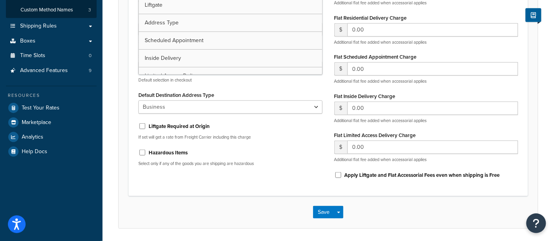
scroll to position [209, 0]
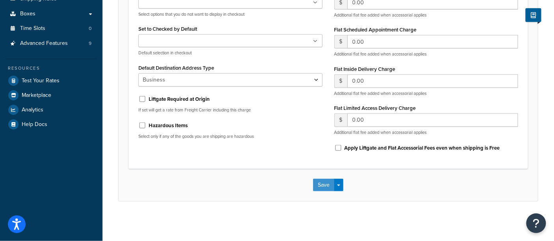
click at [327, 187] on button "Save" at bounding box center [323, 185] width 21 height 13
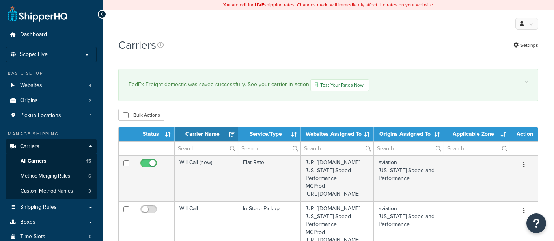
select select "15"
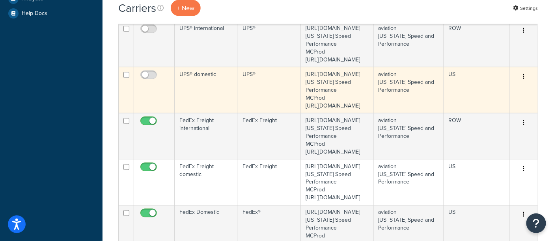
scroll to position [438, 0]
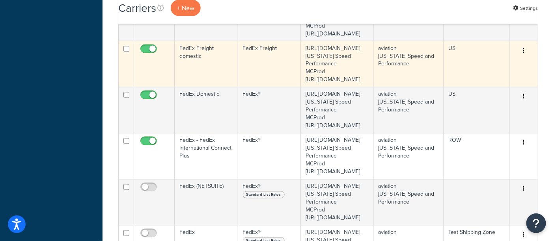
click at [197, 87] on td "FedEx Freight domestic" at bounding box center [206, 64] width 63 height 46
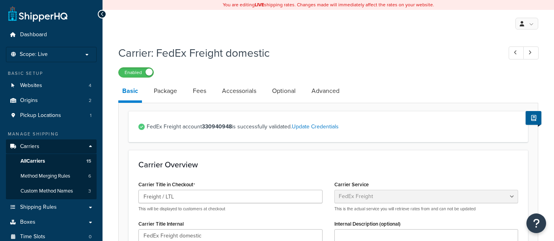
select select "fedExFreight"
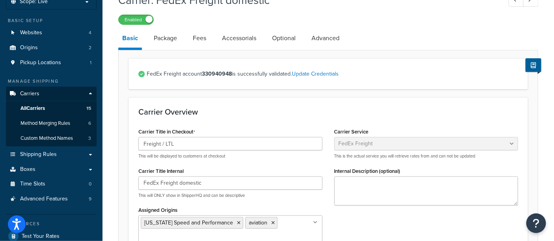
scroll to position [44, 0]
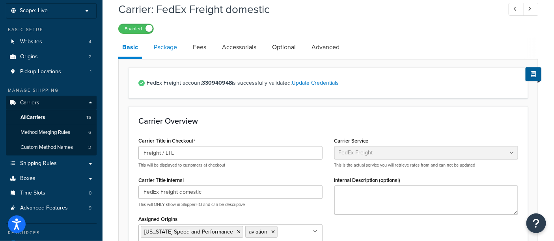
click at [171, 50] on link "Package" at bounding box center [165, 47] width 31 height 19
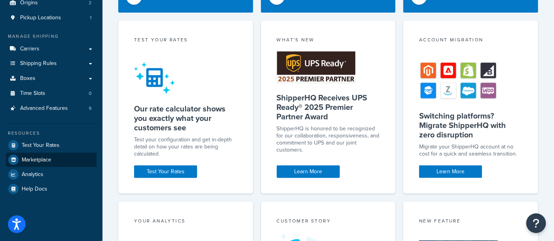
scroll to position [131, 0]
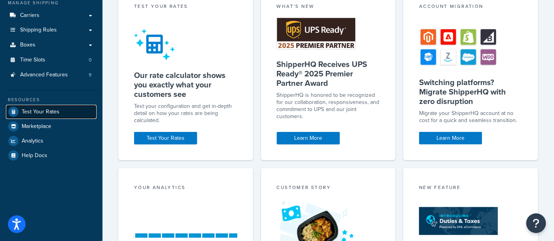
click at [43, 115] on link "Test Your Rates" at bounding box center [51, 112] width 91 height 14
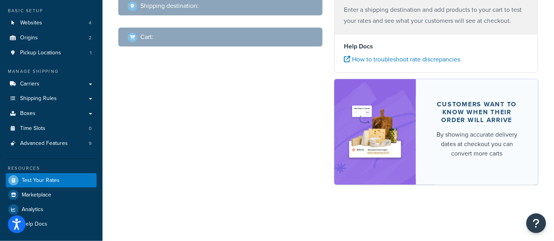
scroll to position [62, 0]
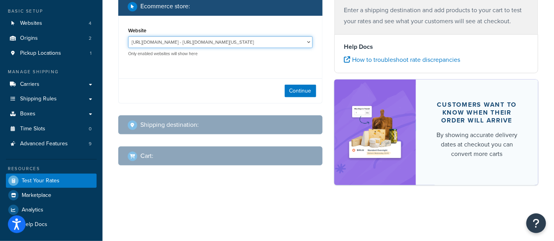
click at [175, 45] on select "http://mcstaging2.rcimetalworks.com/ - https://mcstaging2.texas-speed.com/check…" at bounding box center [220, 42] width 184 height 12
select select "bd4750d74578c5f06571c96295b2fae1"
click at [128, 37] on select "http://mcstaging2.rcimetalworks.com/ - https://mcstaging2.texas-speed.com/check…" at bounding box center [220, 42] width 184 height 12
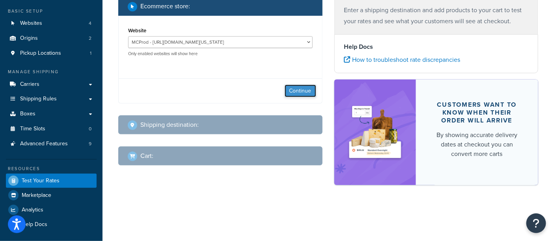
click at [300, 92] on button "Continue" at bounding box center [301, 91] width 32 height 13
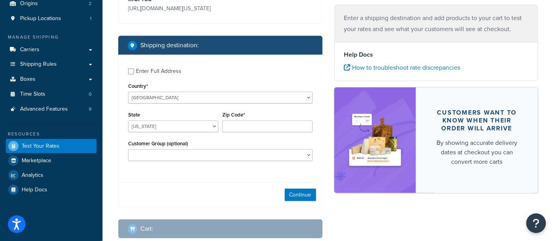
scroll to position [106, 0]
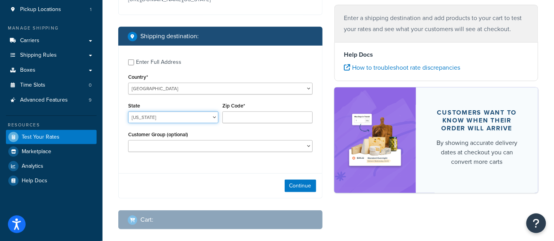
click at [163, 120] on select "Alabama Alaska American Samoa Arizona Arkansas Armed Forces Americas Armed Forc…" at bounding box center [173, 118] width 90 height 12
select select "TX"
click at [128, 112] on select "Alabama Alaska American Samoa Arizona Arkansas Armed Forces Americas Armed Forc…" at bounding box center [173, 118] width 90 height 12
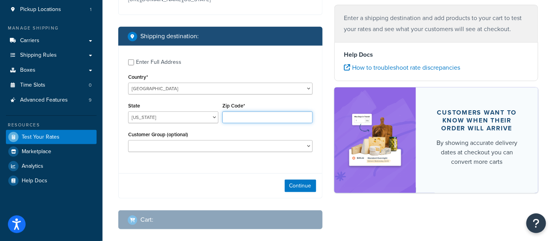
click at [235, 116] on input "Zip Code*" at bounding box center [267, 118] width 90 height 12
type input "78133"
click at [196, 169] on div "Enter Full Address Country* United States United Kingdom Afghanistan Åland Isla…" at bounding box center [220, 122] width 204 height 153
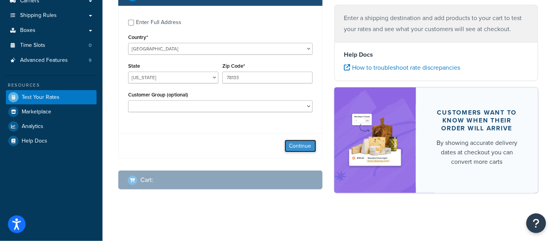
click at [294, 147] on button "Continue" at bounding box center [301, 146] width 32 height 13
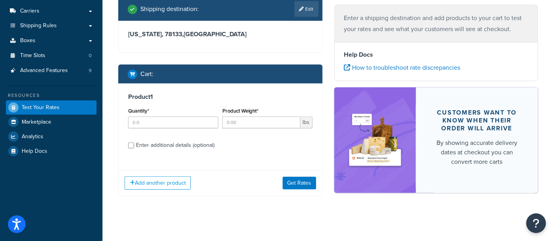
scroll to position [141, 0]
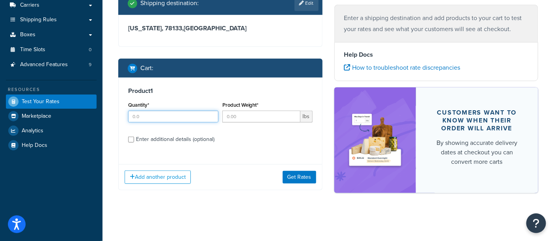
click at [144, 115] on input "Quantity*" at bounding box center [173, 117] width 90 height 12
type input "1"
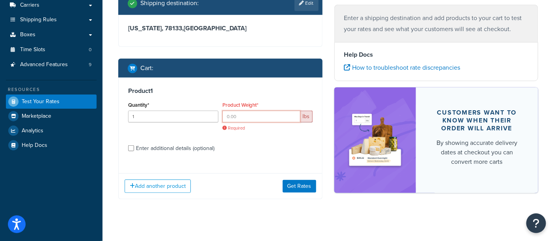
click at [245, 117] on input "Product Weight*" at bounding box center [261, 117] width 78 height 12
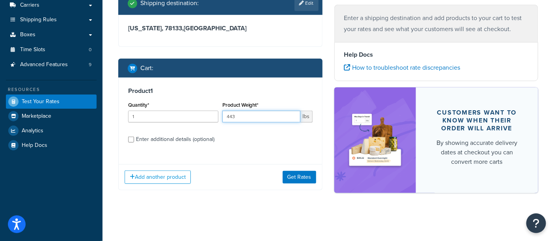
type input "443"
click at [132, 140] on input "Enter additional details (optional)" at bounding box center [131, 140] width 6 height 6
checkbox input "true"
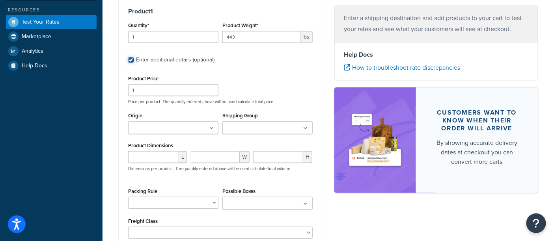
scroll to position [229, 0]
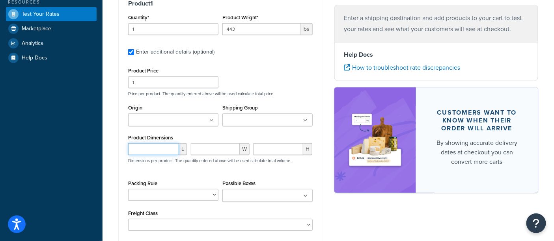
click at [156, 153] on input "number" at bounding box center [153, 149] width 51 height 12
type input "25"
type input "41"
type input "34"
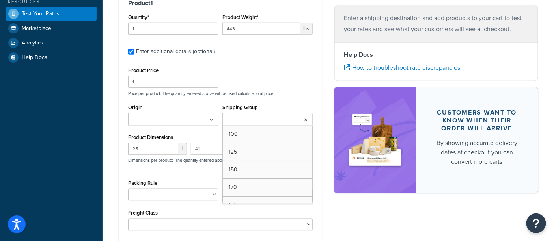
click at [247, 120] on input "Shipping Group" at bounding box center [260, 120] width 70 height 9
click at [266, 87] on div "Product Price 1 Price per product. The quantity entered above will be used calc…" at bounding box center [220, 80] width 188 height 31
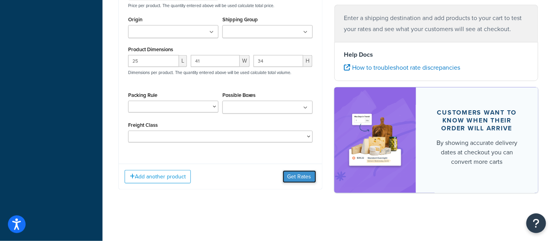
click at [292, 177] on button "Get Rates" at bounding box center [299, 177] width 33 height 13
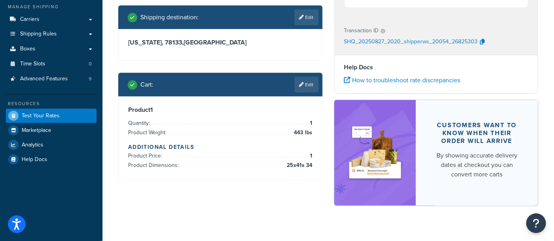
scroll to position [40, 0]
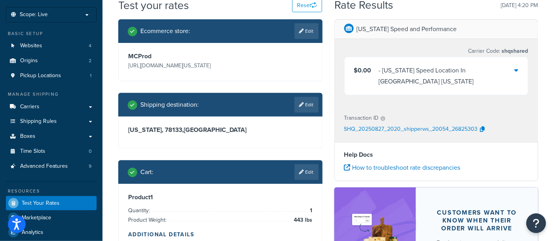
click at [440, 73] on div "- Texas Speed Location In Georgetown Texas" at bounding box center [447, 76] width 136 height 22
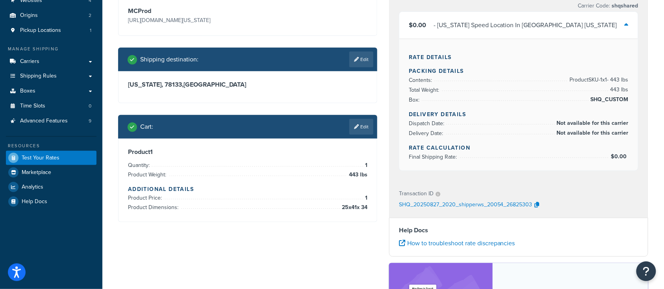
scroll to position [96, 0]
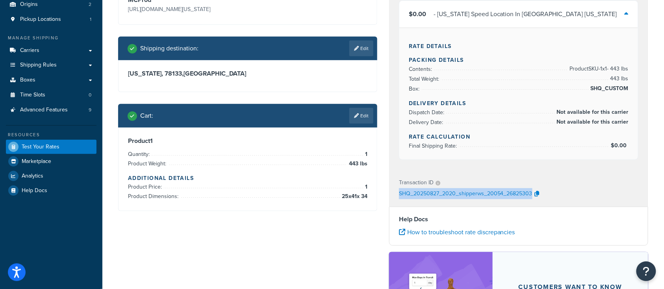
drag, startPoint x: 531, startPoint y: 194, endPoint x: 396, endPoint y: 197, distance: 134.8
click at [396, 197] on div "Transaction ID SHQ_20250827_2020_shipperws_20054_26825303" at bounding box center [519, 189] width 259 height 36
copy p "SHQ_20250827_2020_shipperws_20054_26825303"
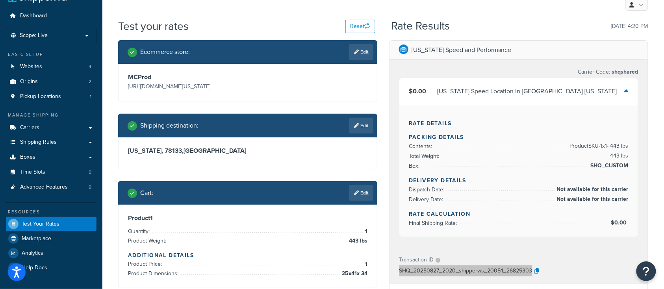
scroll to position [0, 0]
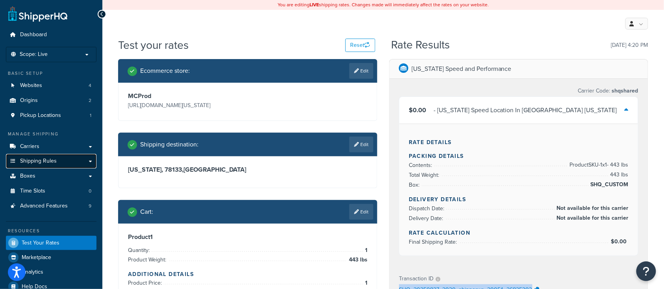
click at [41, 164] on span "Shipping Rules" at bounding box center [38, 161] width 37 height 7
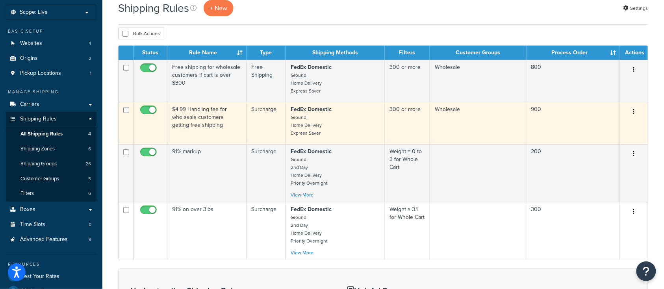
scroll to position [52, 0]
